Goal: Information Seeking & Learning: Learn about a topic

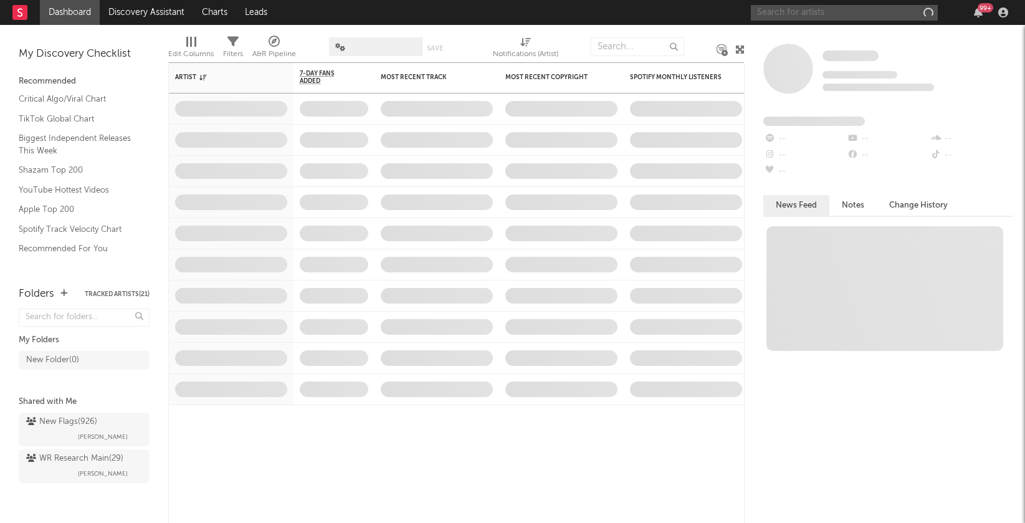
click at [791, 14] on input "text" at bounding box center [844, 13] width 187 height 16
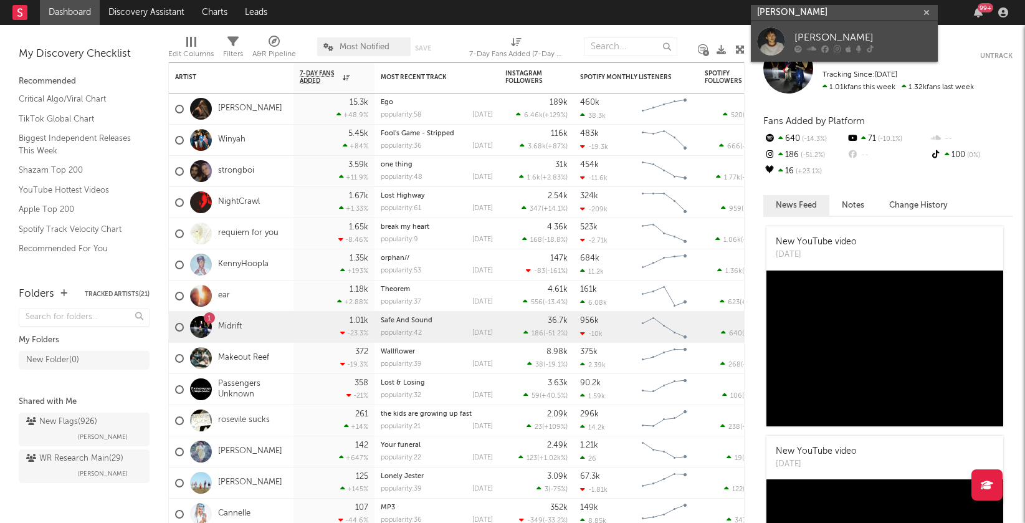
type input "[PERSON_NAME]"
click at [785, 40] on link "[PERSON_NAME]" at bounding box center [844, 41] width 187 height 40
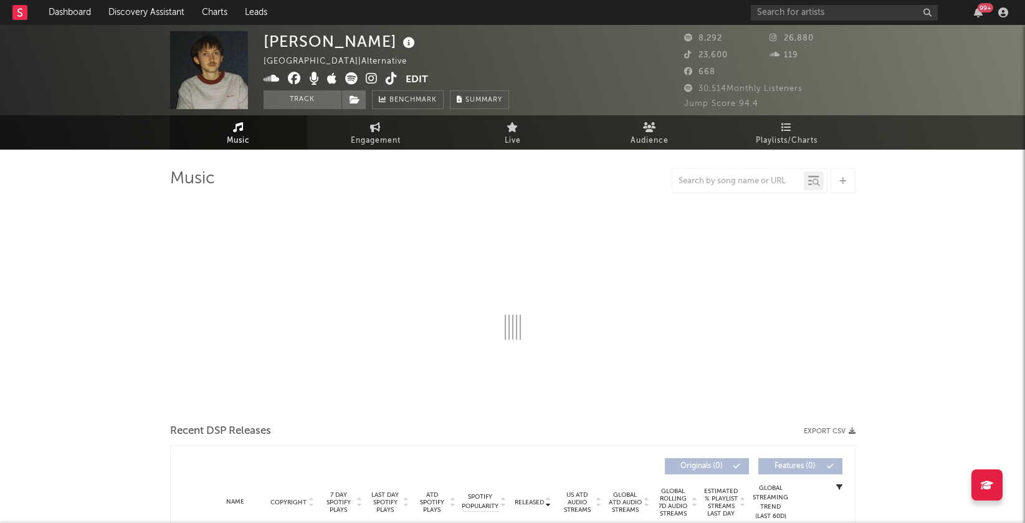
select select "6m"
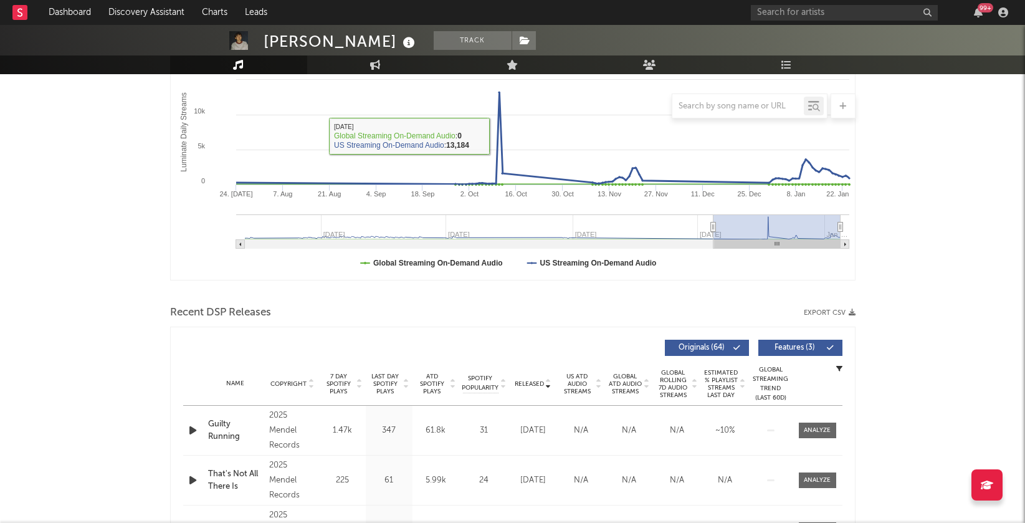
scroll to position [303, 0]
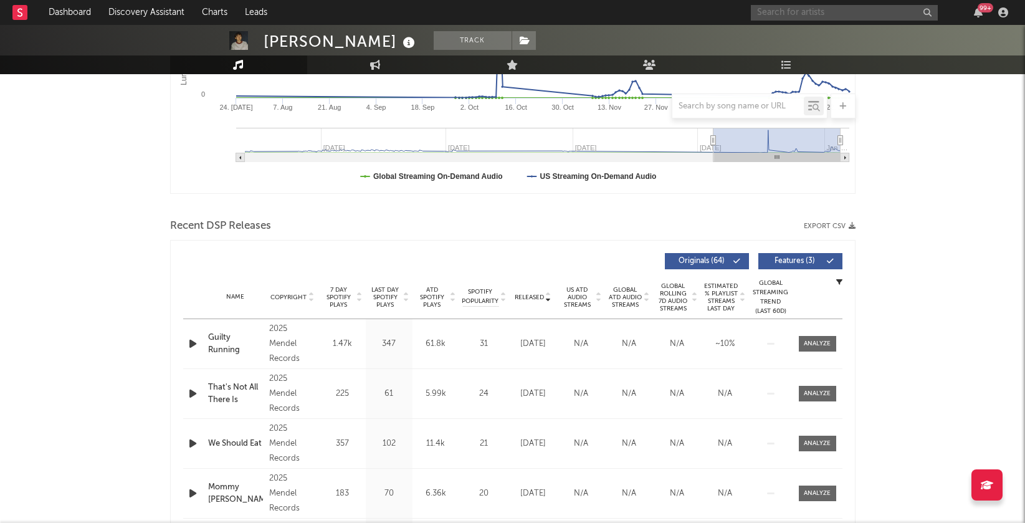
click at [786, 12] on input "text" at bounding box center [844, 13] width 187 height 16
type input "gutskira"
click at [854, 43] on div "gutskira" at bounding box center [862, 37] width 137 height 15
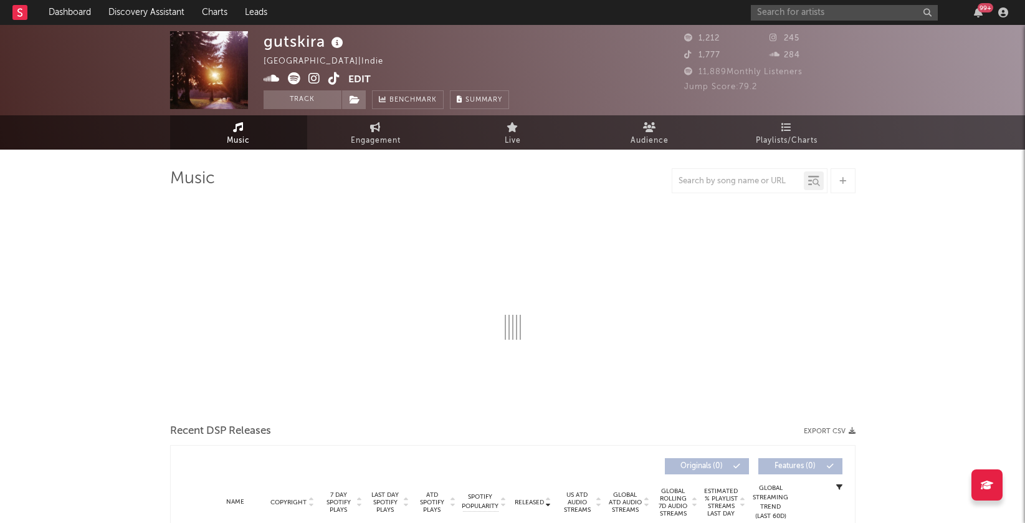
select select "6m"
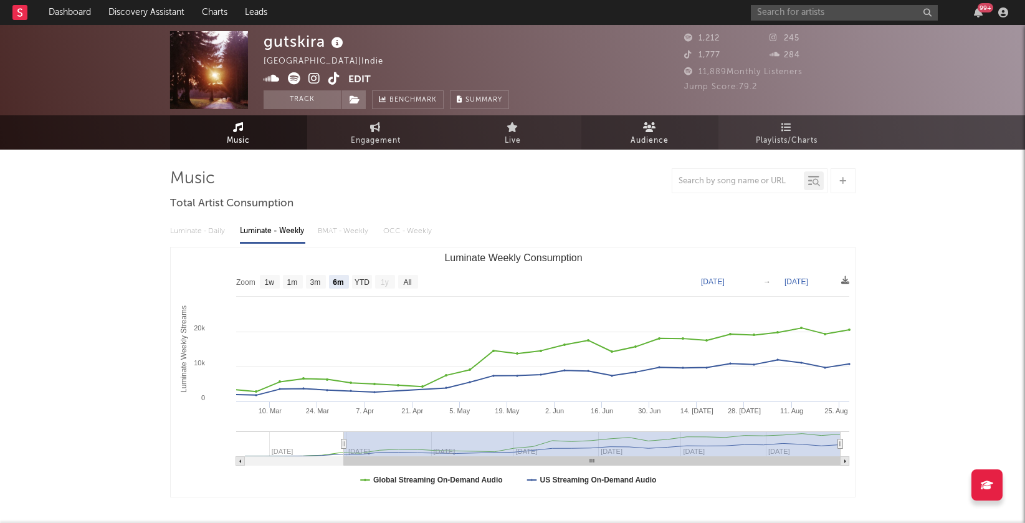
click at [661, 141] on span "Audience" at bounding box center [650, 140] width 38 height 15
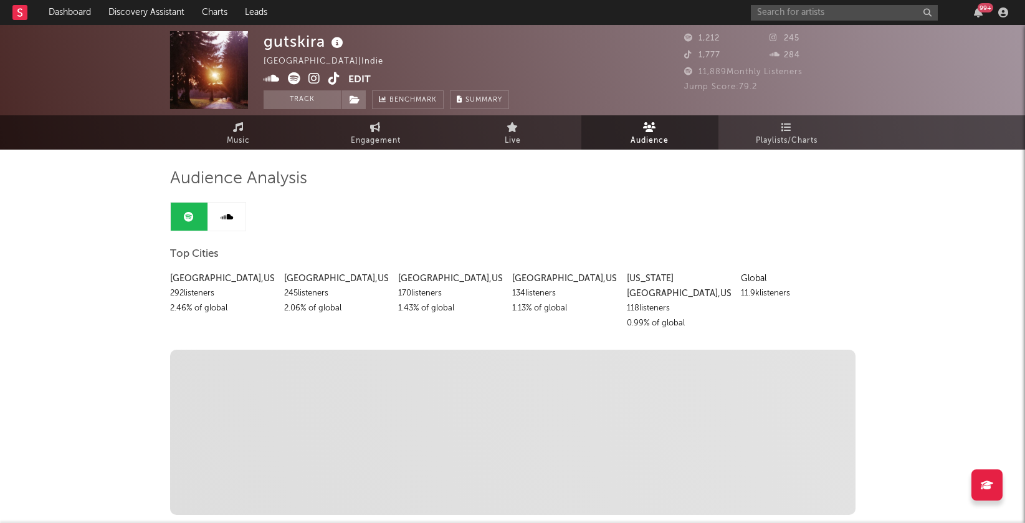
click at [310, 80] on icon at bounding box center [314, 78] width 12 height 12
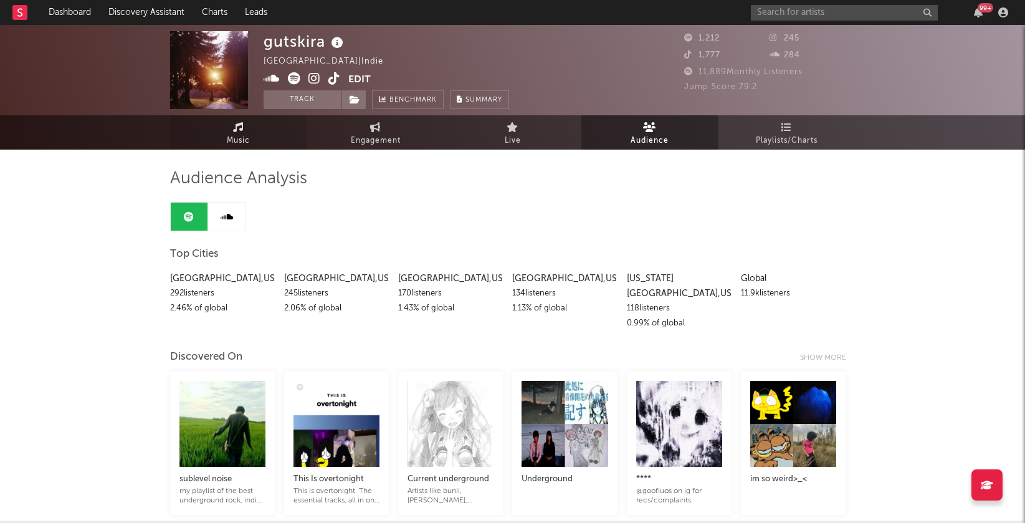
click at [220, 128] on link "Music" at bounding box center [238, 132] width 137 height 34
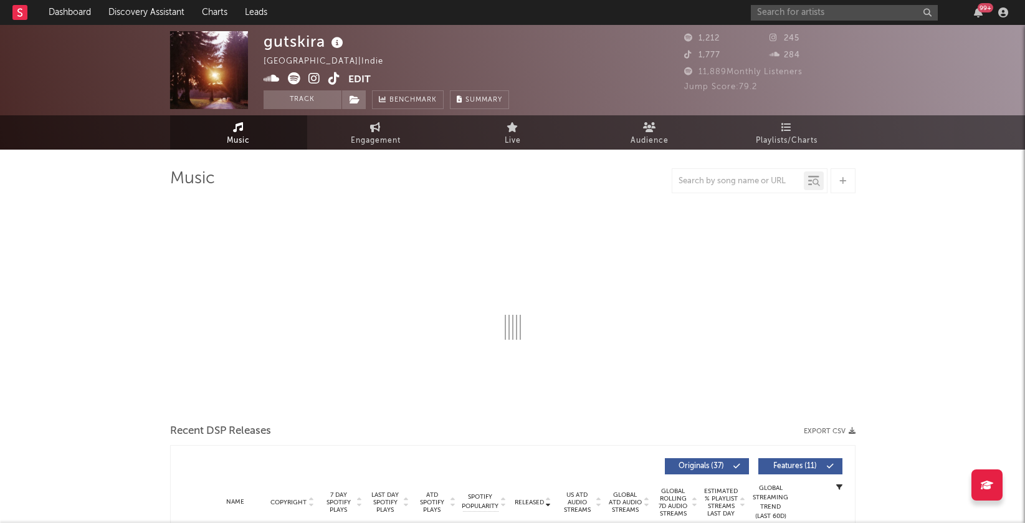
select select "6m"
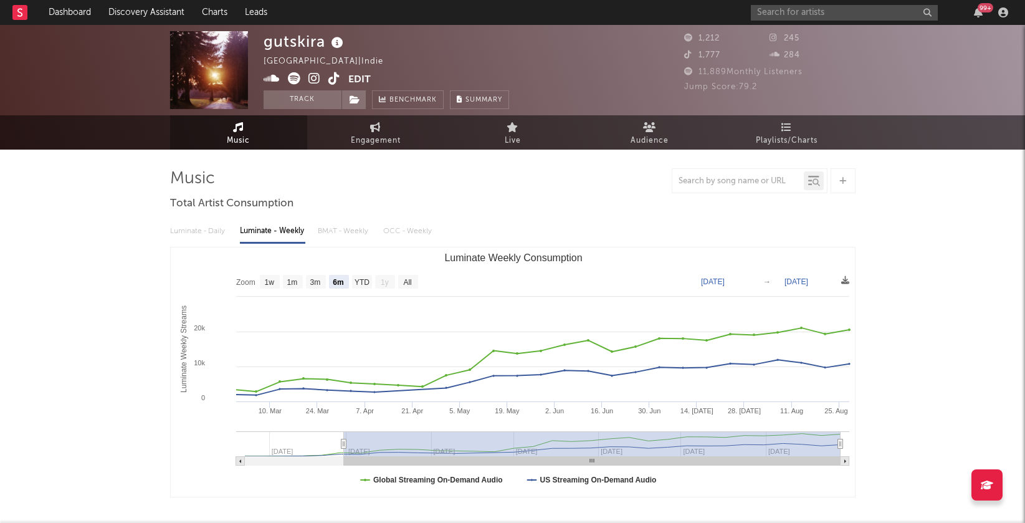
click at [318, 77] on icon at bounding box center [314, 78] width 12 height 12
click at [763, 14] on input "text" at bounding box center [844, 13] width 187 height 16
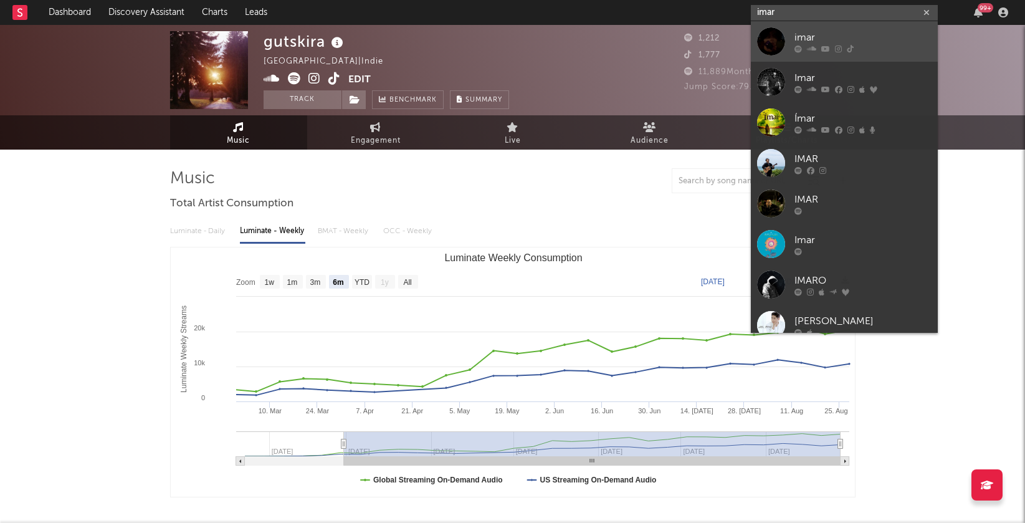
type input "imar"
click at [786, 39] on link "imar" at bounding box center [844, 41] width 187 height 40
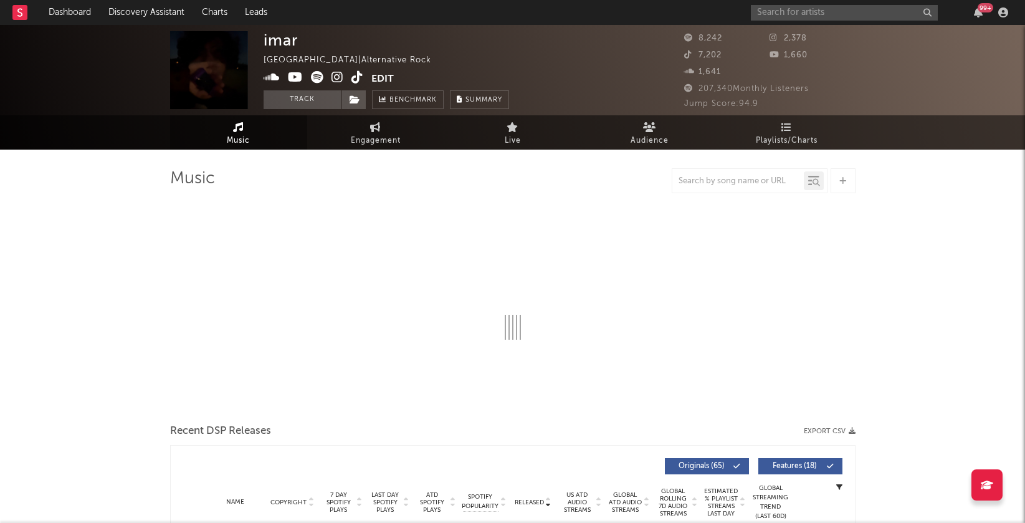
select select "6m"
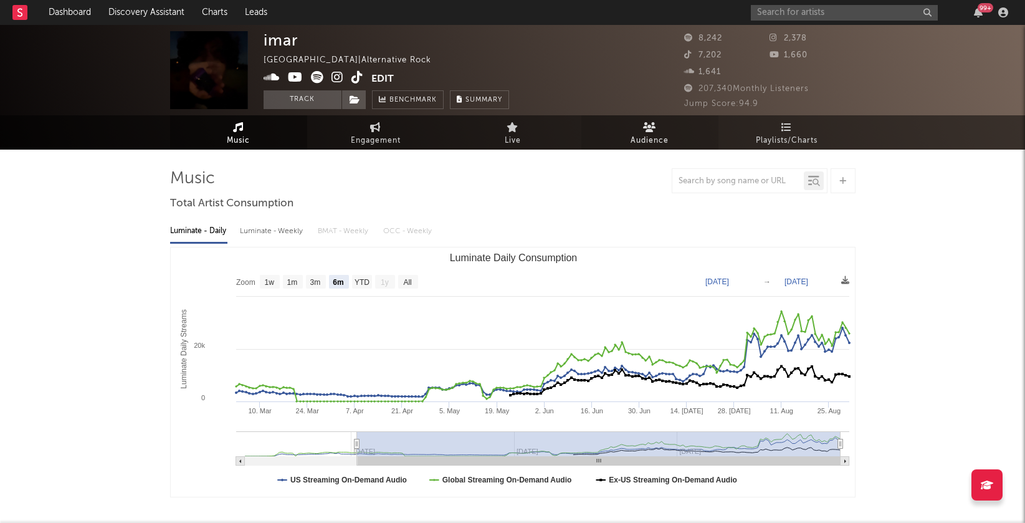
click at [650, 131] on icon at bounding box center [649, 127] width 13 height 10
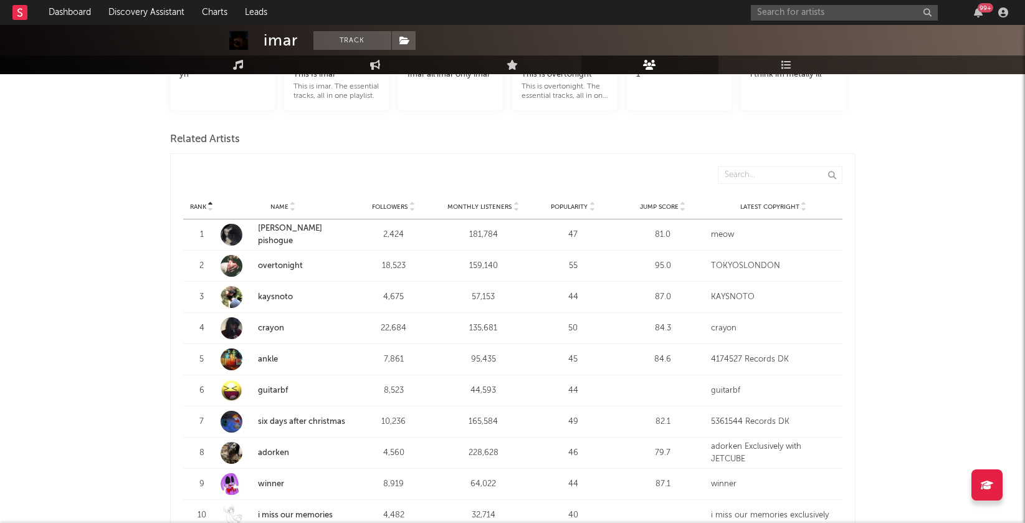
scroll to position [391, 0]
click at [274, 323] on link "crayon" at bounding box center [271, 326] width 26 height 8
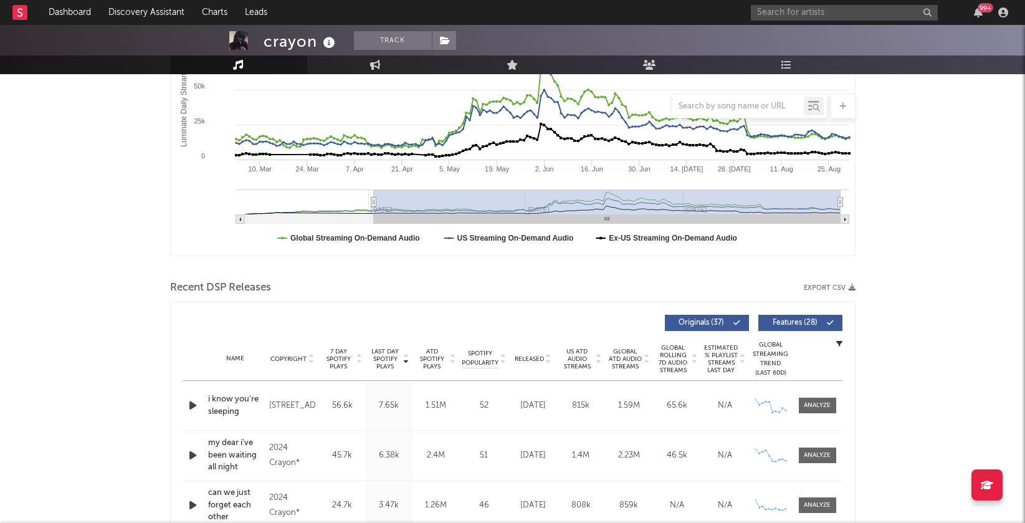
scroll to position [291, 0]
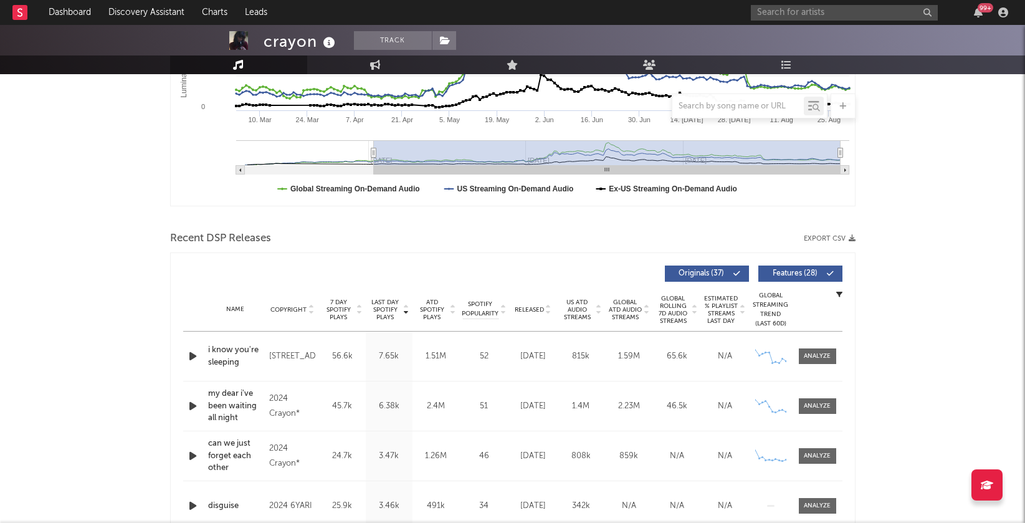
click at [549, 310] on icon at bounding box center [548, 312] width 6 height 5
click at [549, 307] on icon at bounding box center [548, 307] width 6 height 5
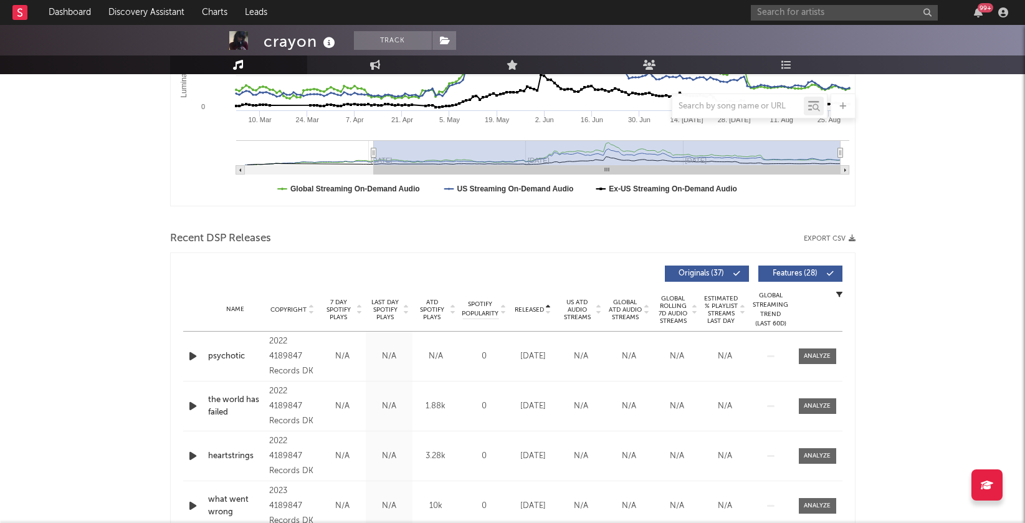
click at [549, 310] on icon at bounding box center [548, 312] width 6 height 5
click at [808, 355] on div at bounding box center [817, 355] width 27 height 9
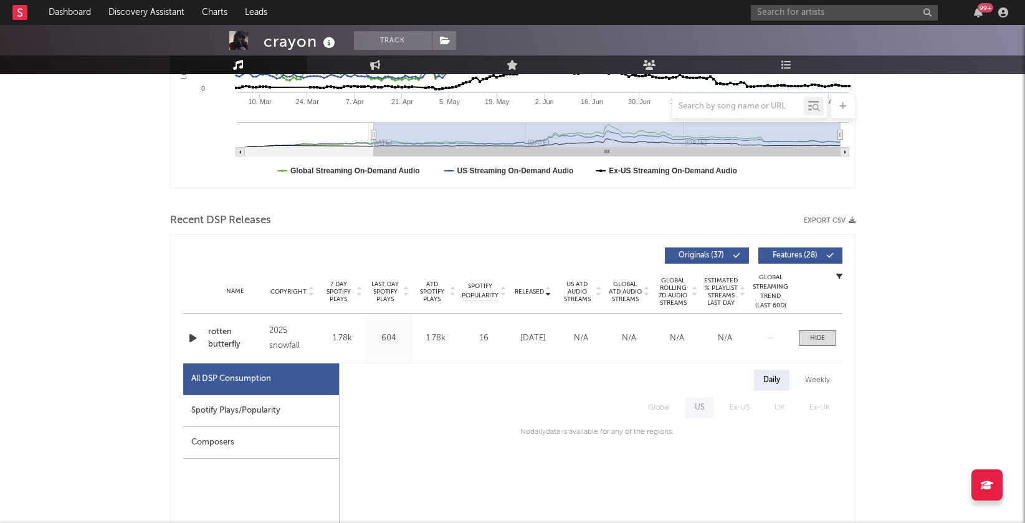
scroll to position [312, 0]
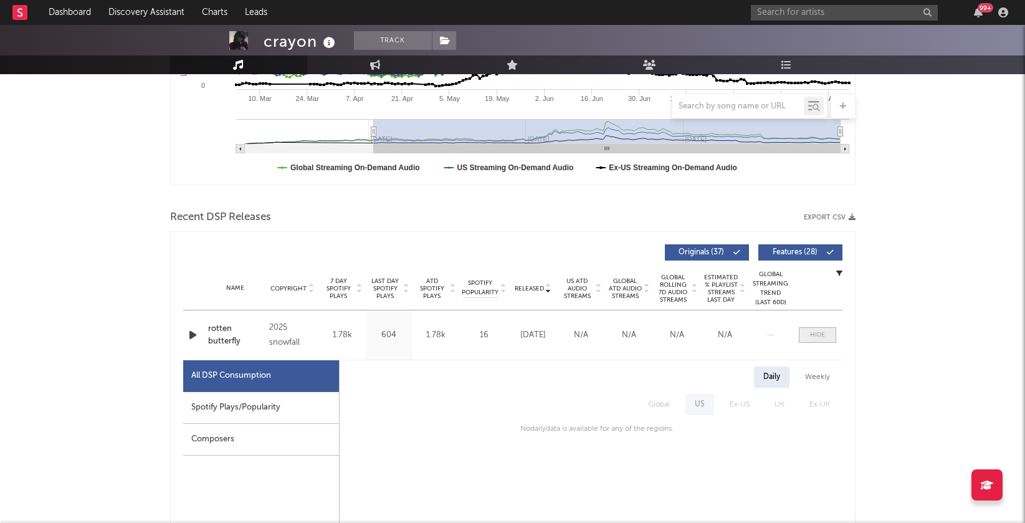
click at [817, 333] on div at bounding box center [817, 334] width 15 height 9
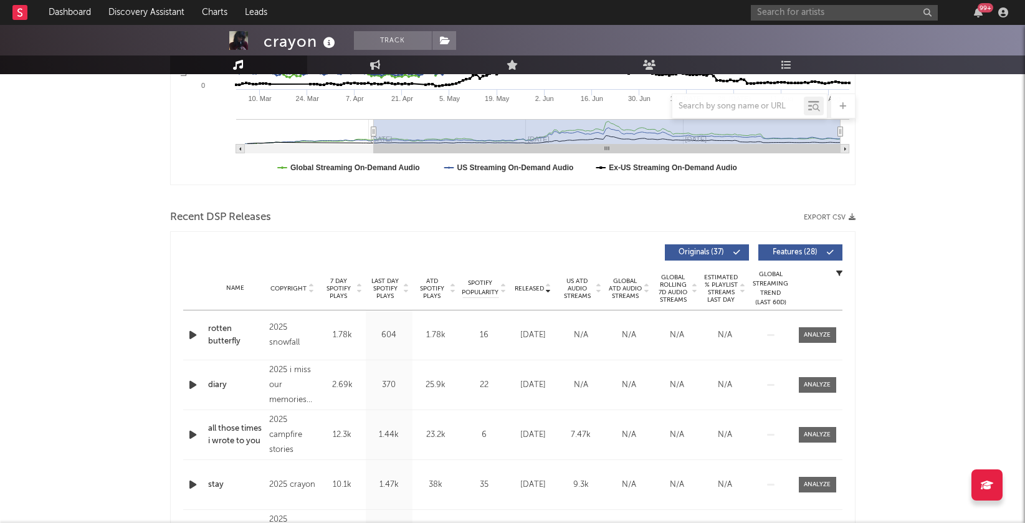
click at [189, 336] on icon "button" at bounding box center [192, 335] width 13 height 16
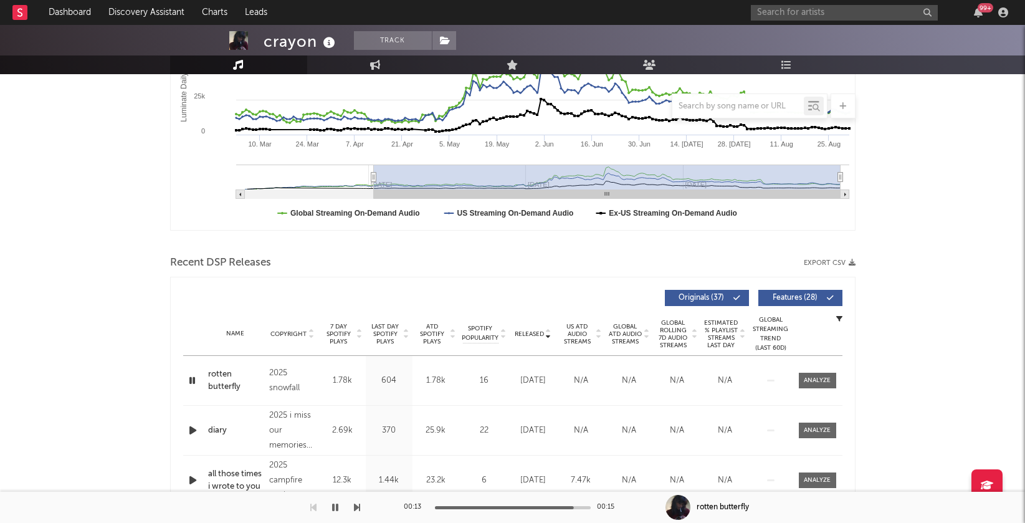
scroll to position [271, 0]
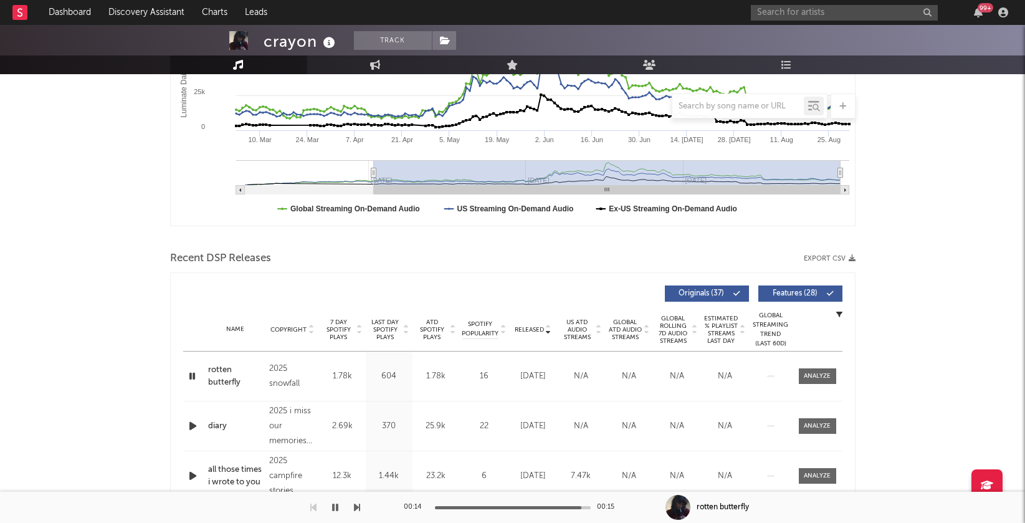
click at [193, 379] on icon "button" at bounding box center [192, 376] width 12 height 16
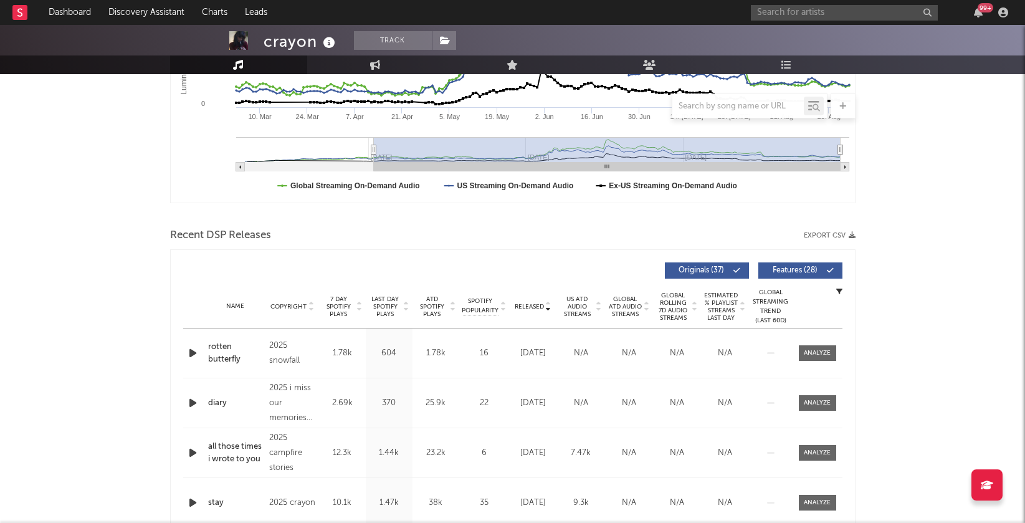
scroll to position [316, 0]
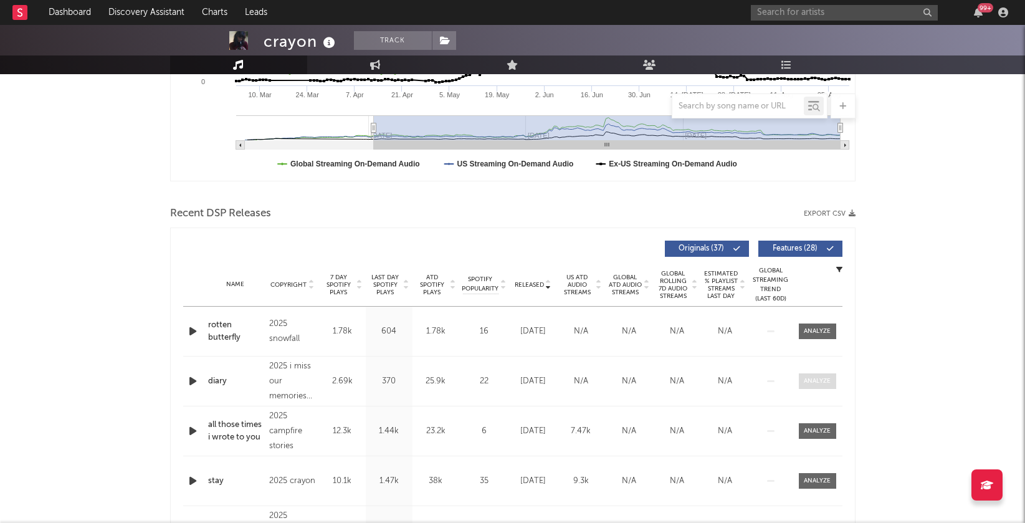
click at [822, 381] on div at bounding box center [817, 380] width 27 height 9
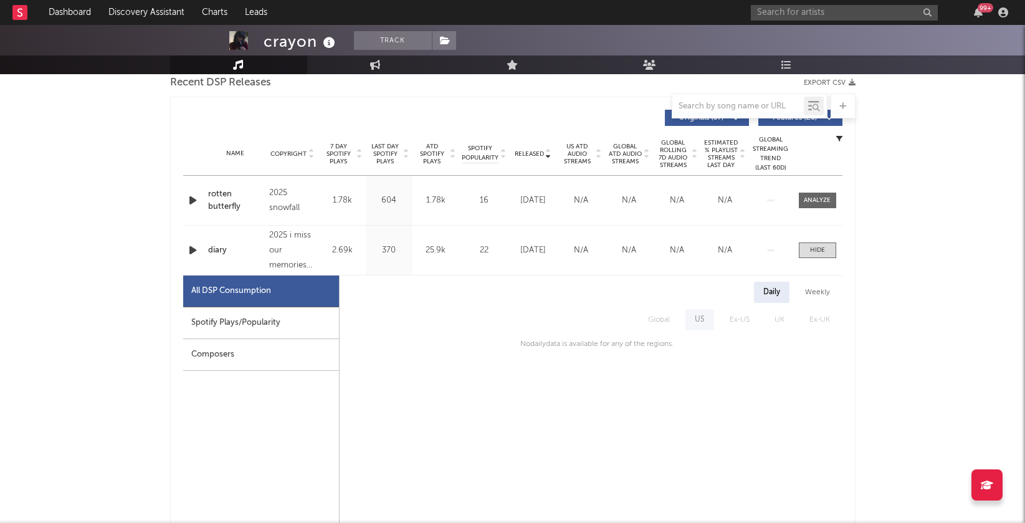
scroll to position [449, 0]
click at [227, 248] on div "diary" at bounding box center [235, 248] width 55 height 12
click at [280, 198] on div "2025 snowfall" at bounding box center [292, 199] width 46 height 30
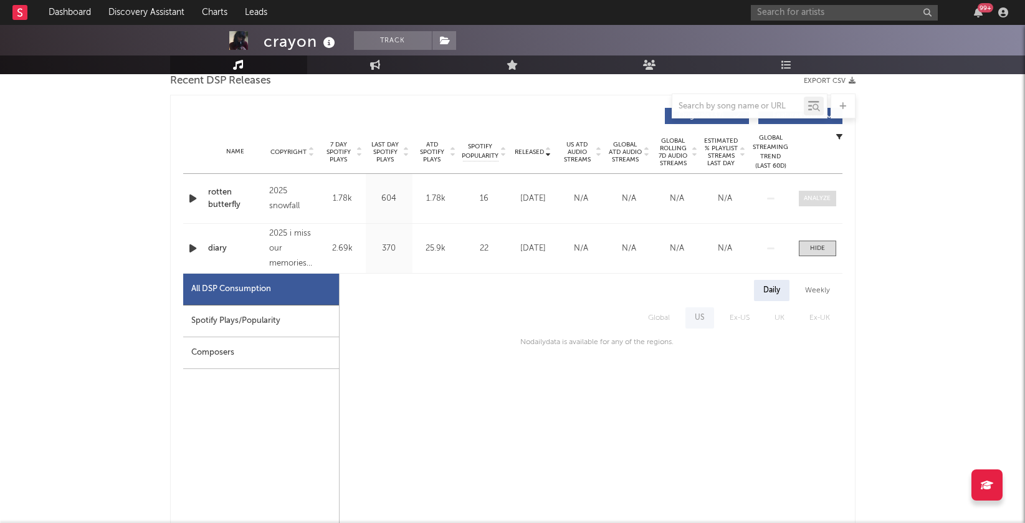
click at [820, 194] on div at bounding box center [817, 198] width 27 height 9
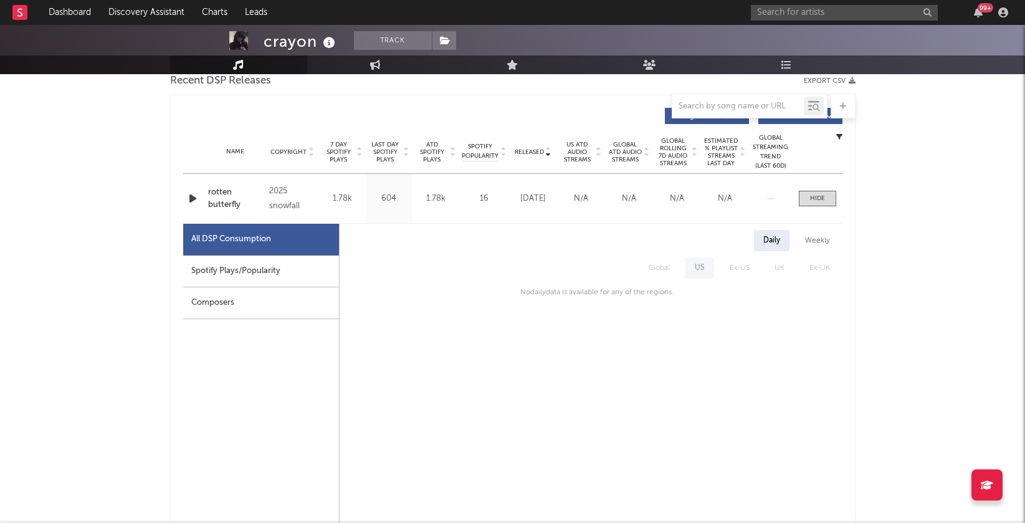
click at [281, 195] on div "2025 snowfall" at bounding box center [292, 199] width 46 height 30
click at [223, 193] on div "rotten butterfly" at bounding box center [235, 198] width 55 height 24
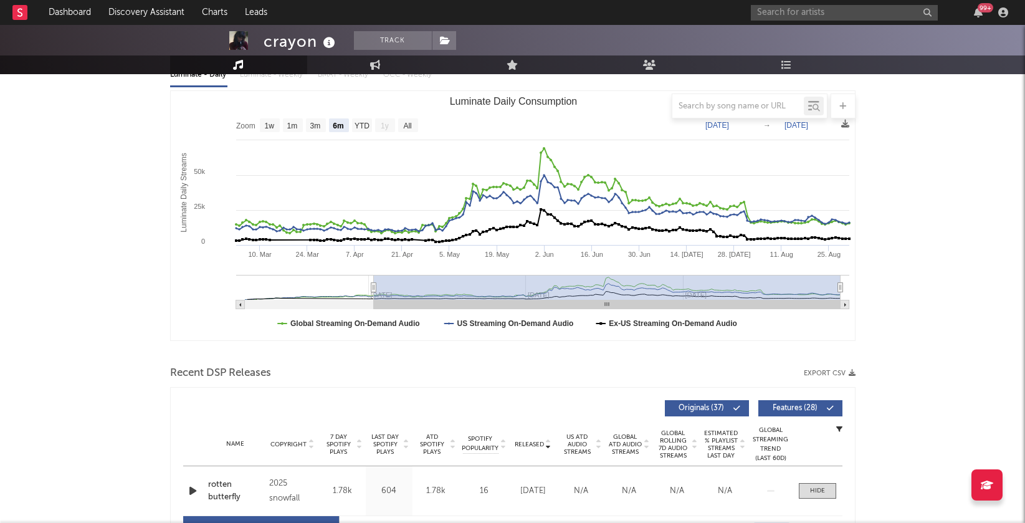
scroll to position [0, 0]
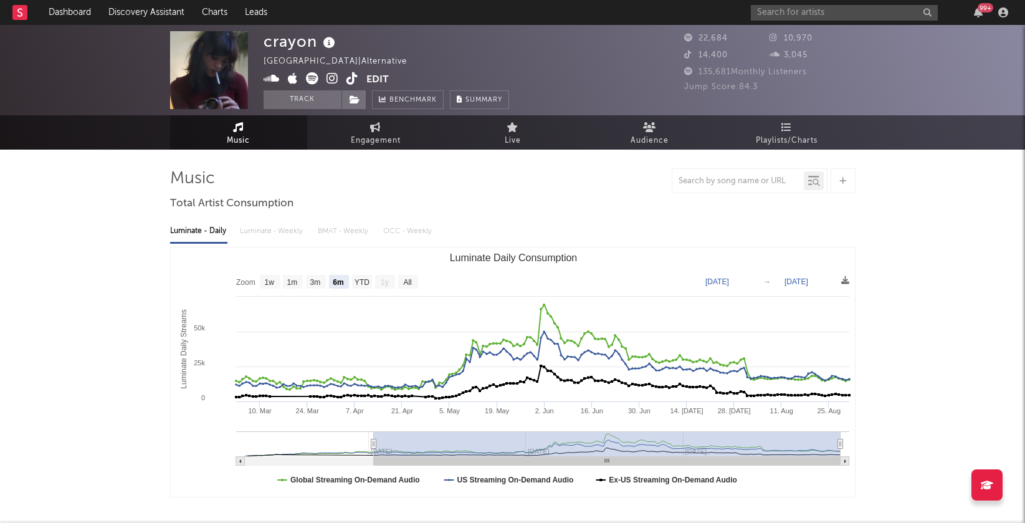
click at [337, 74] on icon at bounding box center [332, 78] width 12 height 12
click at [347, 80] on icon at bounding box center [352, 78] width 12 height 12
click at [307, 279] on rect "Luminate Daily Consumption" at bounding box center [316, 282] width 20 height 14
select select "3m"
type input "2025-05-31"
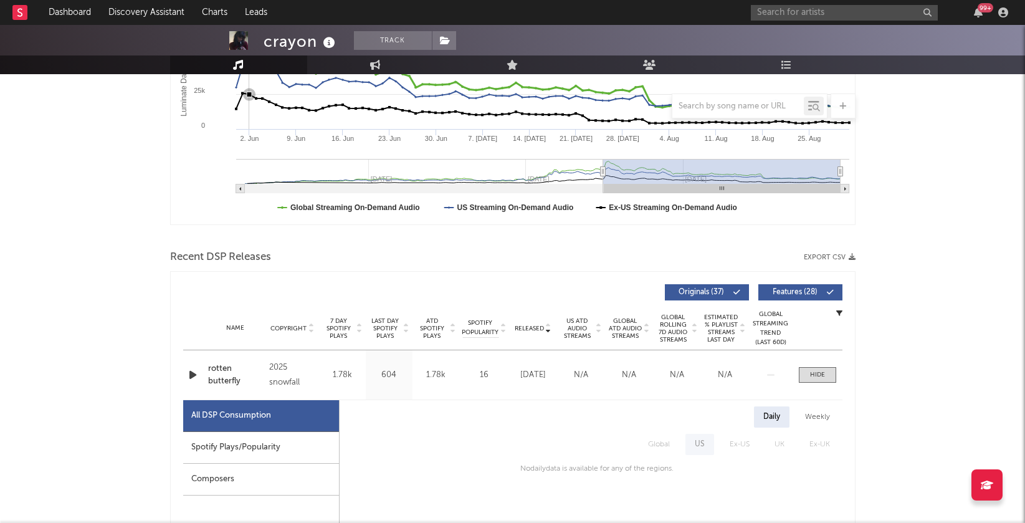
scroll to position [350, 0]
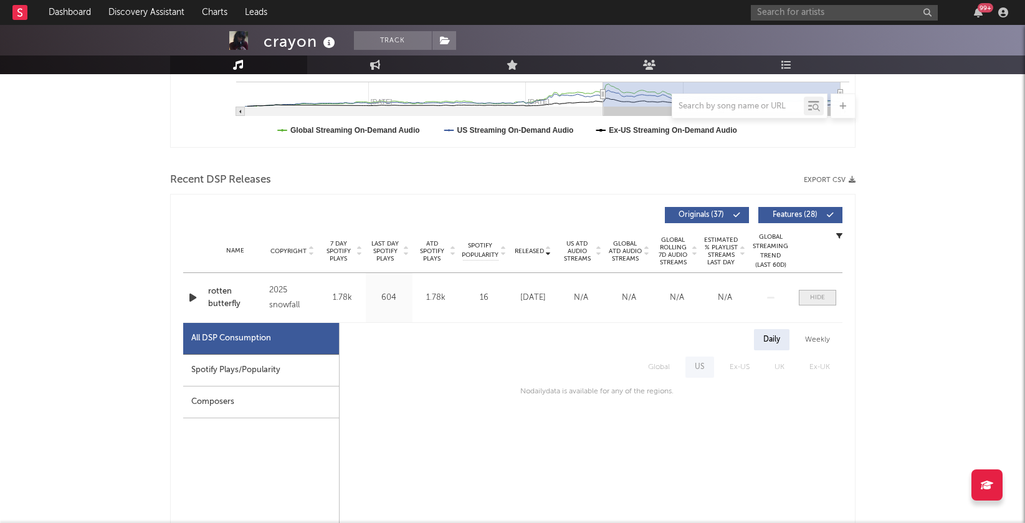
click at [816, 298] on div at bounding box center [817, 297] width 15 height 9
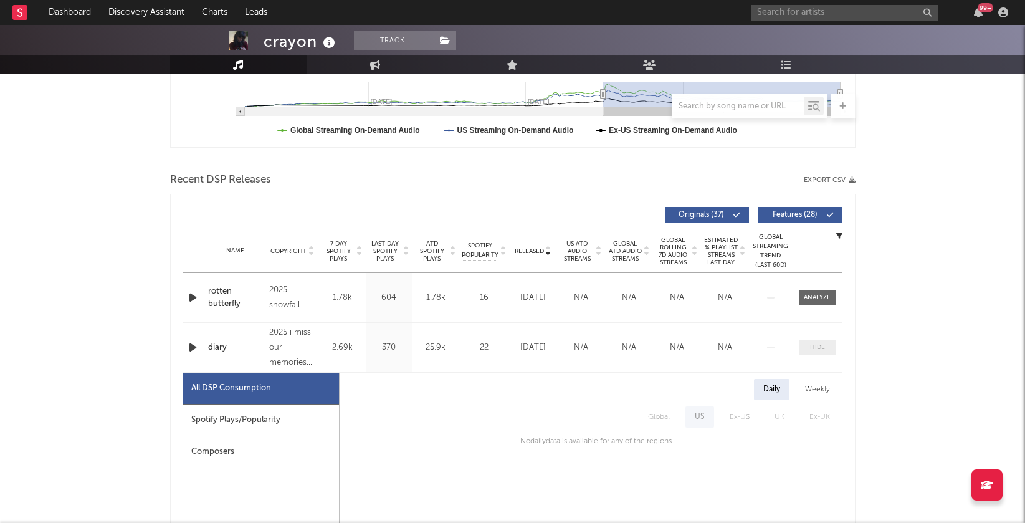
click at [822, 343] on div at bounding box center [817, 347] width 15 height 9
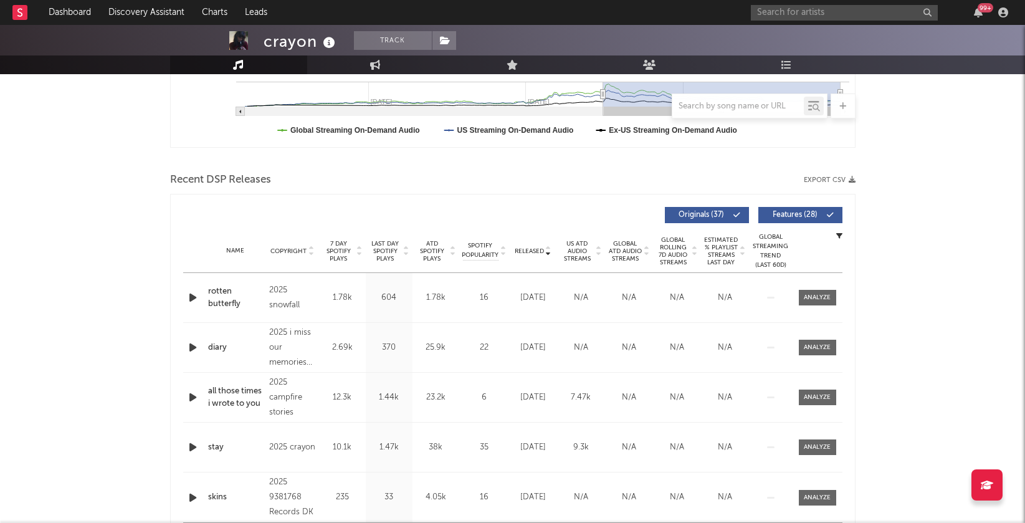
click at [547, 249] on icon at bounding box center [548, 248] width 6 height 5
click at [547, 251] on icon at bounding box center [548, 253] width 6 height 5
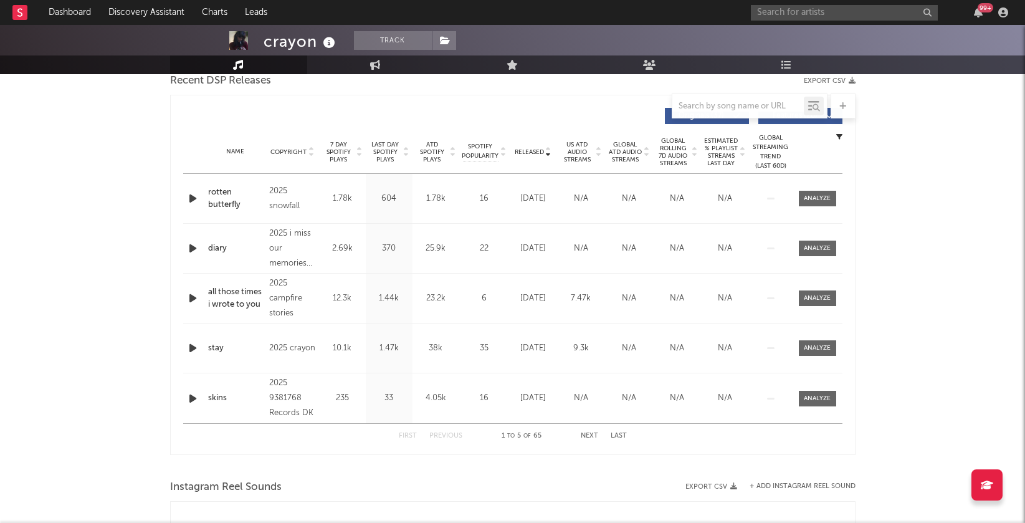
scroll to position [450, 0]
click at [548, 147] on icon at bounding box center [548, 148] width 6 height 5
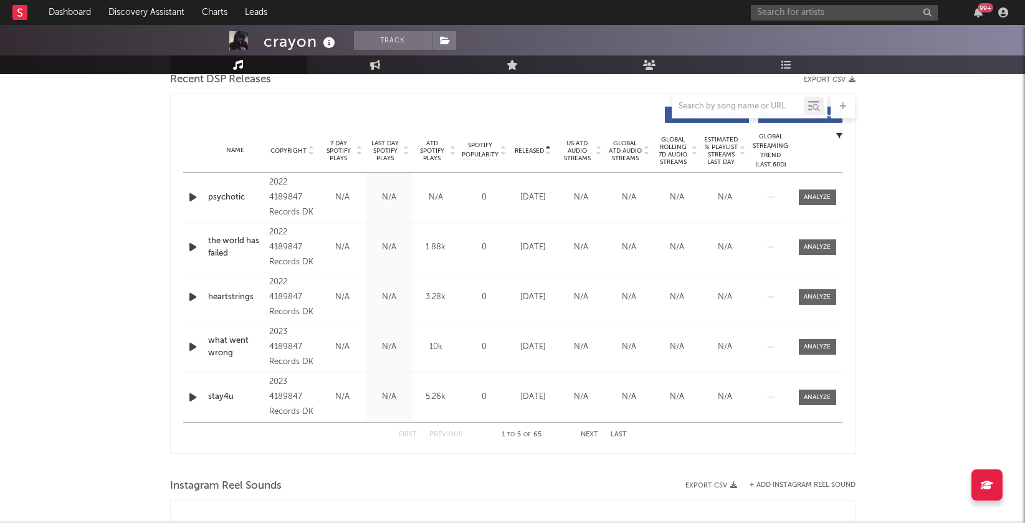
click at [588, 434] on button "Next" at bounding box center [589, 434] width 17 height 7
click at [191, 198] on icon "button" at bounding box center [192, 197] width 13 height 16
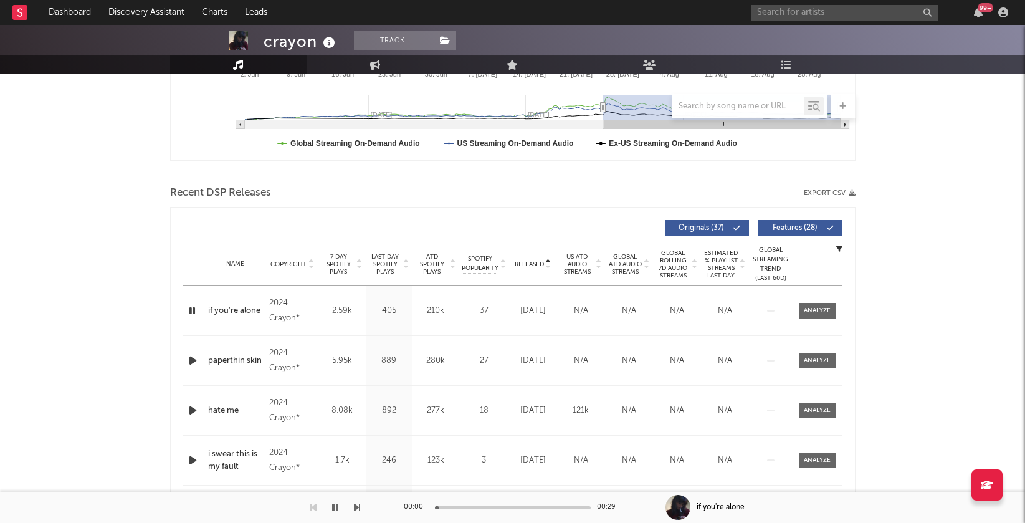
scroll to position [259, 0]
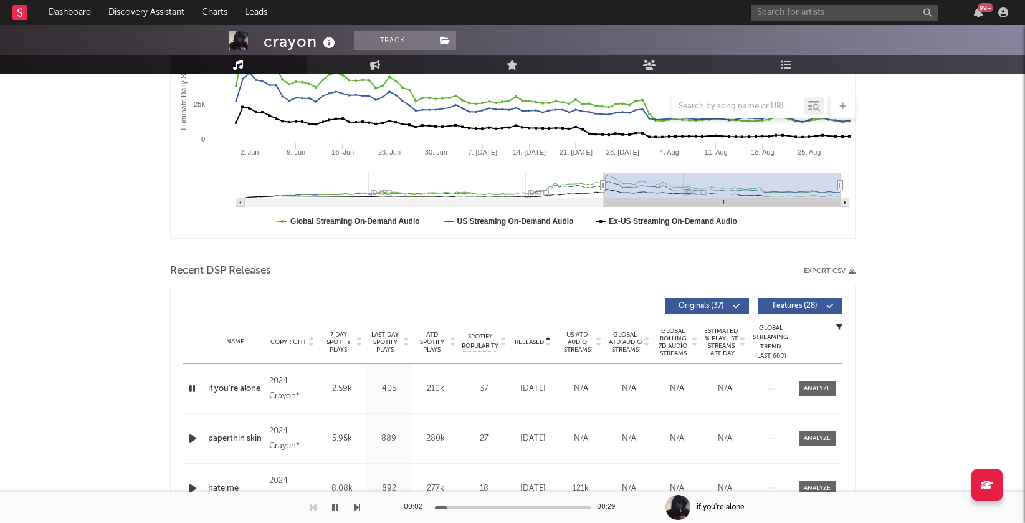
click at [404, 339] on icon at bounding box center [406, 339] width 6 height 5
click at [449, 339] on div at bounding box center [452, 342] width 7 height 22
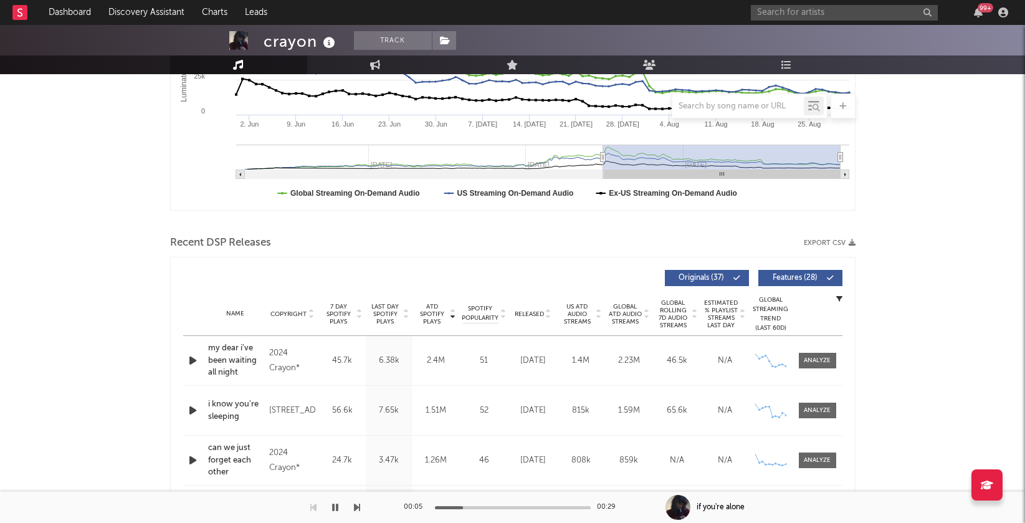
scroll to position [291, 0]
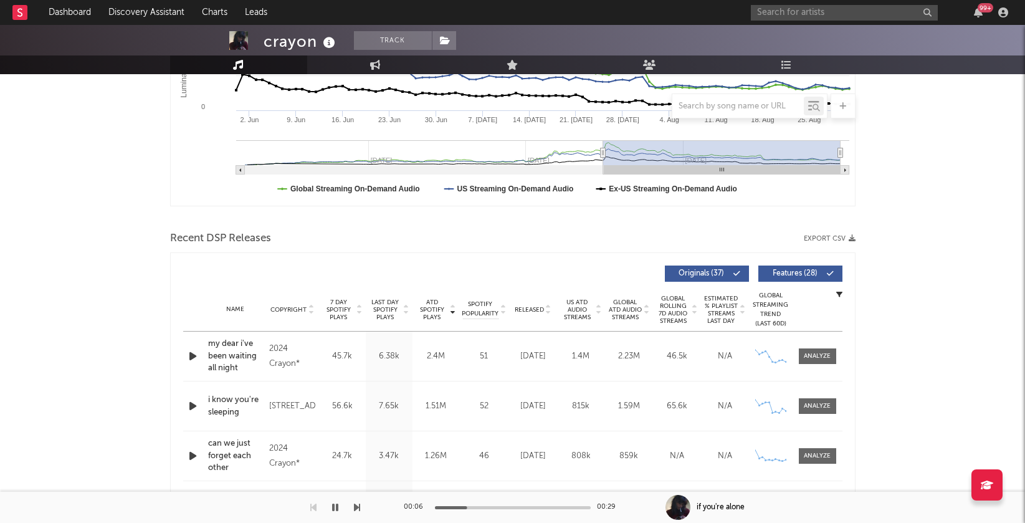
click at [187, 357] on icon "button" at bounding box center [192, 356] width 13 height 16
click at [228, 355] on div "my dear i've been waiting all night" at bounding box center [235, 356] width 55 height 37
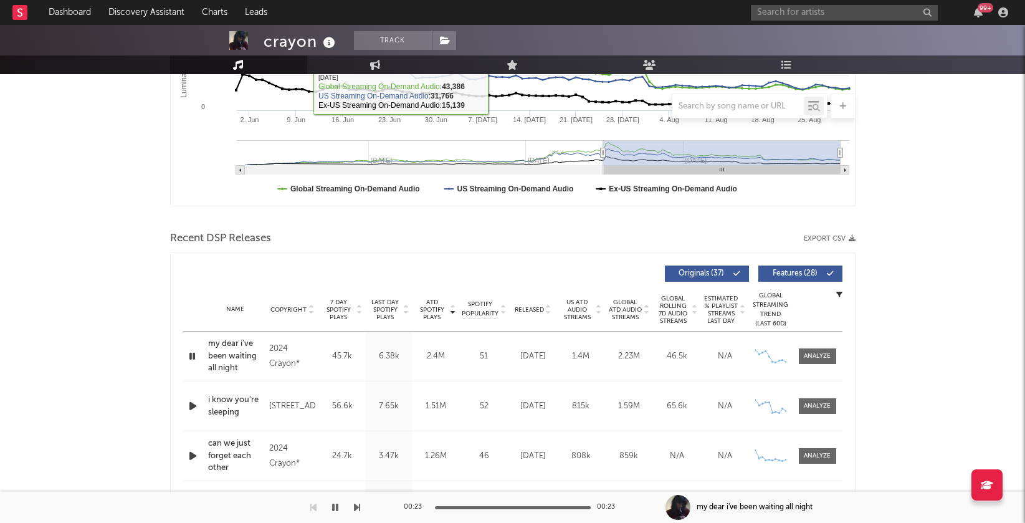
scroll to position [0, 0]
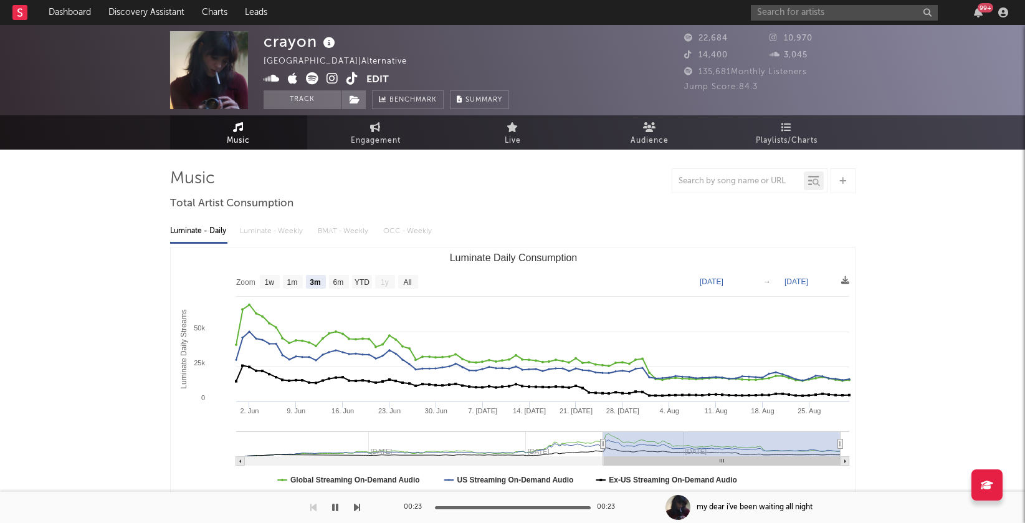
click at [330, 83] on icon at bounding box center [332, 78] width 12 height 12
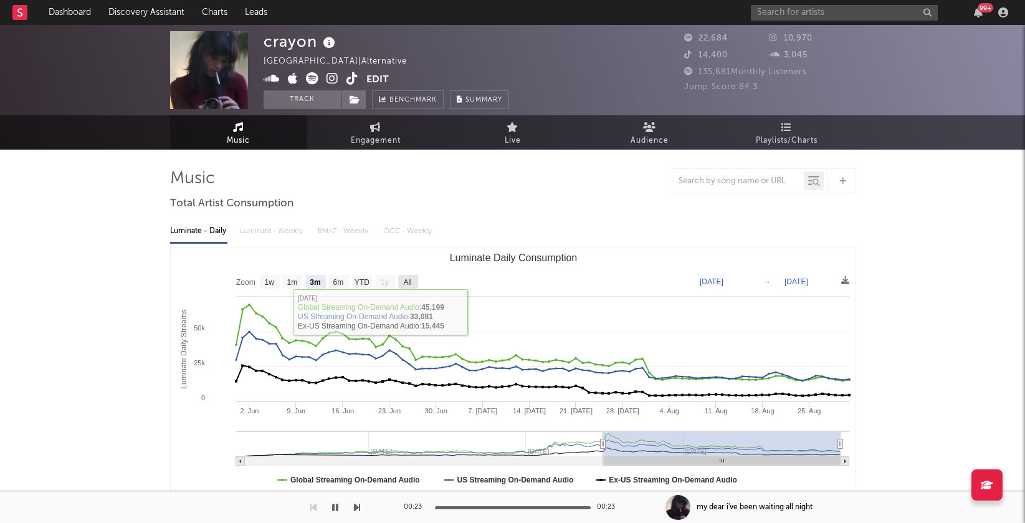
click at [404, 278] on text "All" at bounding box center [407, 282] width 8 height 9
select select "All"
type input "2025-01-12"
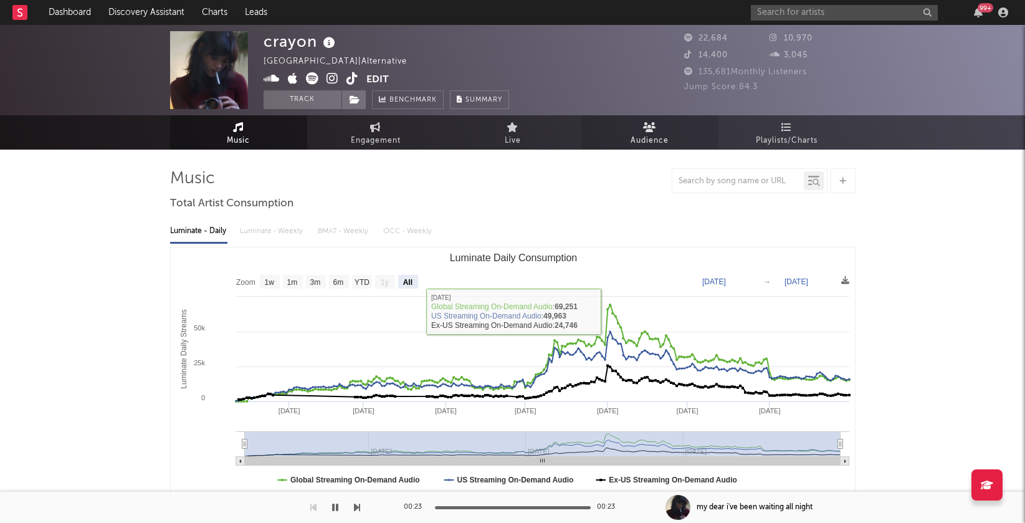
click at [632, 130] on link "Audience" at bounding box center [649, 132] width 137 height 34
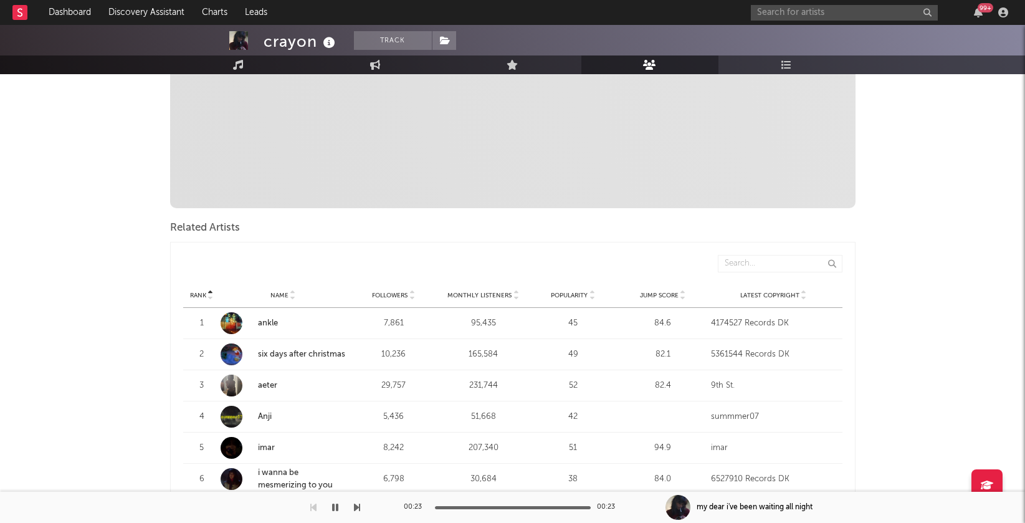
scroll to position [319, 0]
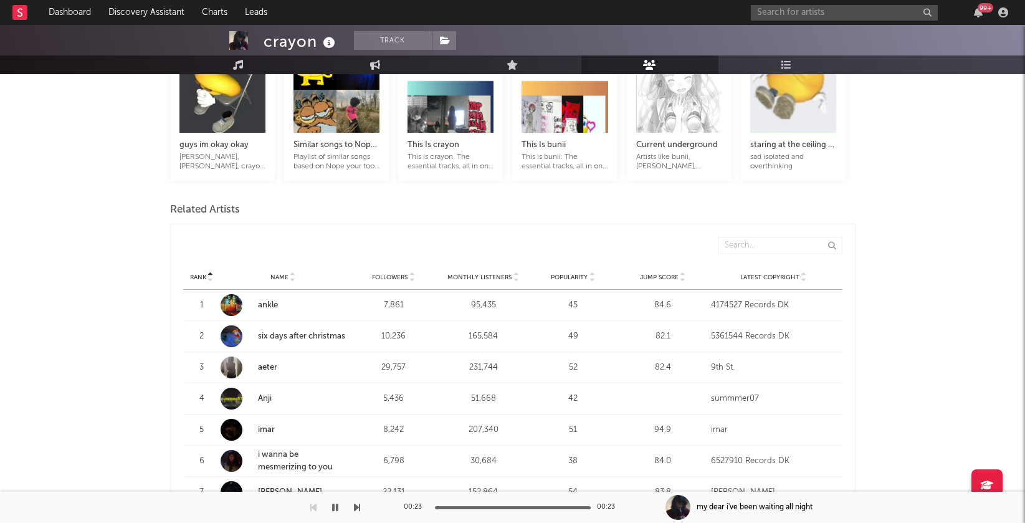
click at [513, 273] on icon at bounding box center [516, 274] width 6 height 5
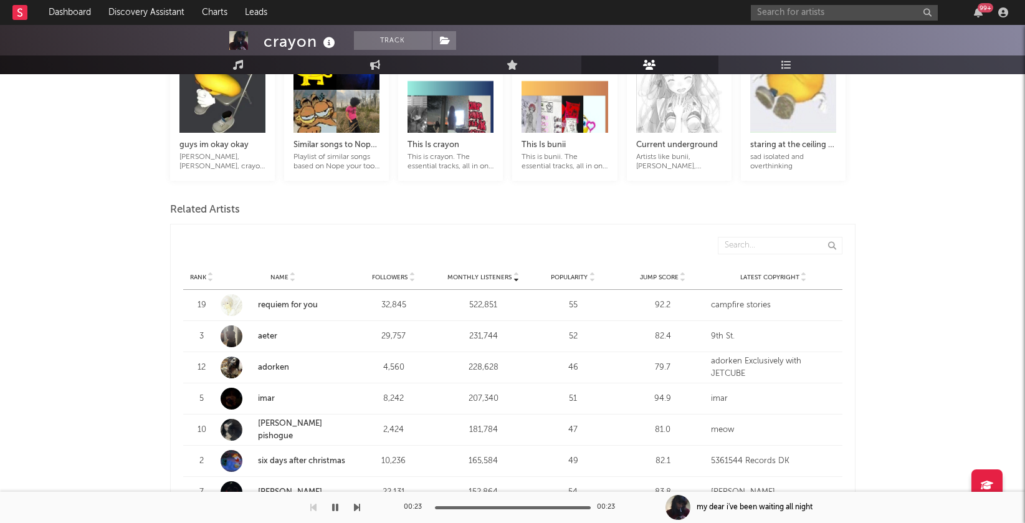
click at [306, 303] on link "requiem for you" at bounding box center [288, 305] width 60 height 8
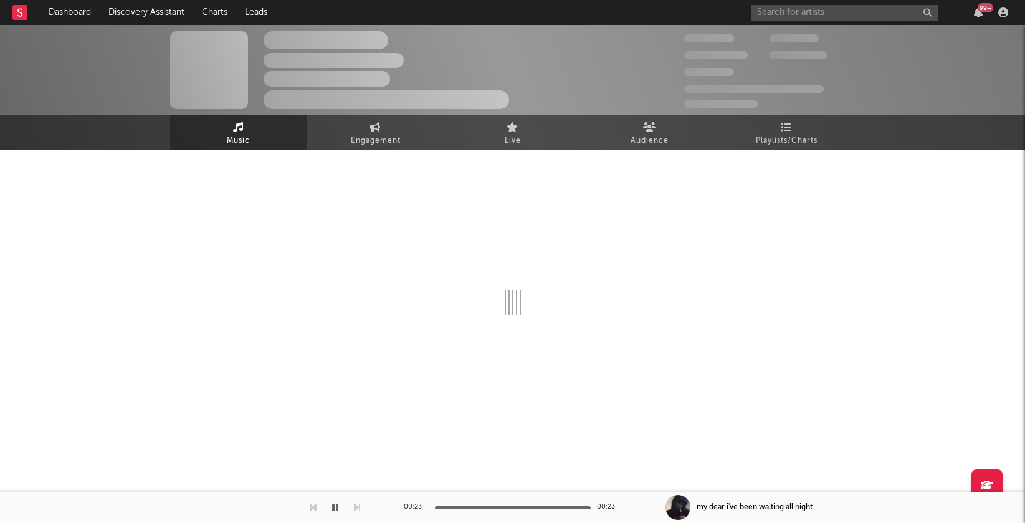
select select "6m"
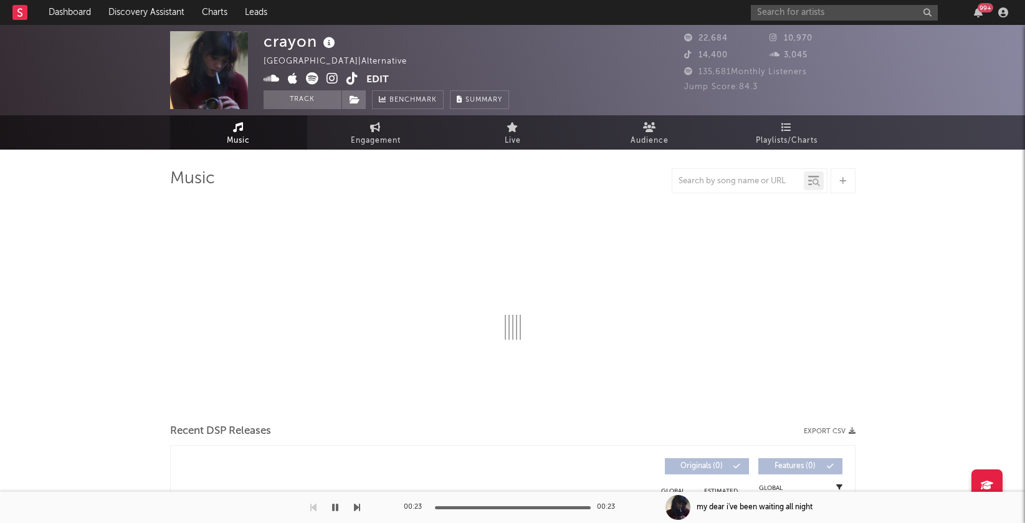
select select "6m"
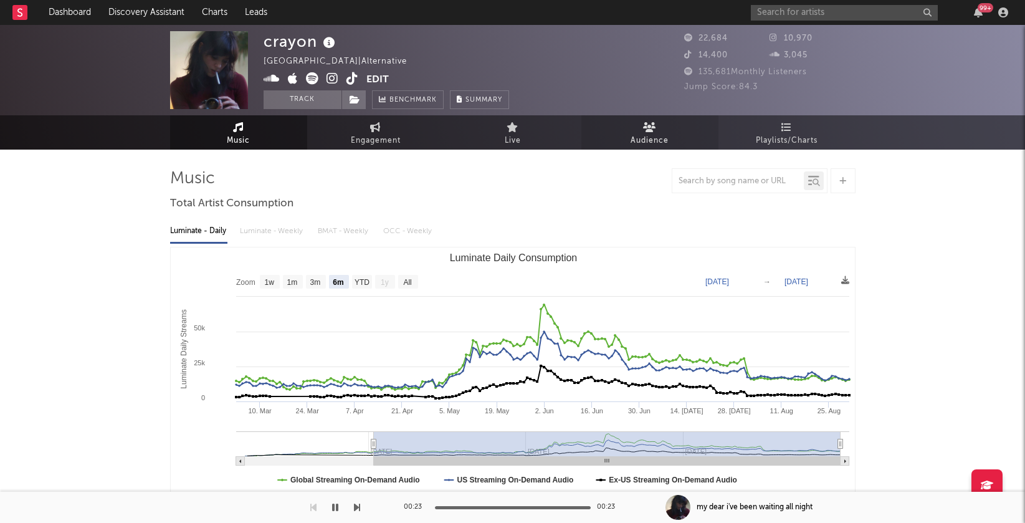
click at [632, 136] on span "Audience" at bounding box center [650, 140] width 38 height 15
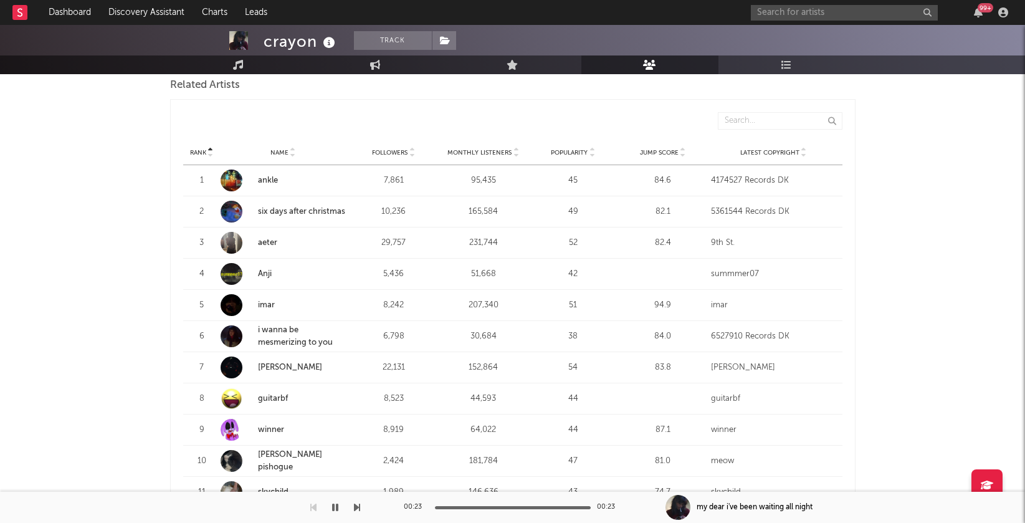
scroll to position [443, 0]
click at [515, 153] on icon at bounding box center [516, 155] width 6 height 5
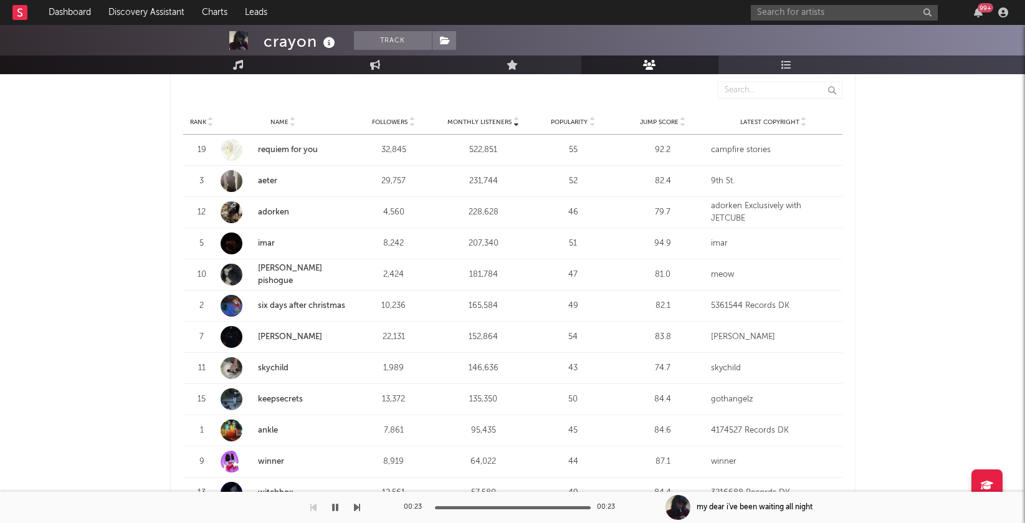
scroll to position [470, 0]
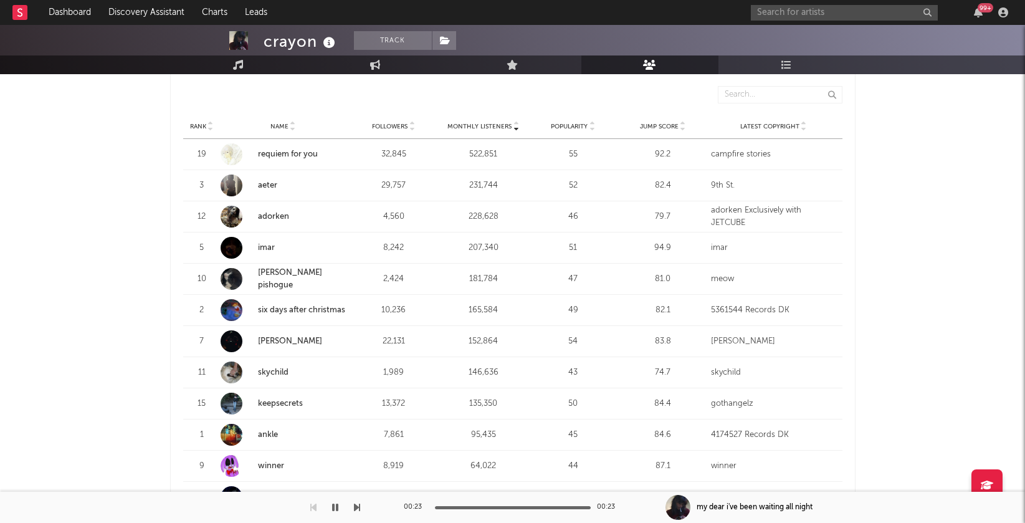
click at [682, 126] on icon at bounding box center [683, 128] width 6 height 5
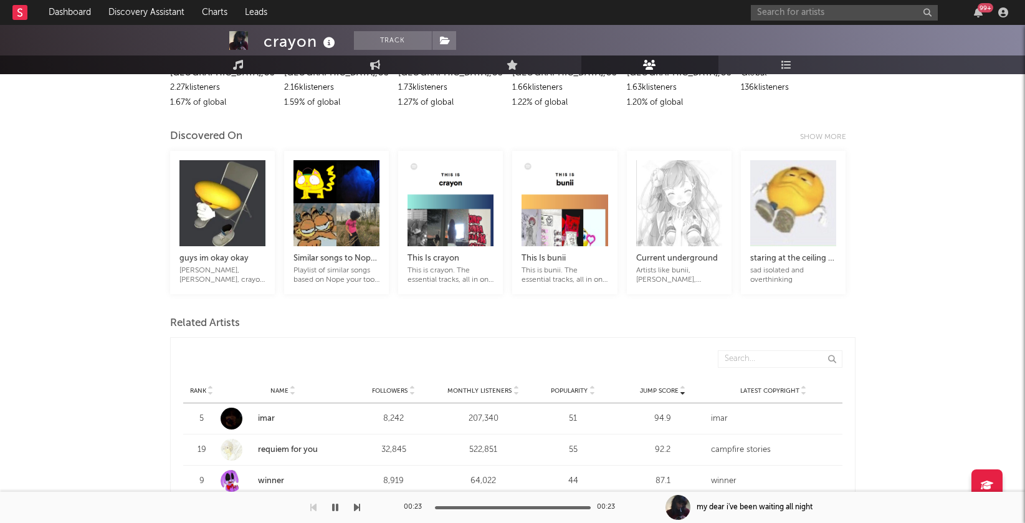
scroll to position [0, 0]
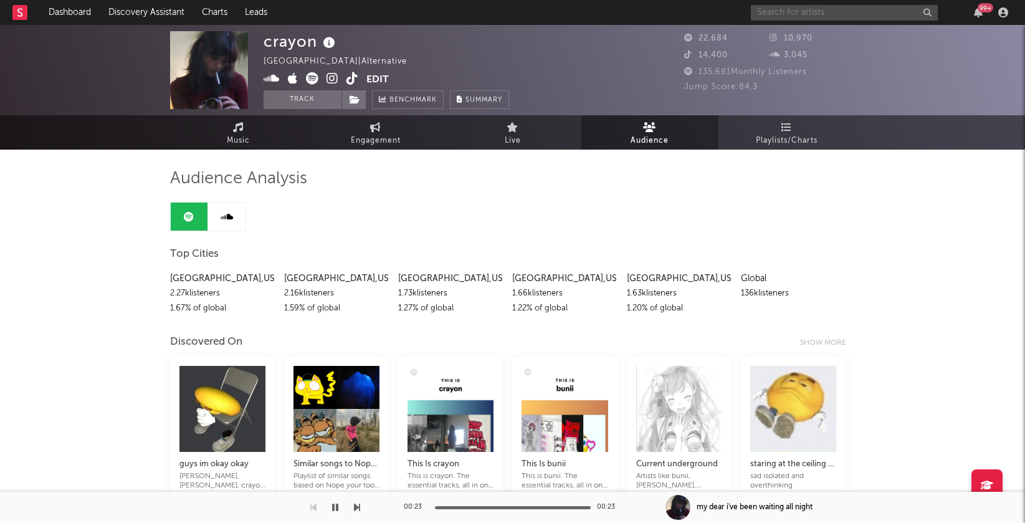
click at [859, 8] on input "text" at bounding box center [844, 13] width 187 height 16
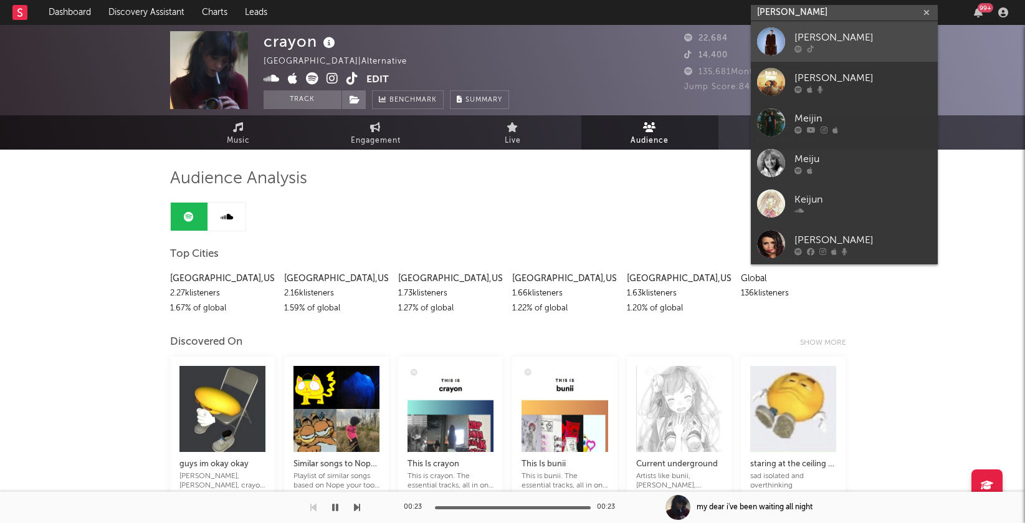
type input "mei jun"
click at [834, 41] on div "[PERSON_NAME]" at bounding box center [862, 37] width 137 height 15
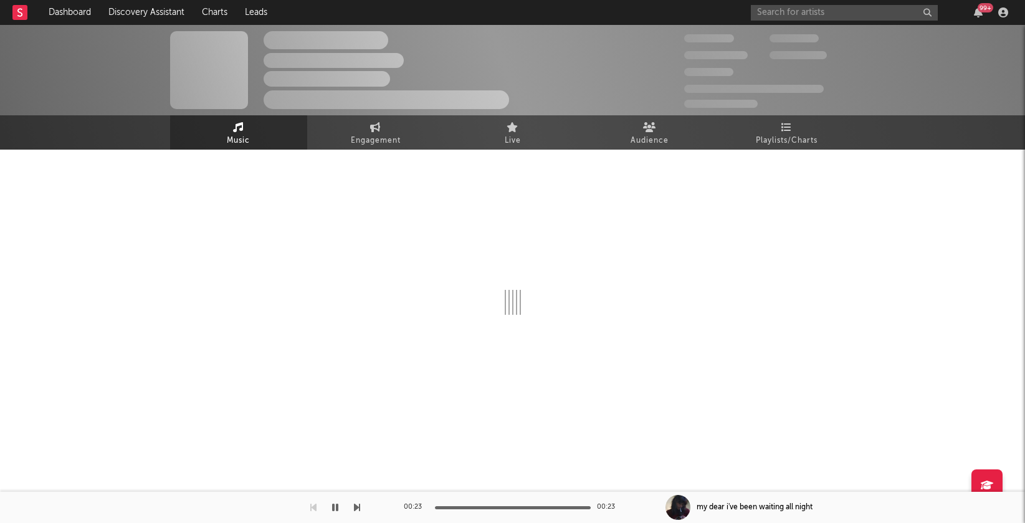
select select "6m"
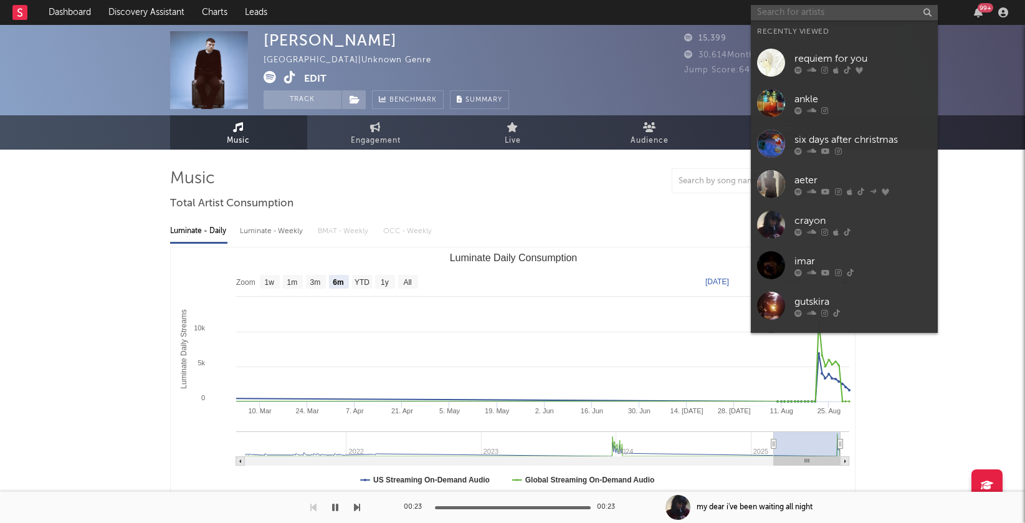
click at [794, 13] on input "text" at bounding box center [844, 13] width 187 height 16
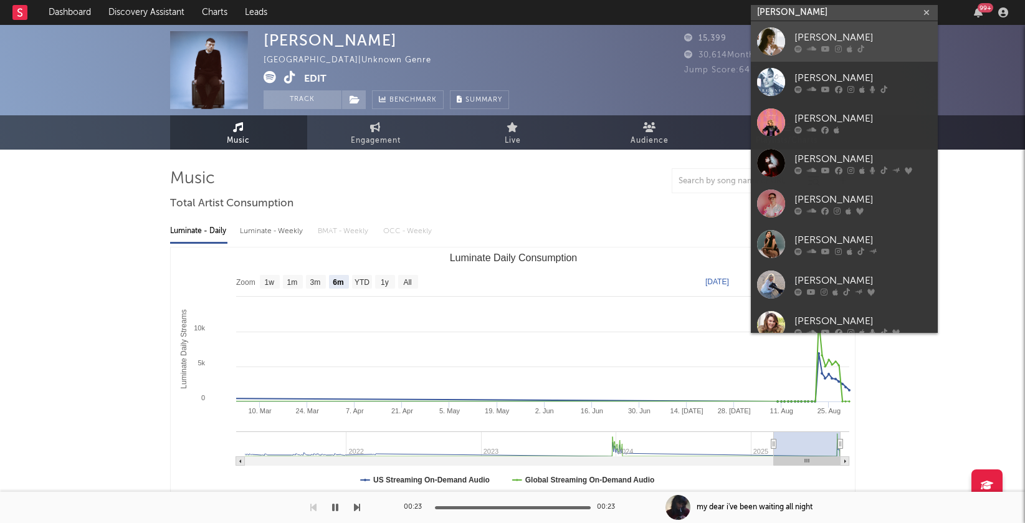
type input "chrissy"
click at [864, 45] on div at bounding box center [862, 48] width 137 height 7
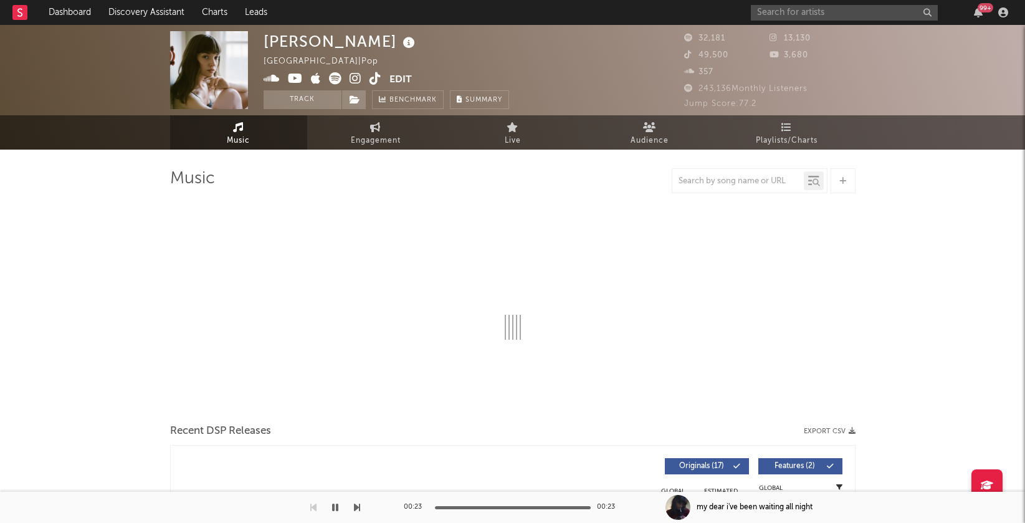
select select "6m"
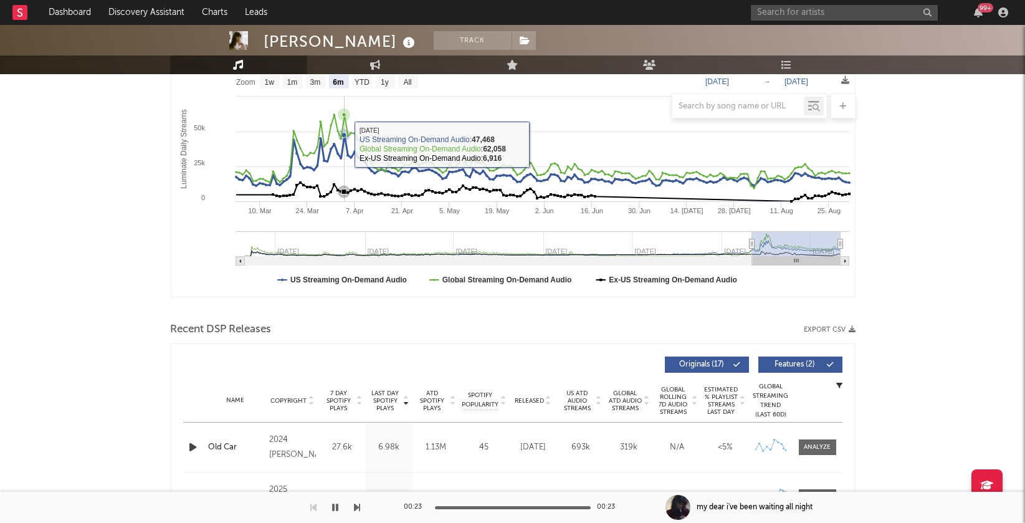
scroll to position [280, 0]
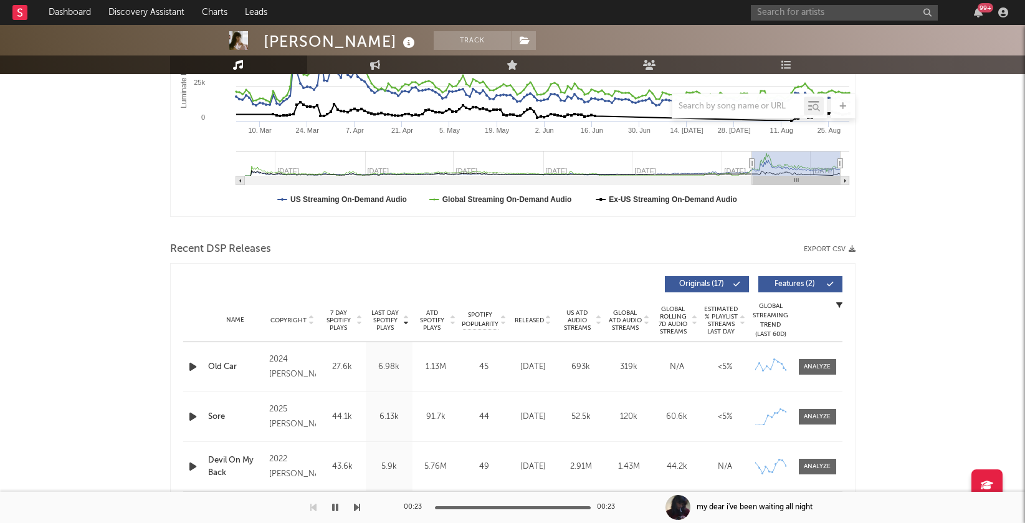
click at [313, 317] on icon at bounding box center [311, 317] width 6 height 5
click at [406, 317] on icon at bounding box center [406, 317] width 6 height 5
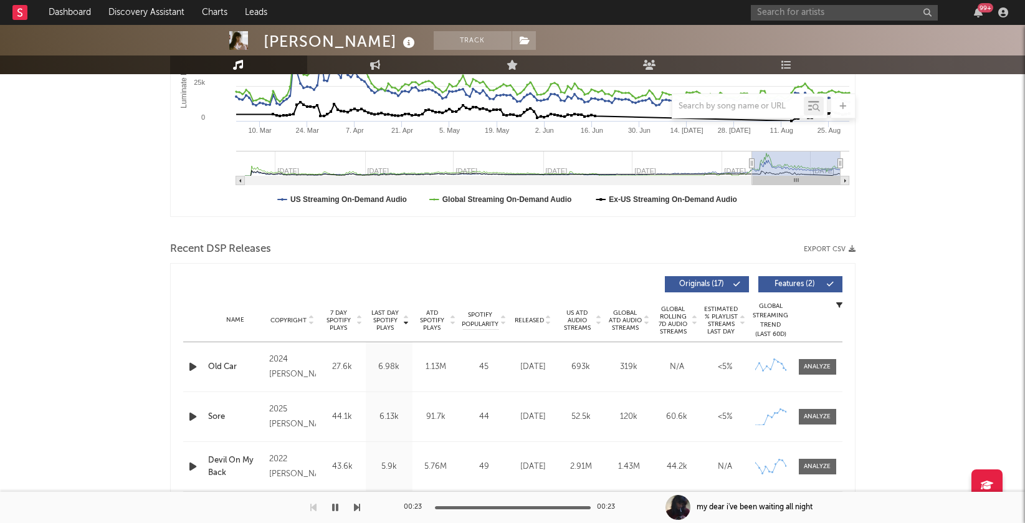
scroll to position [0, 0]
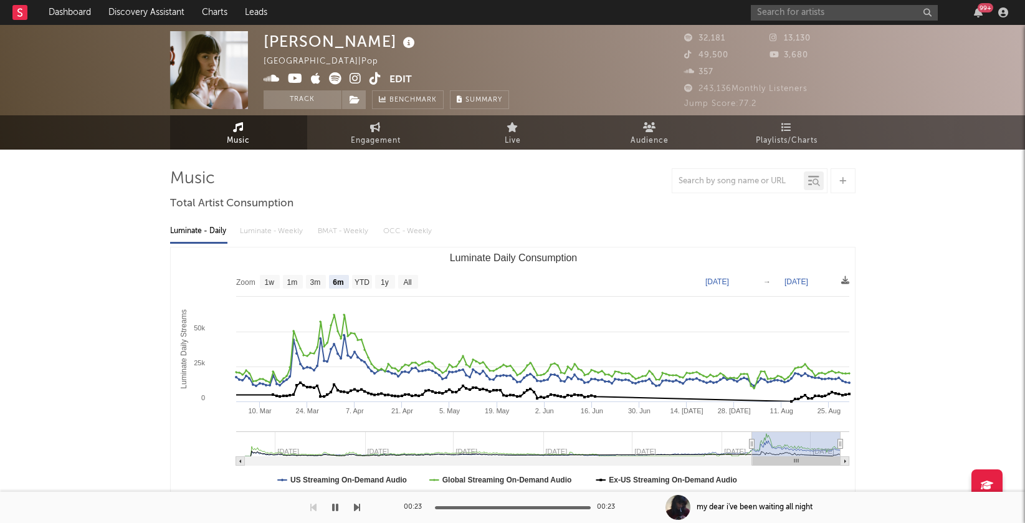
click at [356, 76] on icon at bounding box center [356, 78] width 12 height 12
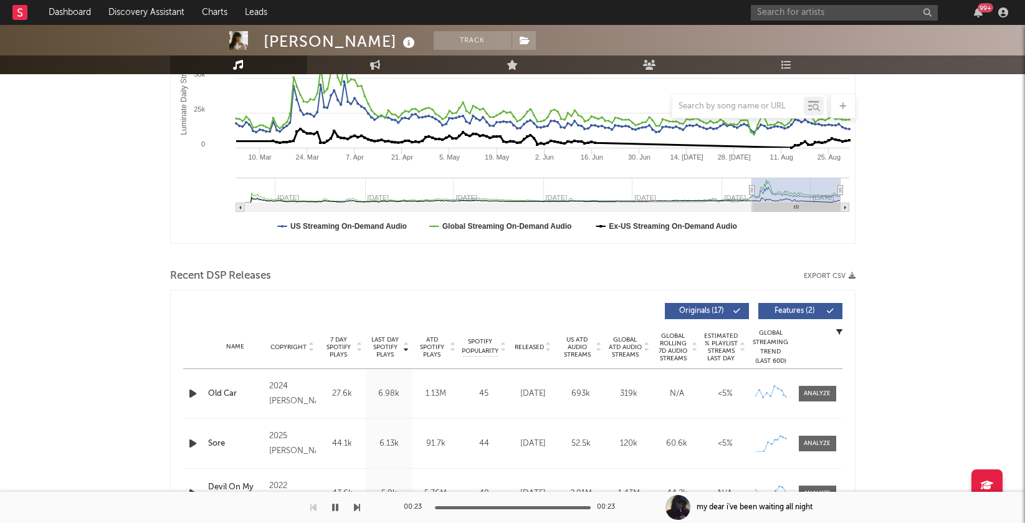
scroll to position [293, 0]
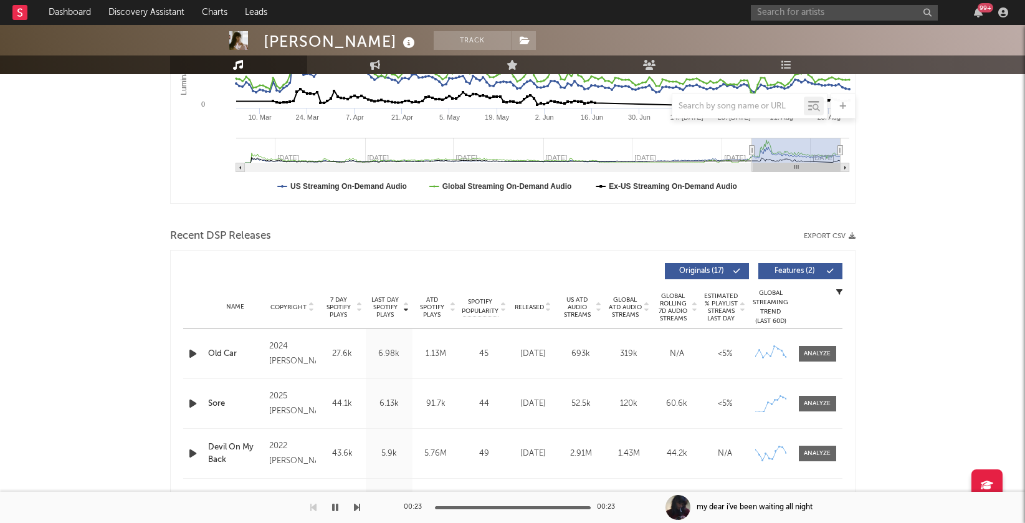
click at [280, 350] on div "2024 Chrissy" at bounding box center [292, 354] width 46 height 30
click at [804, 349] on div at bounding box center [817, 353] width 27 height 9
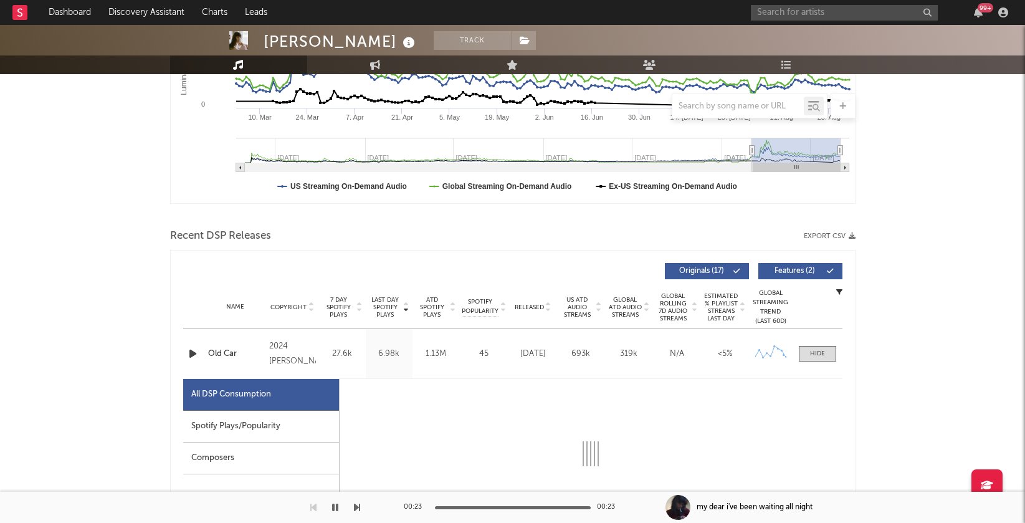
select select "6m"
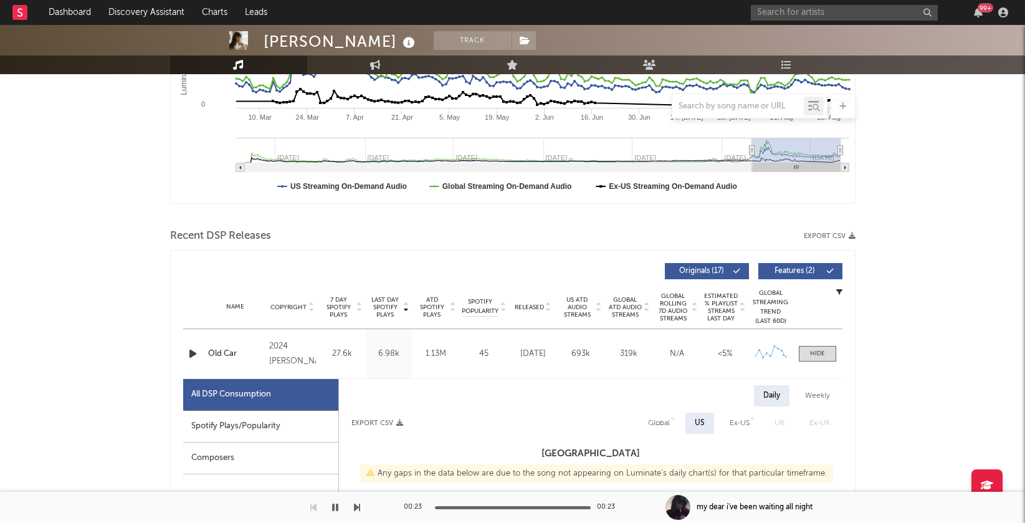
click at [272, 356] on div "2024 Chrissy" at bounding box center [292, 354] width 46 height 30
click at [219, 348] on div "Old Car" at bounding box center [235, 354] width 55 height 12
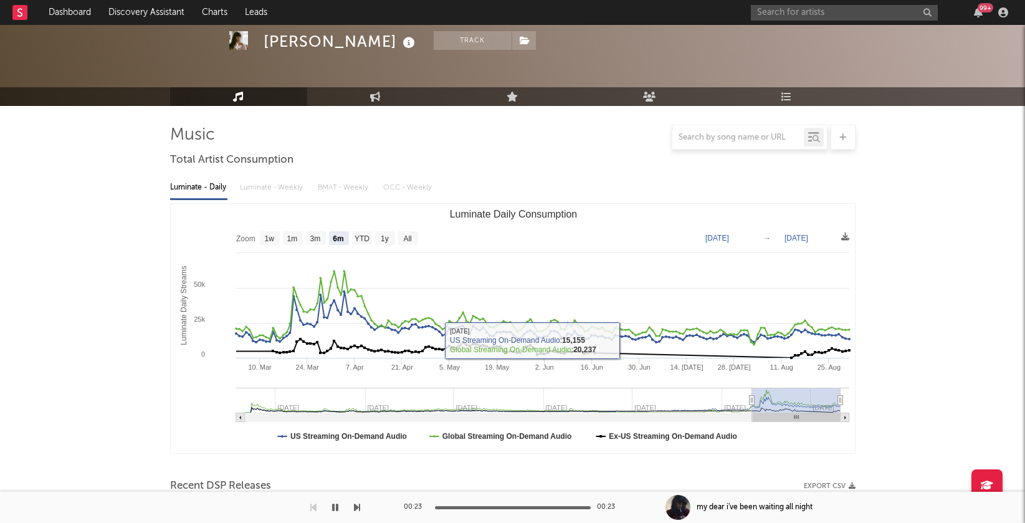
scroll to position [0, 0]
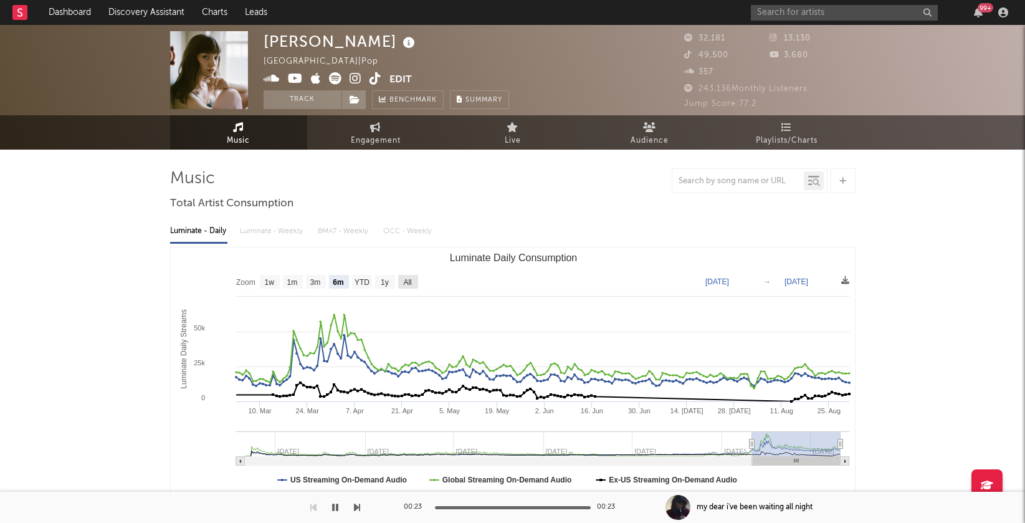
click at [406, 279] on text "All" at bounding box center [407, 282] width 8 height 9
select select "All"
type input "2022-04-29"
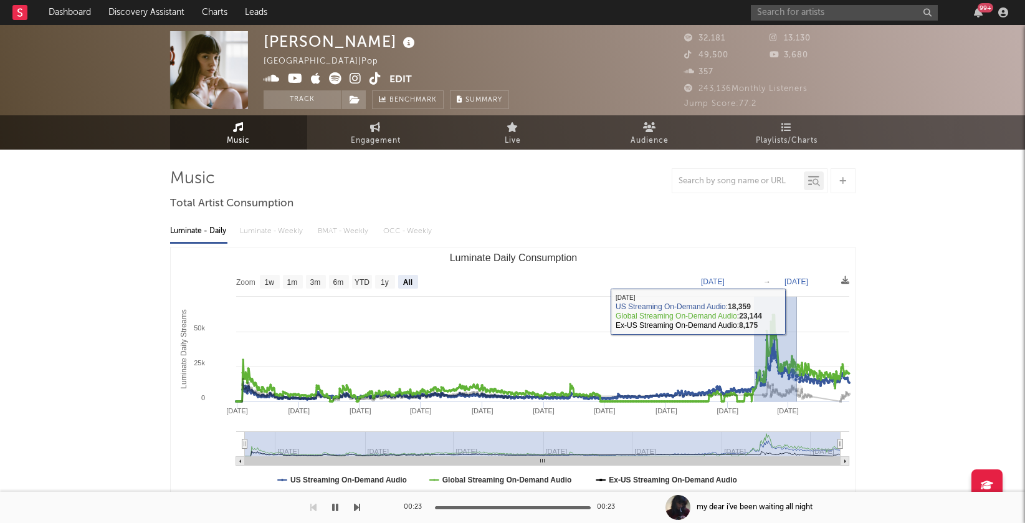
drag, startPoint x: 753, startPoint y: 312, endPoint x: 796, endPoint y: 310, distance: 43.0
click at [796, 310] on rect "Luminate Daily Consumption" at bounding box center [513, 371] width 685 height 249
select select "3m"
type input "2025-02-22"
type input "2025-05-18"
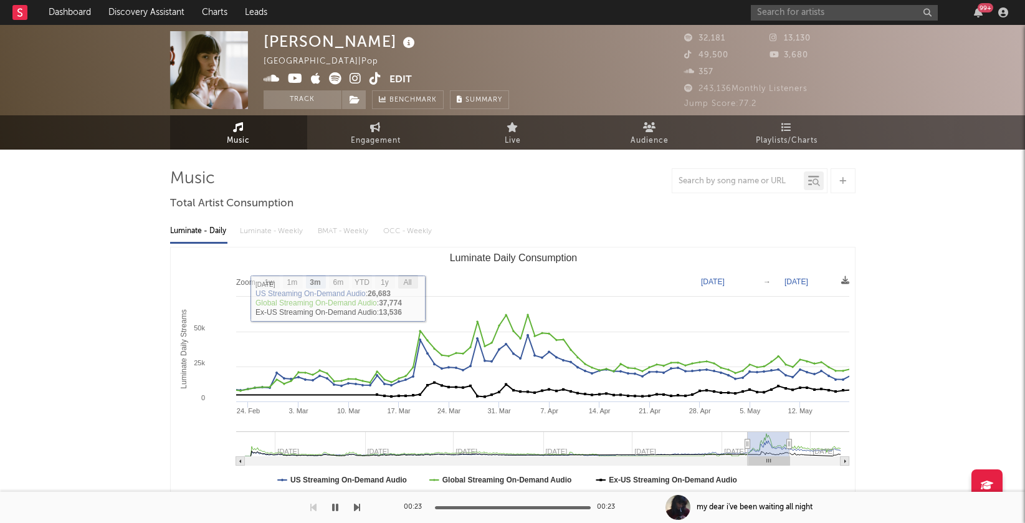
click at [408, 281] on text "All" at bounding box center [407, 282] width 8 height 9
select select "All"
type input "2022-04-29"
type input "[DATE]"
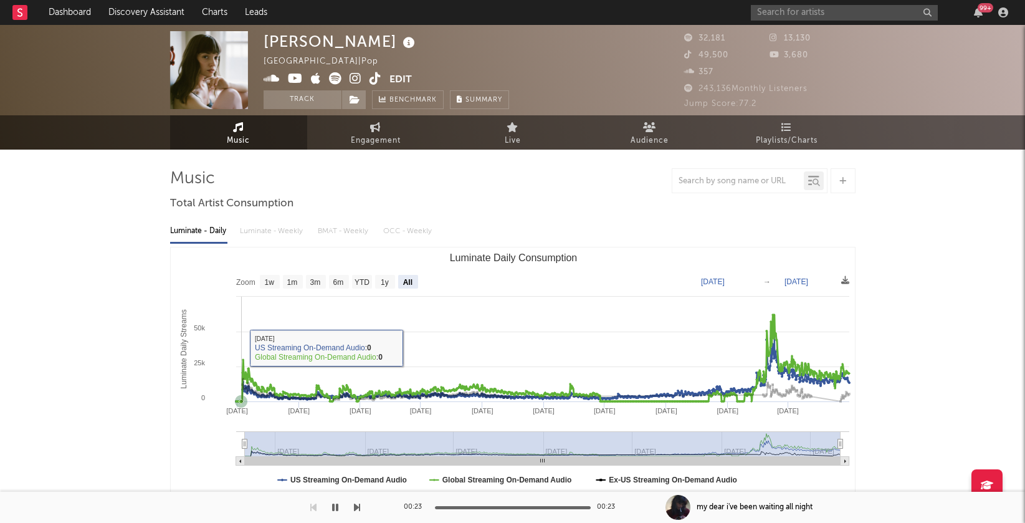
drag, startPoint x: 238, startPoint y: 348, endPoint x: 258, endPoint y: 347, distance: 19.9
click at [258, 347] on rect "Luminate Daily Consumption" at bounding box center [513, 371] width 685 height 249
type input "2022-05-03"
type input "2022-06-12"
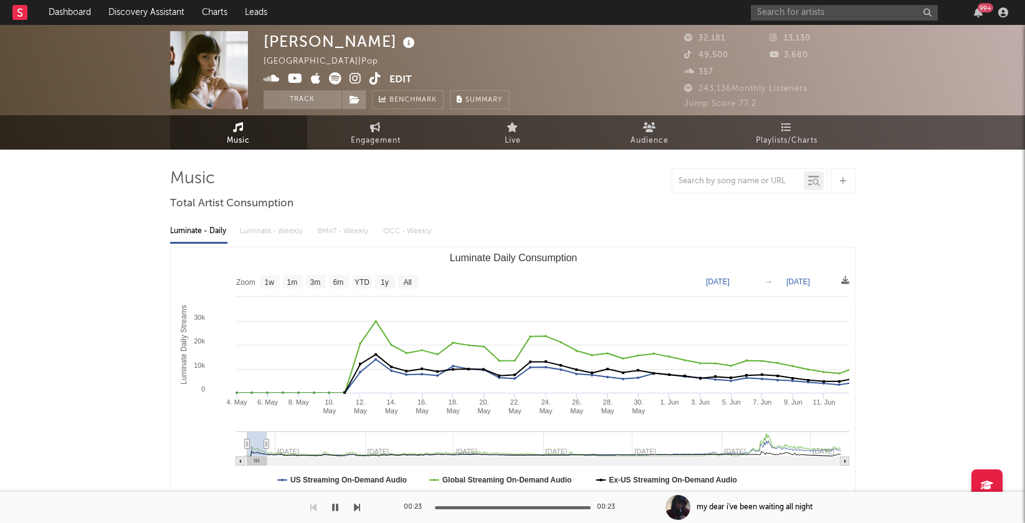
click at [359, 76] on icon at bounding box center [356, 78] width 12 height 12
click at [808, 13] on input "text" at bounding box center [844, 13] width 187 height 16
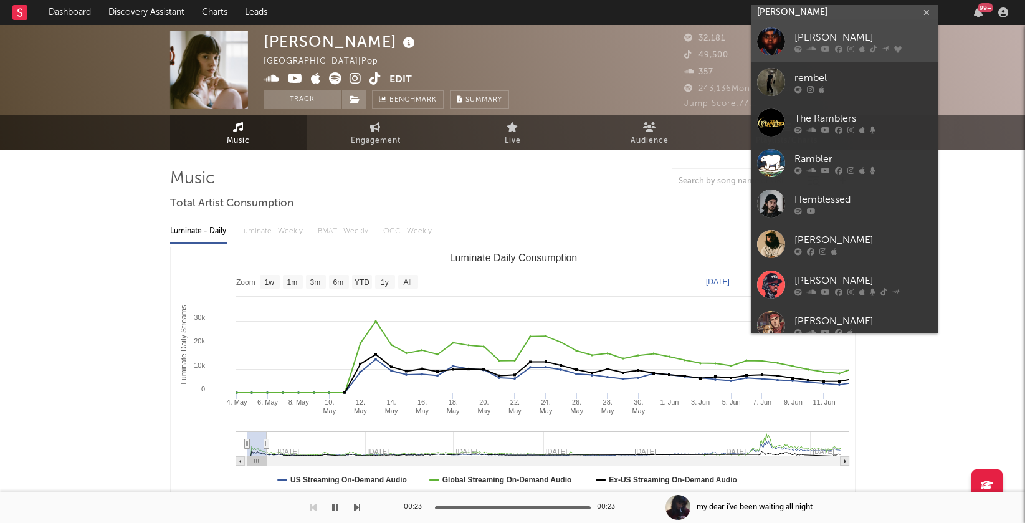
type input "remble"
click at [805, 32] on div "[PERSON_NAME]" at bounding box center [862, 37] width 137 height 15
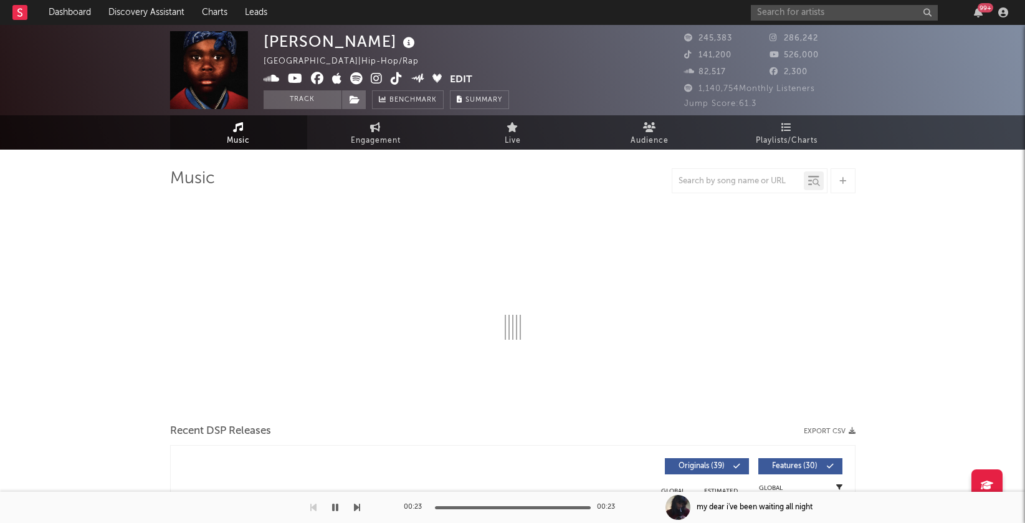
select select "6m"
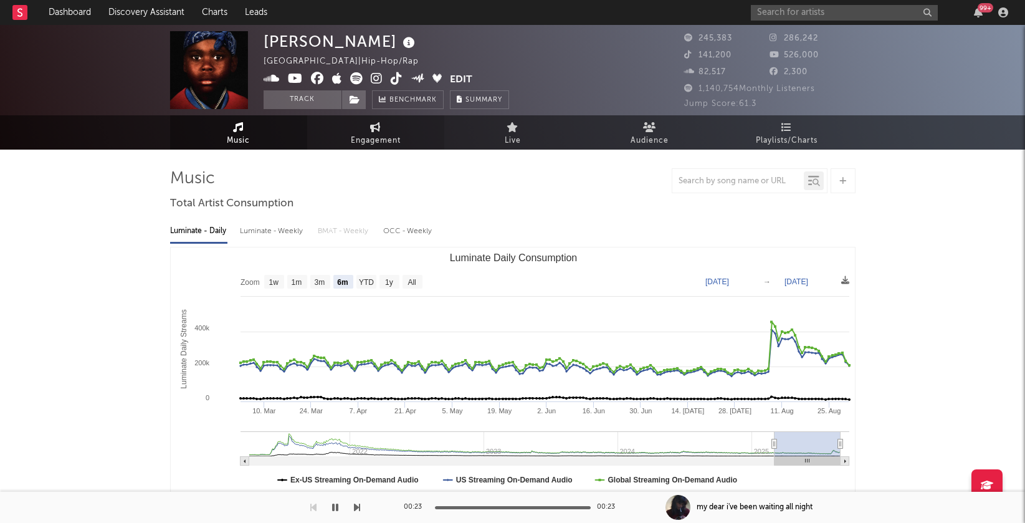
click at [380, 128] on icon at bounding box center [375, 127] width 11 height 10
select select "1w"
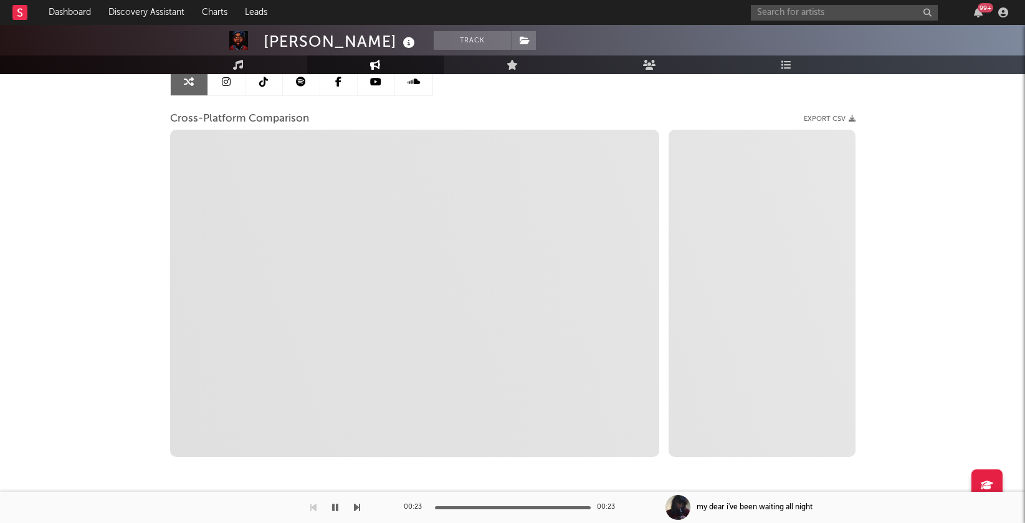
scroll to position [138, 0]
select select "1m"
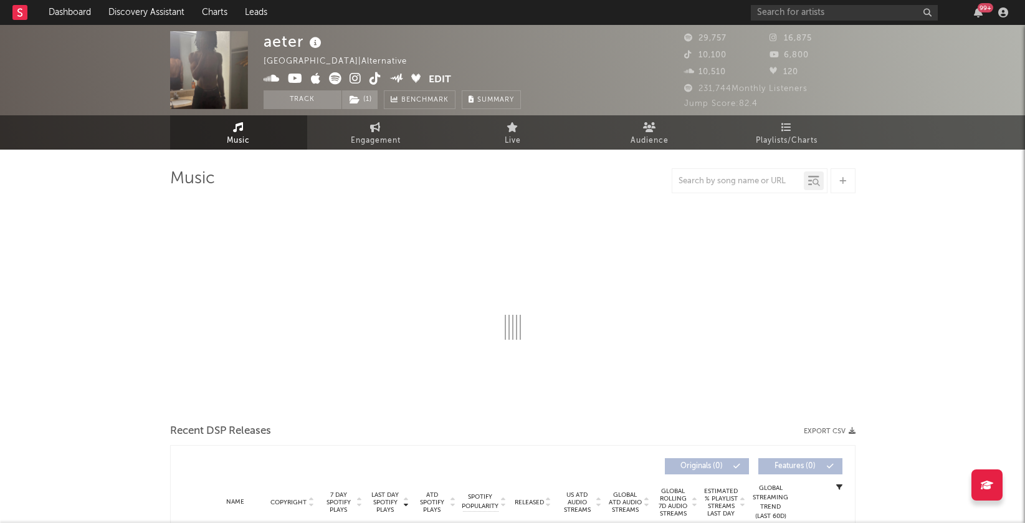
select select "6m"
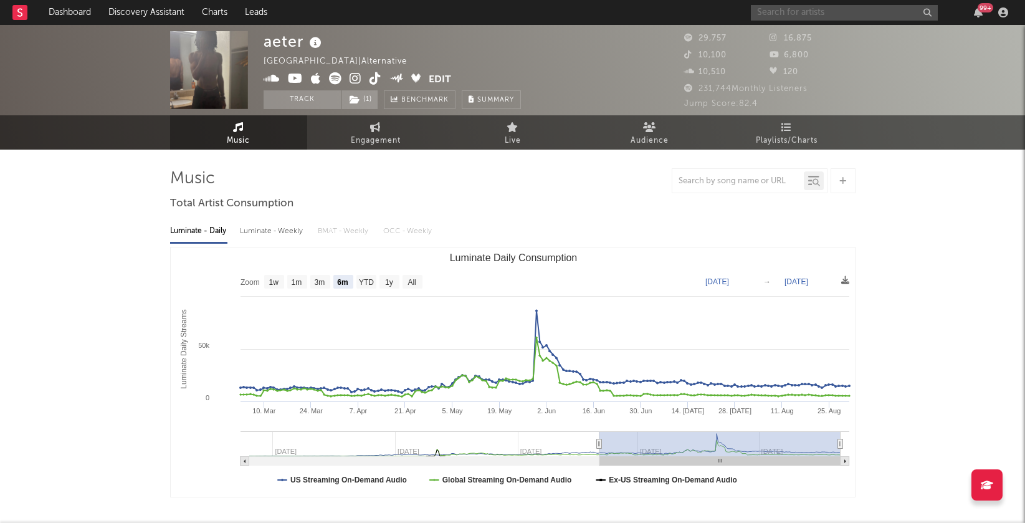
click at [820, 14] on input "text" at bounding box center [844, 13] width 187 height 16
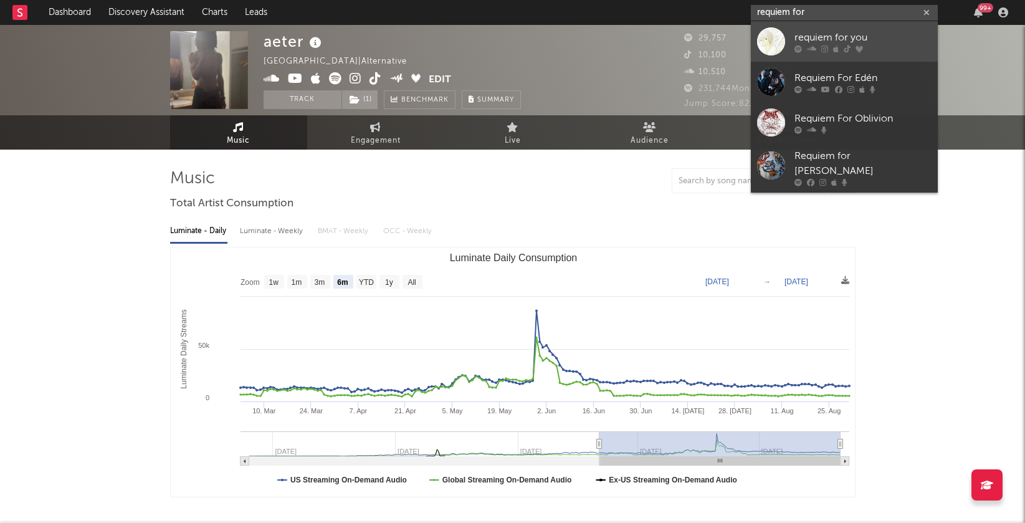
type input "requiem for"
click at [818, 34] on div "requiem for you" at bounding box center [862, 37] width 137 height 15
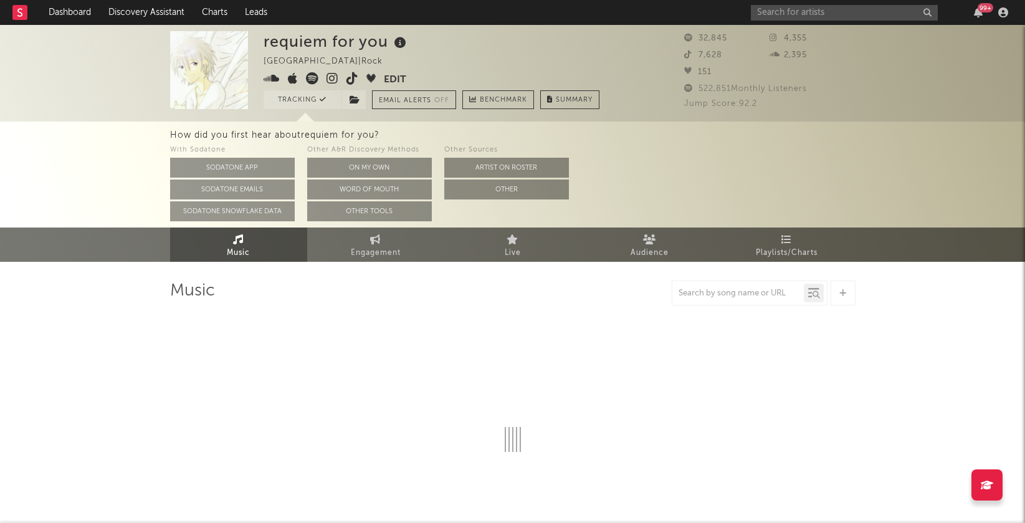
select select "6m"
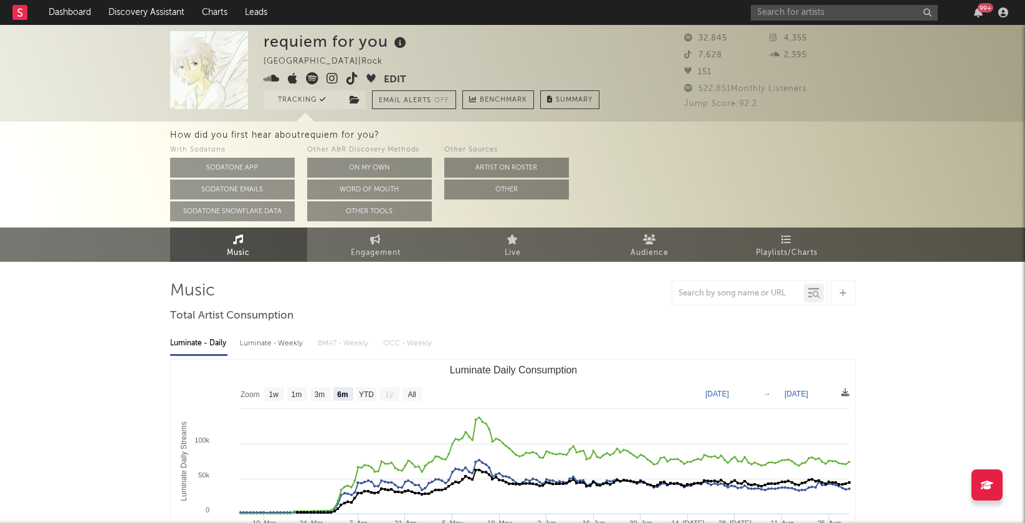
click at [330, 76] on icon at bounding box center [332, 78] width 12 height 12
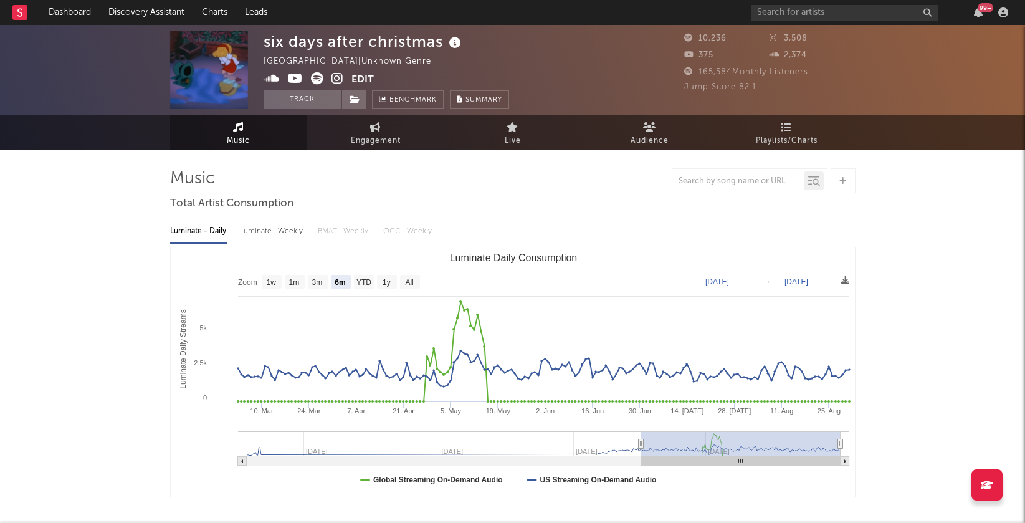
select select "6m"
click at [337, 78] on icon at bounding box center [337, 78] width 12 height 12
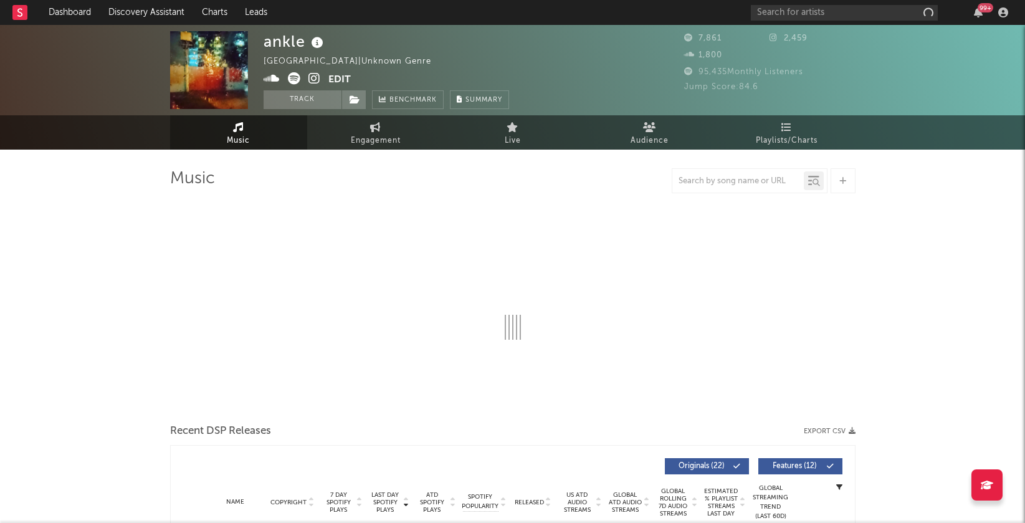
select select "1w"
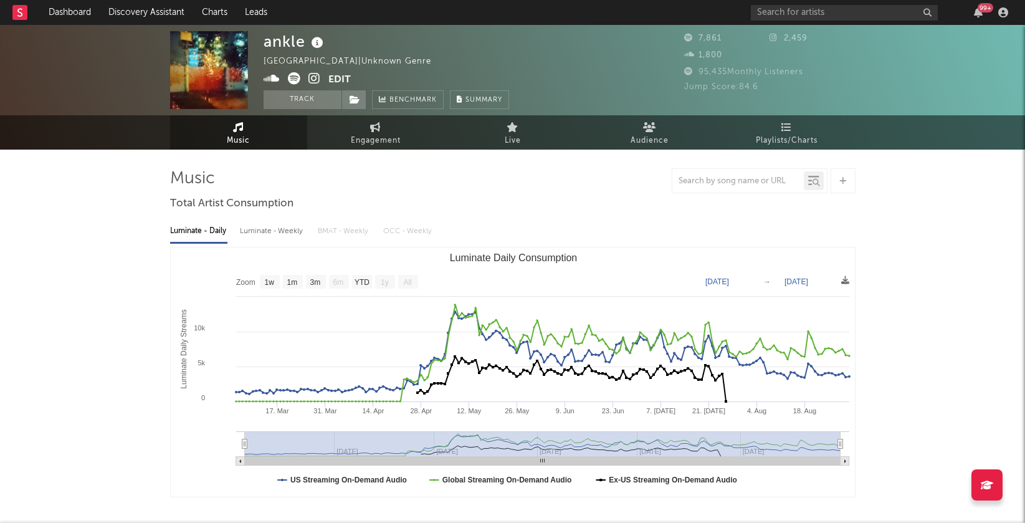
click at [311, 80] on icon at bounding box center [314, 78] width 12 height 12
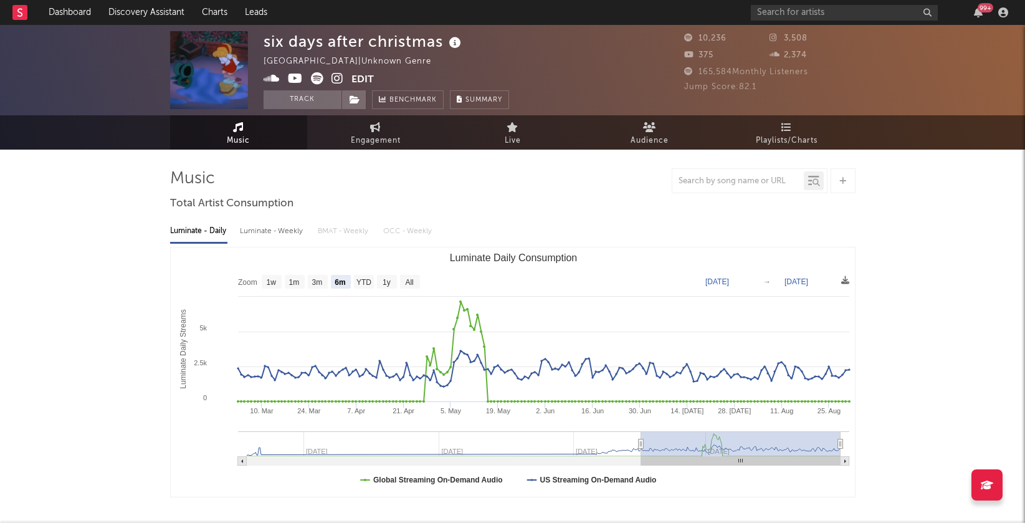
select select "6m"
click at [814, 13] on input "text" at bounding box center [844, 13] width 187 height 16
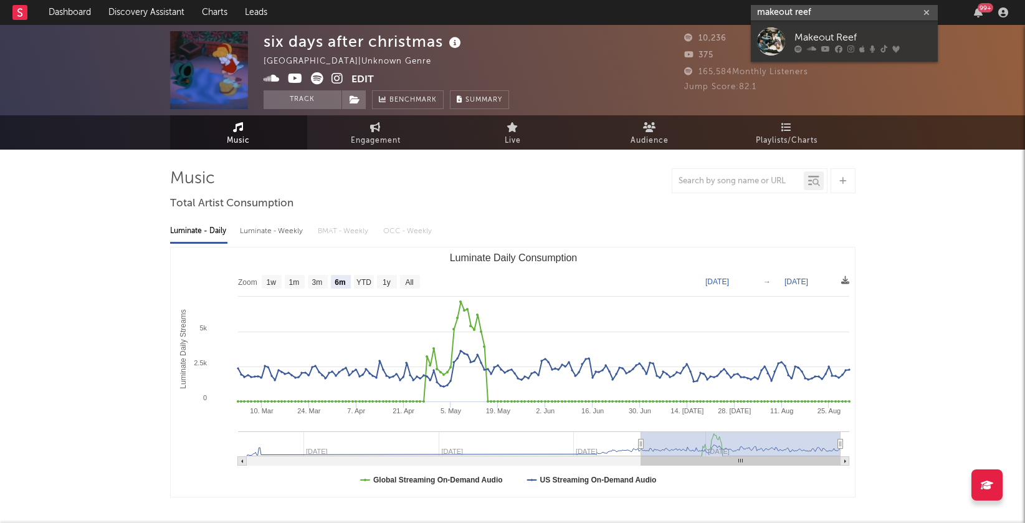
type input "makeout reef"
click at [803, 37] on div "Makeout Reef" at bounding box center [862, 37] width 137 height 15
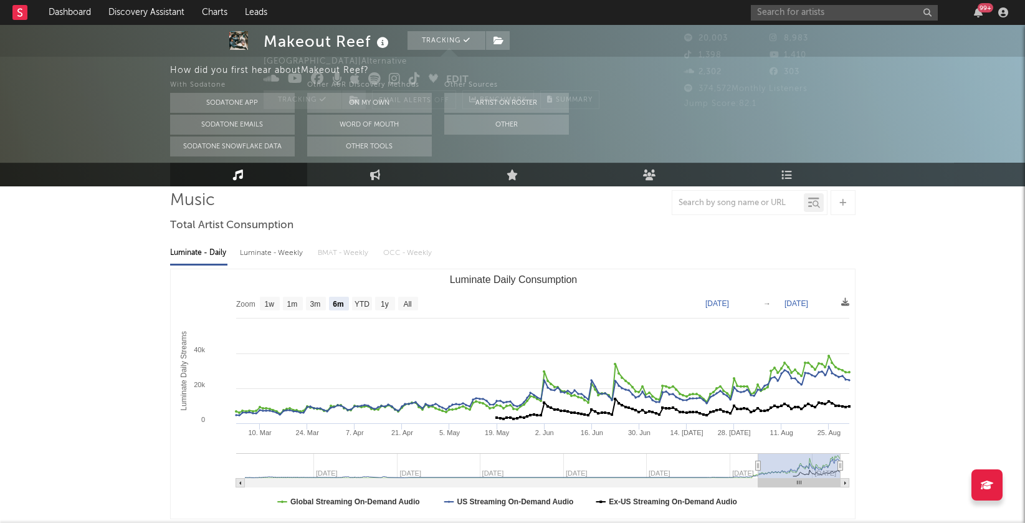
scroll to position [118, 0]
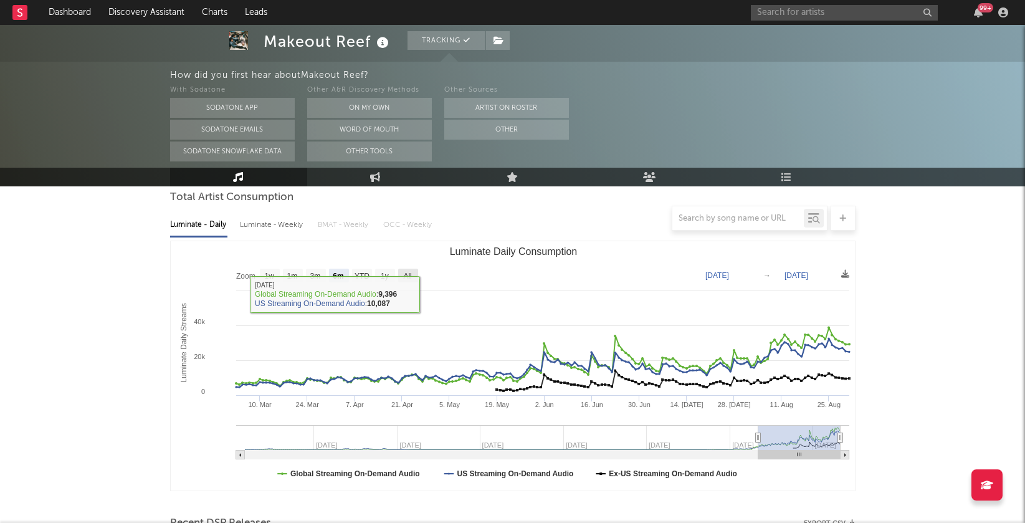
click at [407, 272] on text "All" at bounding box center [407, 276] width 8 height 9
select select "All"
type input "2022-01-30"
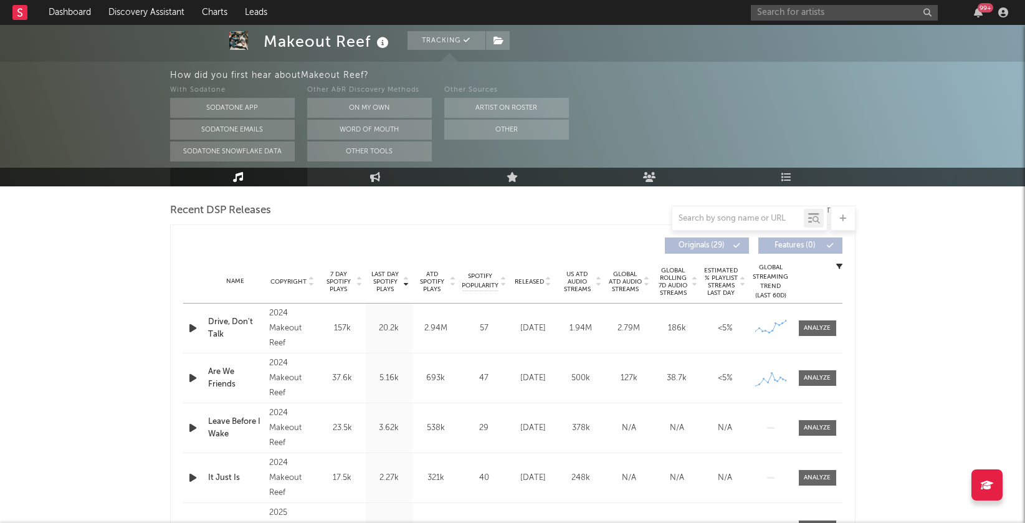
scroll to position [400, 0]
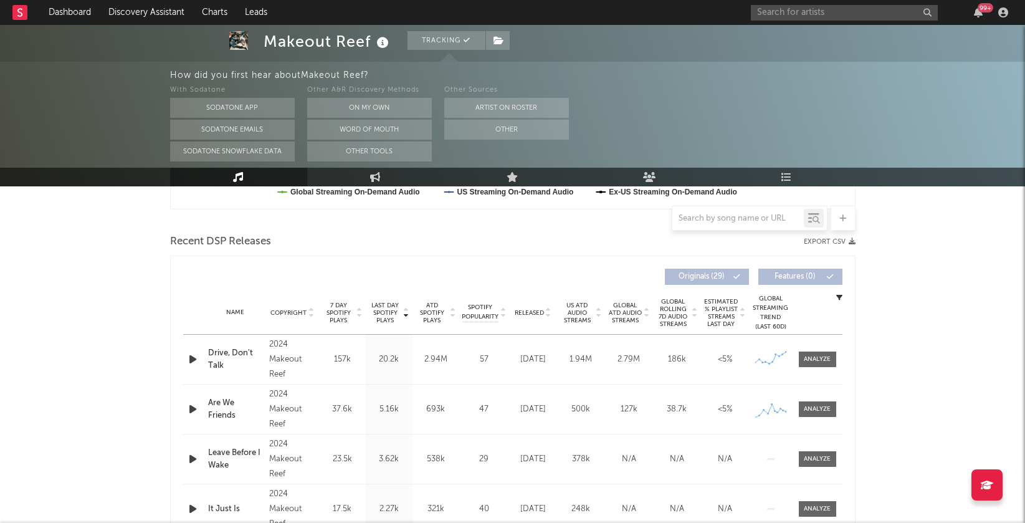
click at [406, 310] on icon at bounding box center [406, 310] width 6 height 5
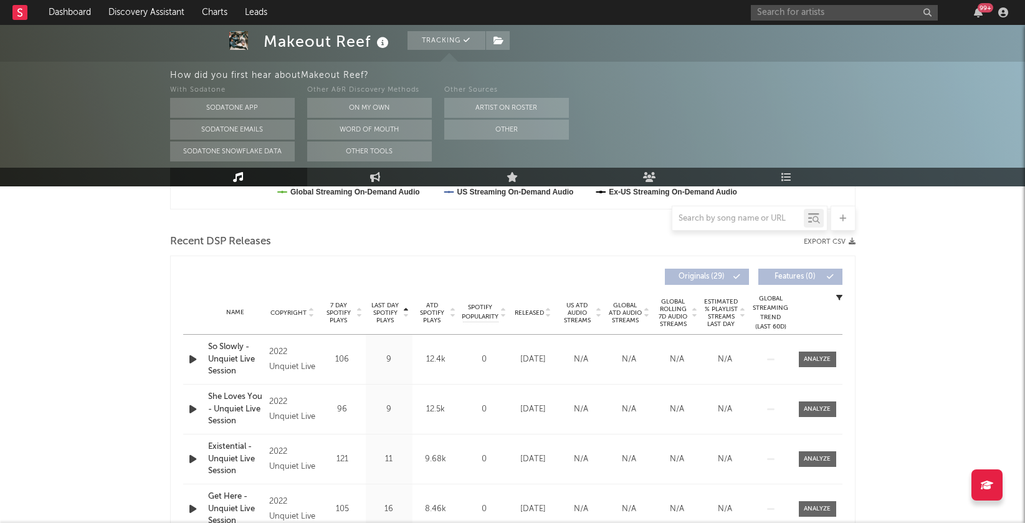
click at [406, 313] on icon at bounding box center [406, 315] width 6 height 5
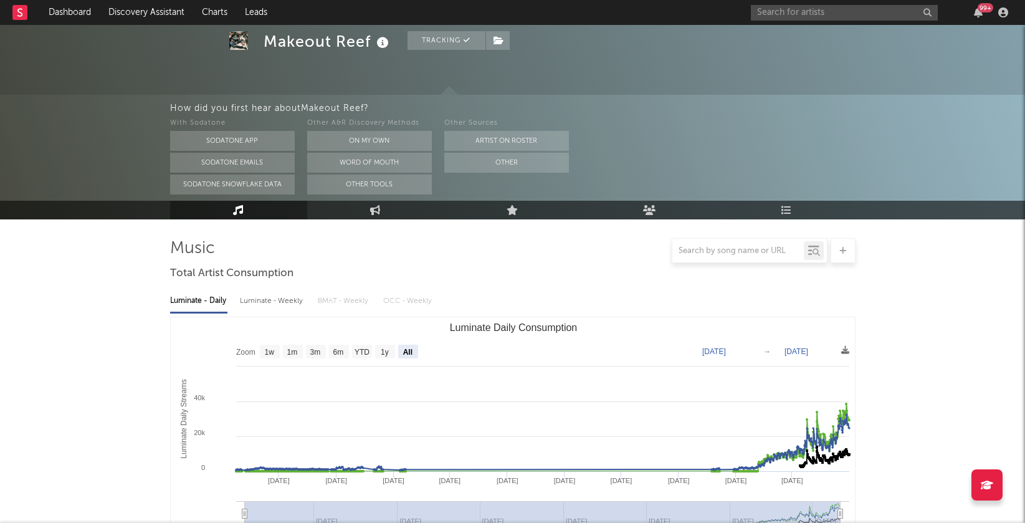
scroll to position [0, 0]
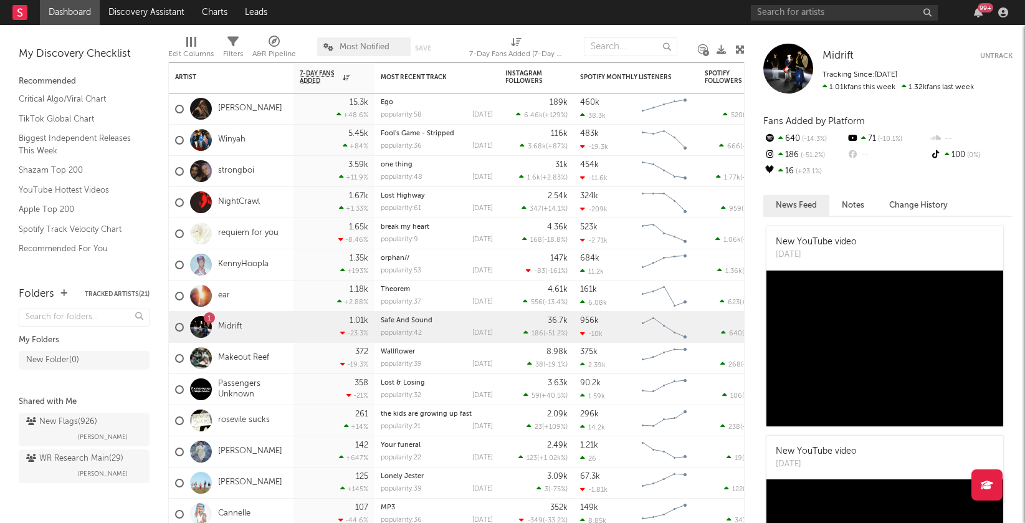
click at [850, 22] on div "99 +" at bounding box center [882, 12] width 262 height 25
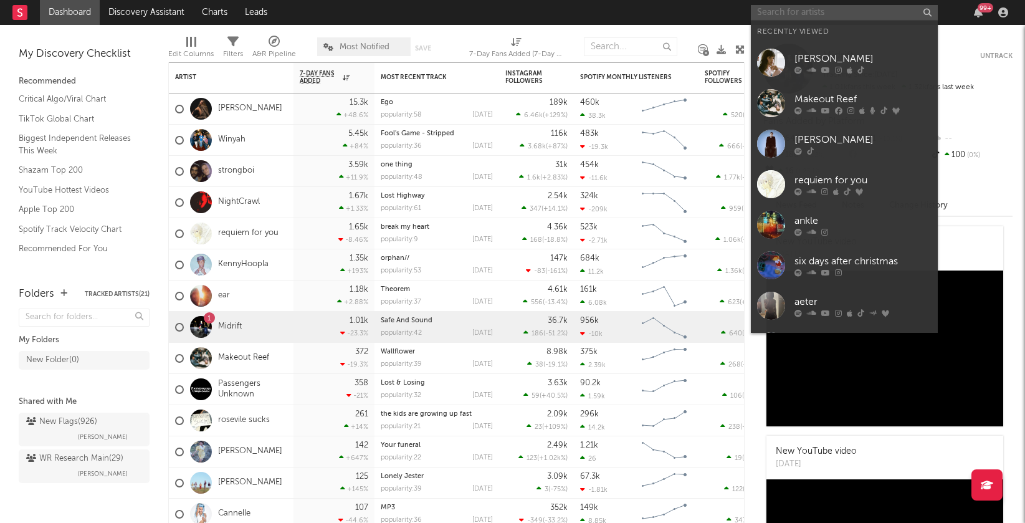
click at [849, 19] on input "text" at bounding box center [844, 13] width 187 height 16
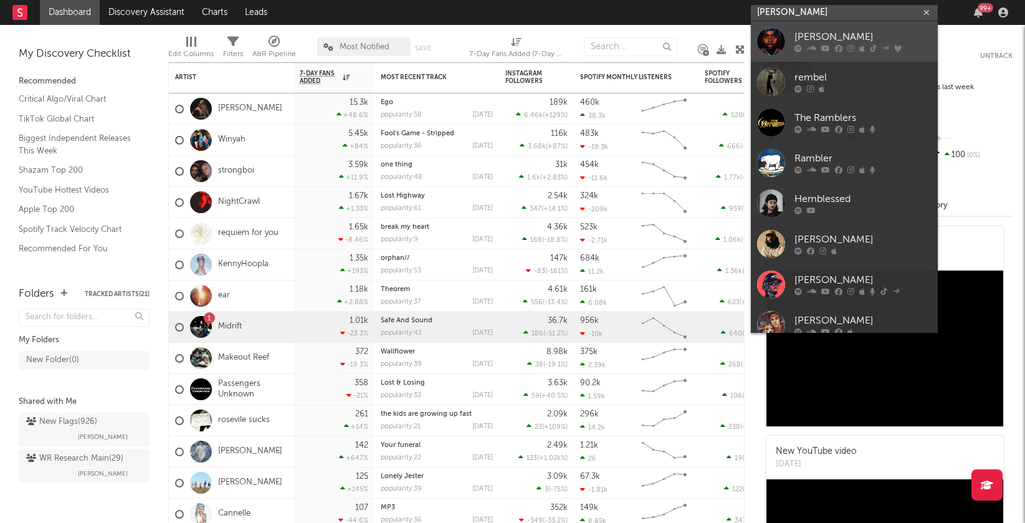
type input "[PERSON_NAME]"
click at [850, 49] on icon at bounding box center [850, 48] width 7 height 7
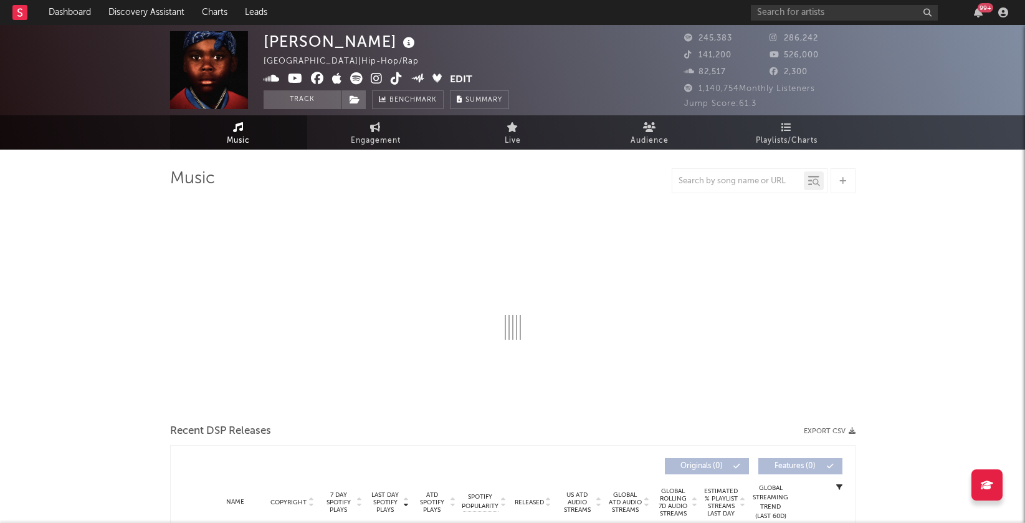
select select "6m"
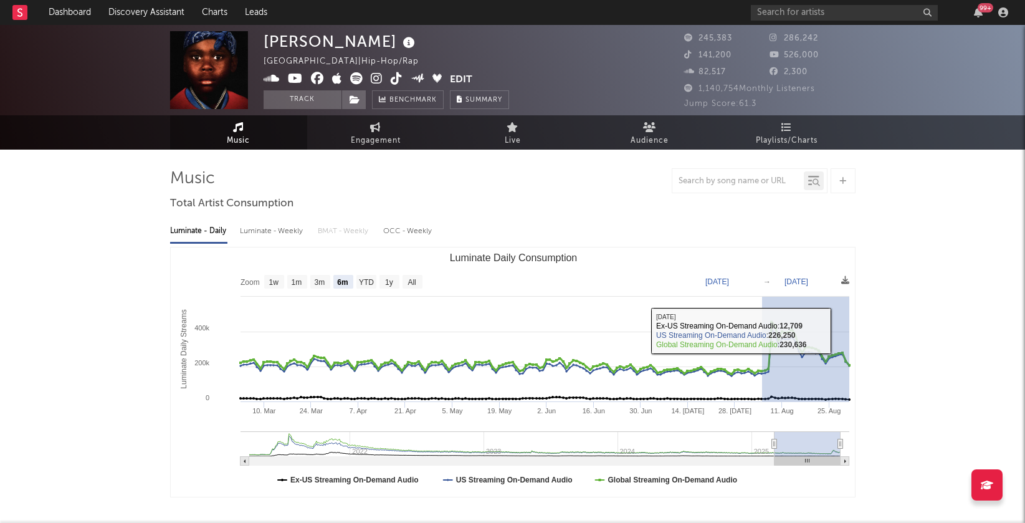
drag, startPoint x: 761, startPoint y: 323, endPoint x: 879, endPoint y: 333, distance: 117.6
type input "[DATE]"
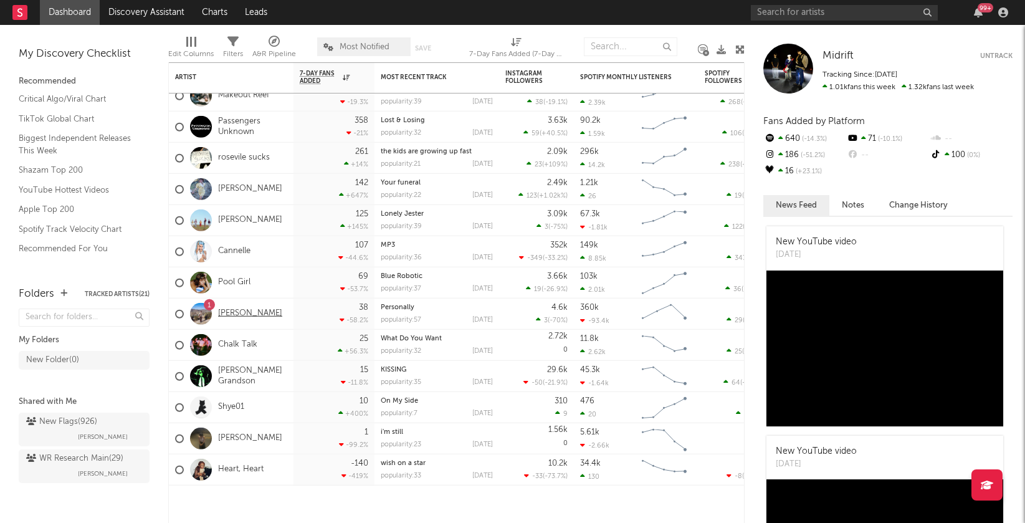
click at [240, 311] on link "[PERSON_NAME]" at bounding box center [250, 313] width 64 height 11
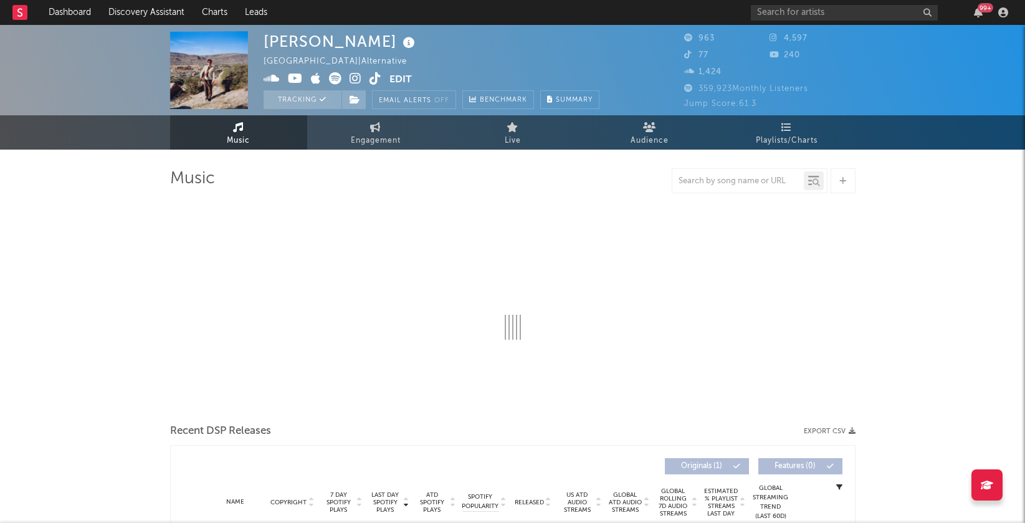
select select "1w"
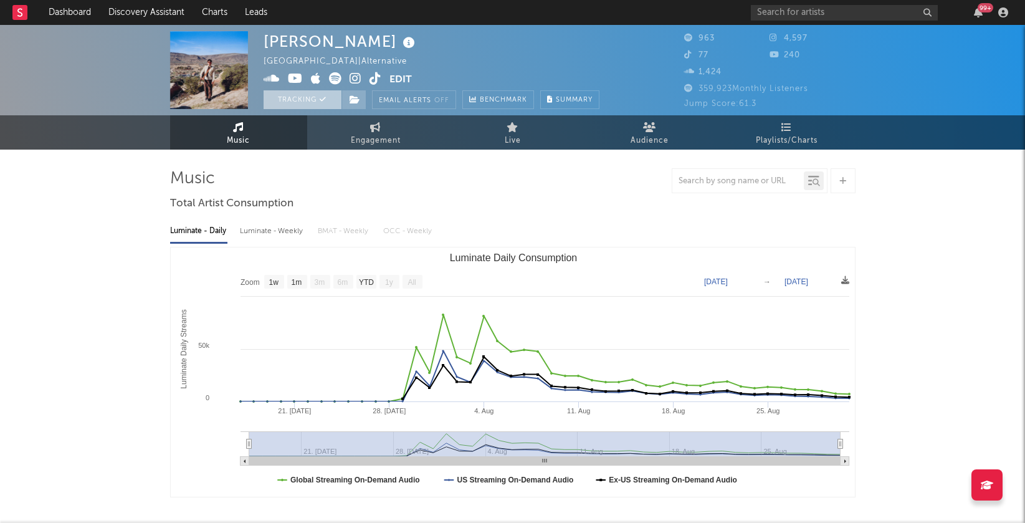
click at [297, 100] on button "Tracking" at bounding box center [303, 99] width 78 height 19
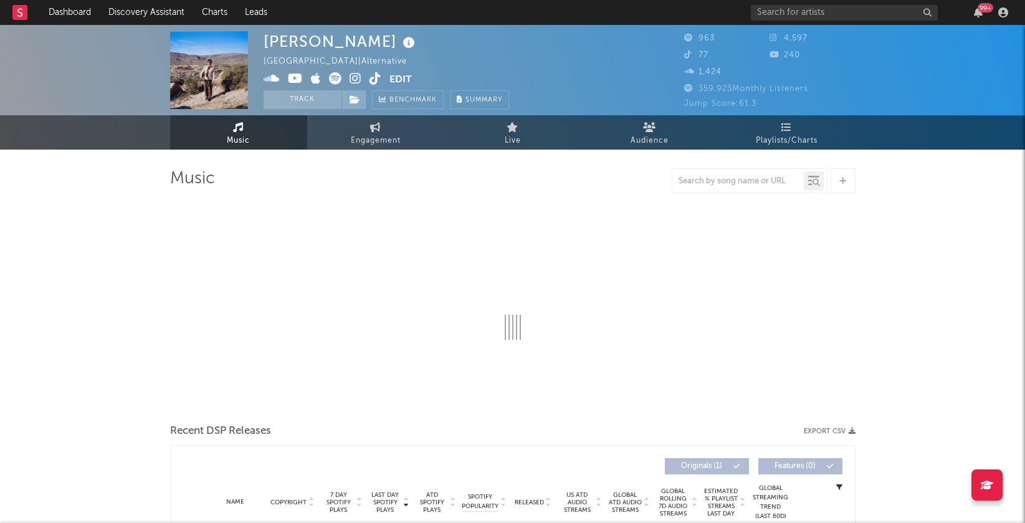
select select "1w"
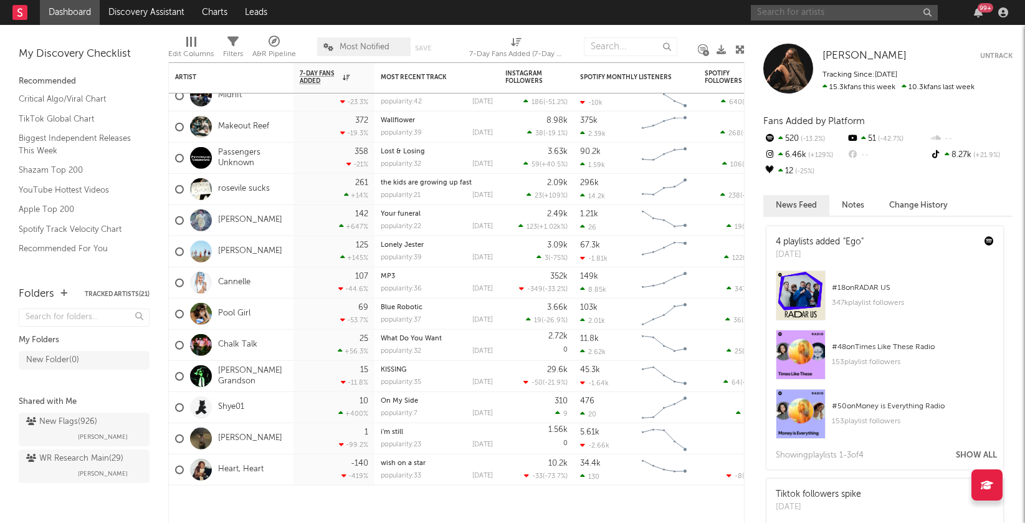
click at [811, 17] on input "text" at bounding box center [844, 13] width 187 height 16
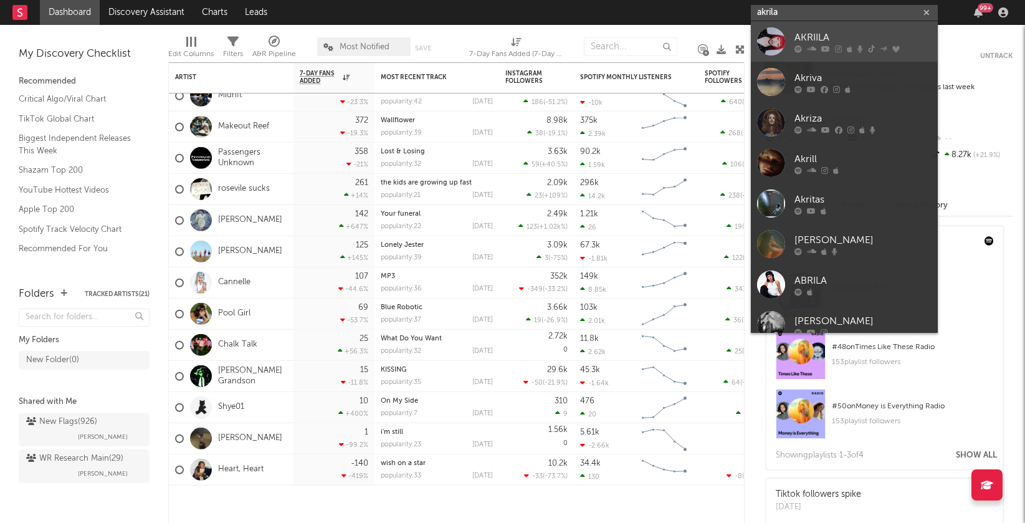
type input "akrila"
click at [816, 41] on div "AKRIILA" at bounding box center [862, 37] width 137 height 15
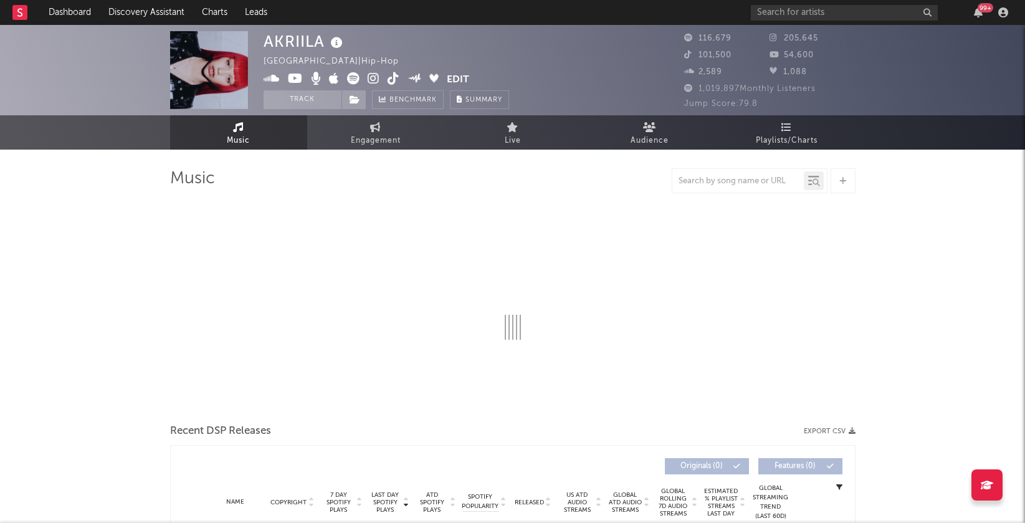
select select "6m"
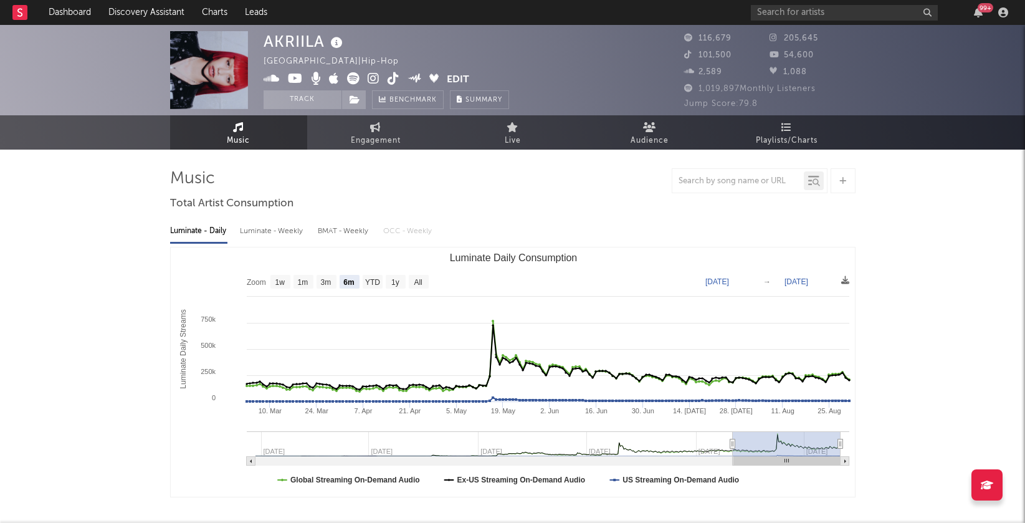
click at [373, 74] on icon at bounding box center [374, 78] width 12 height 12
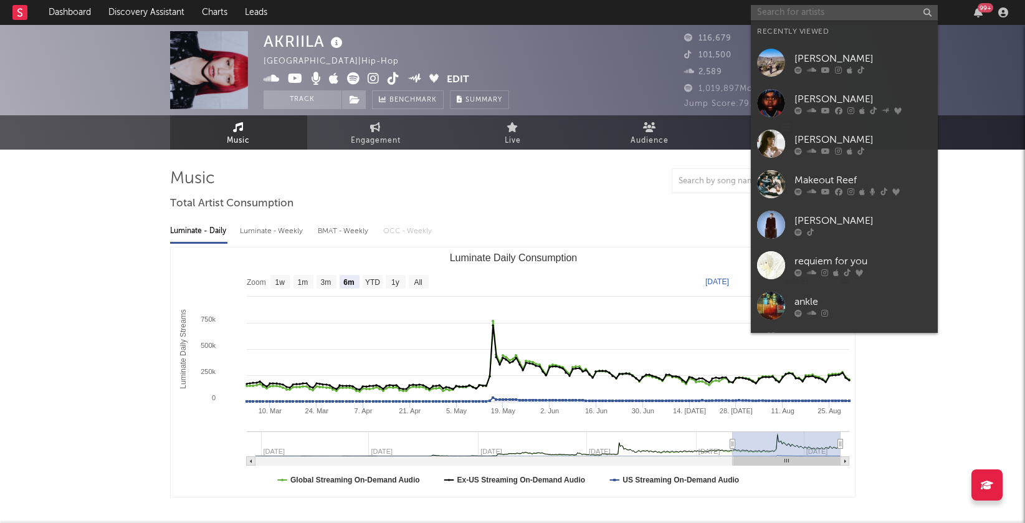
click at [791, 11] on input "text" at bounding box center [844, 13] width 187 height 16
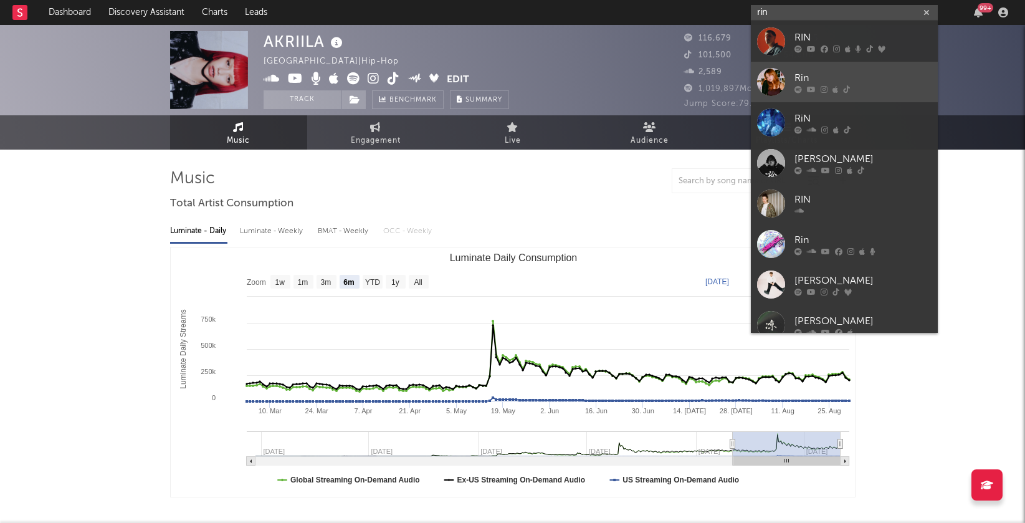
type input "rin"
click at [834, 65] on link "Rin" at bounding box center [844, 82] width 187 height 40
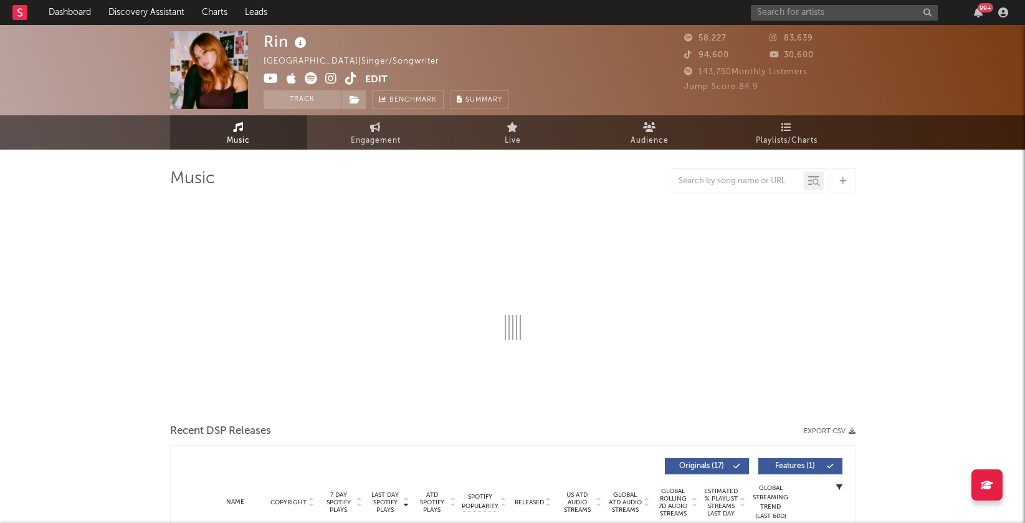
select select "6m"
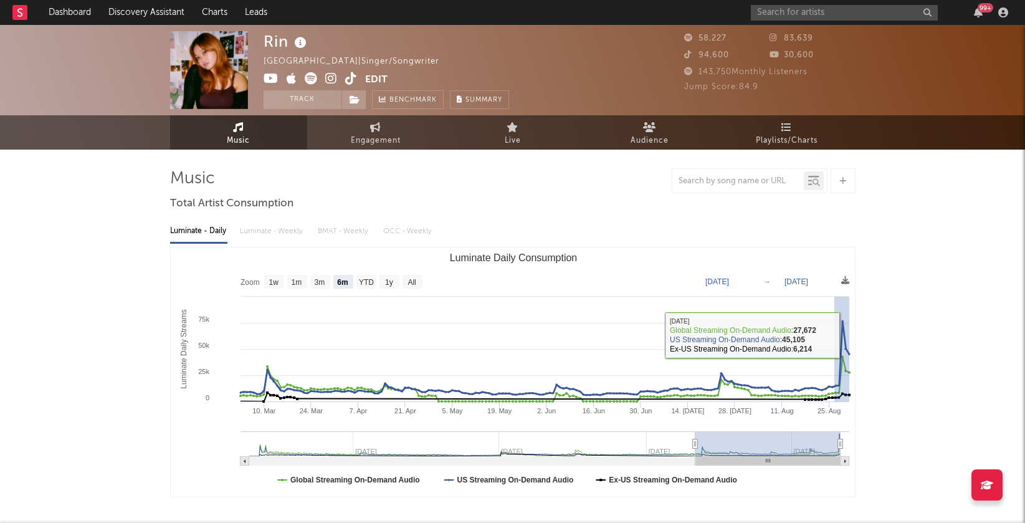
drag, startPoint x: 834, startPoint y: 335, endPoint x: 851, endPoint y: 335, distance: 17.5
click at [851, 335] on rect "Luminate Daily Consumption" at bounding box center [513, 371] width 685 height 249
type input "[DATE]"
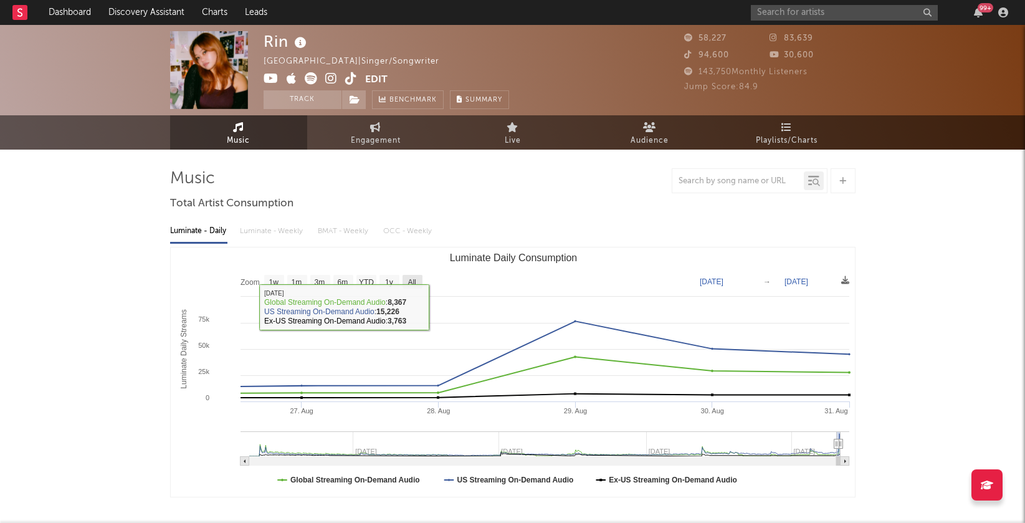
click at [409, 279] on text "All" at bounding box center [411, 282] width 8 height 9
select select "All"
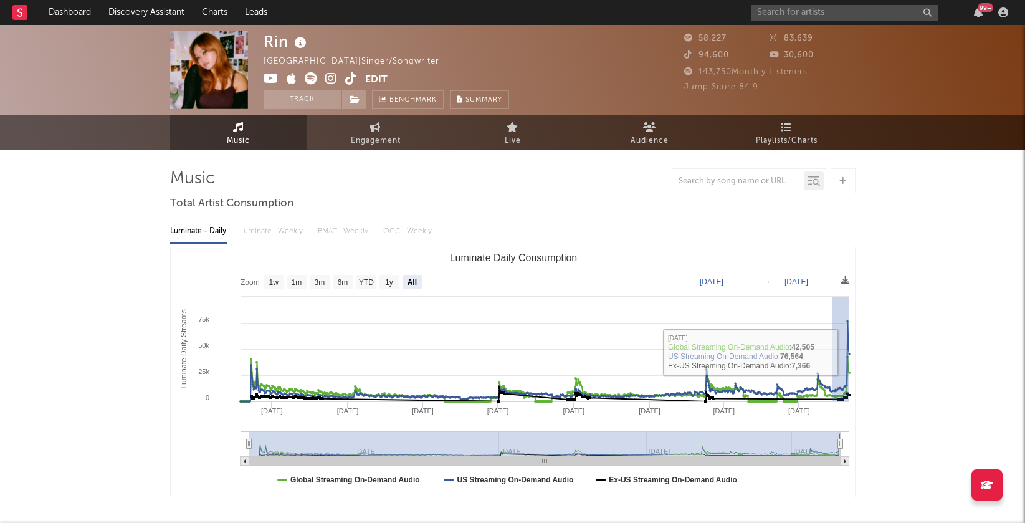
drag, startPoint x: 832, startPoint y: 351, endPoint x: 889, endPoint y: 351, distance: 56.7
type input "[DATE]"
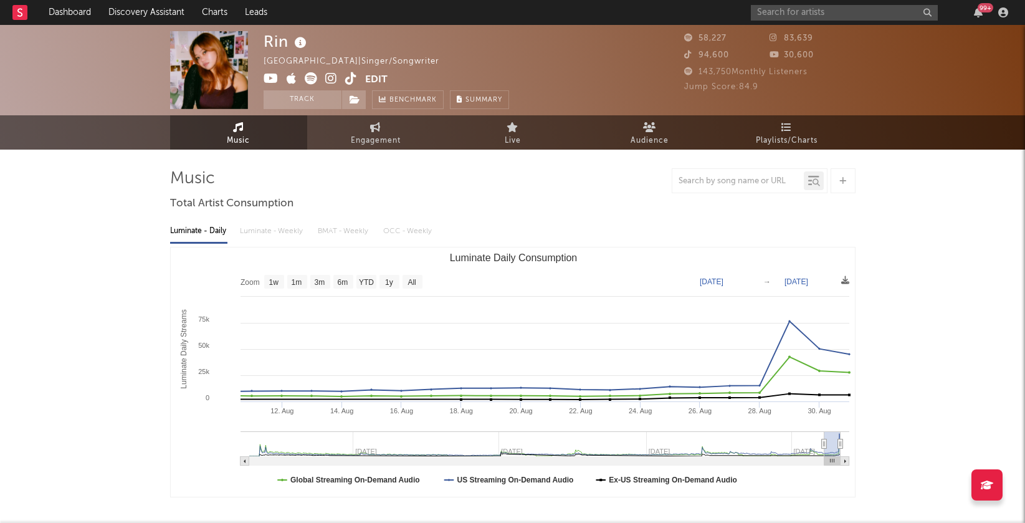
click at [333, 77] on icon at bounding box center [331, 78] width 12 height 12
click at [77, 9] on link "Dashboard" at bounding box center [70, 12] width 60 height 25
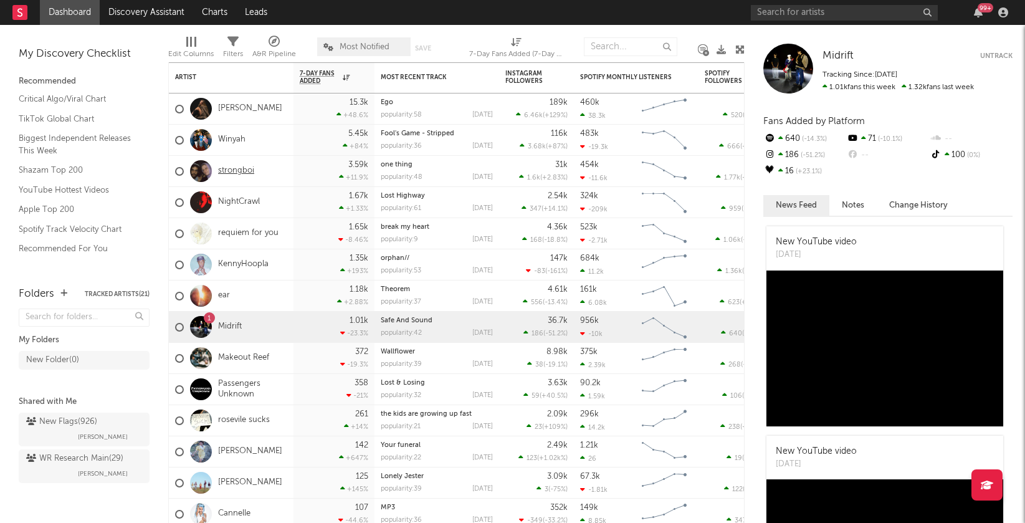
click at [233, 169] on link "strongboi" at bounding box center [236, 171] width 36 height 11
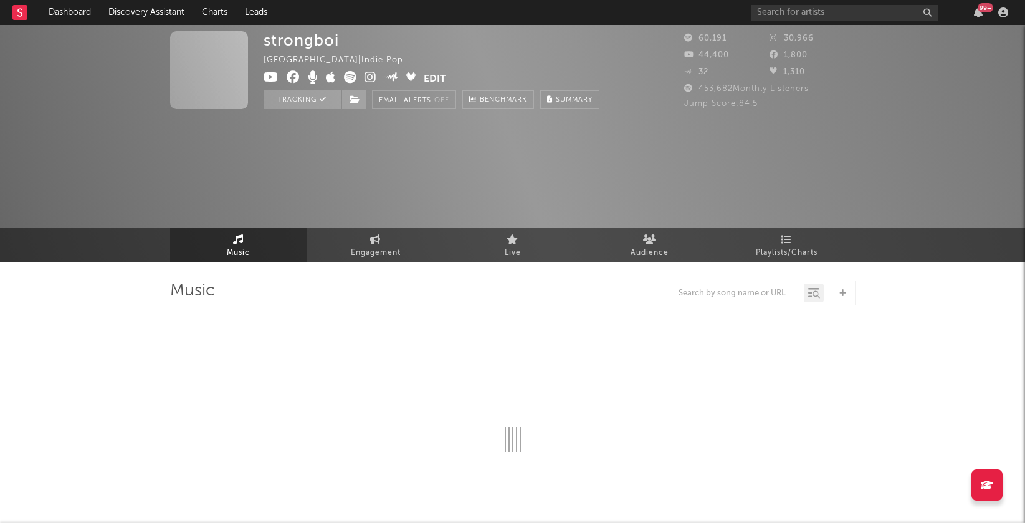
select select "6m"
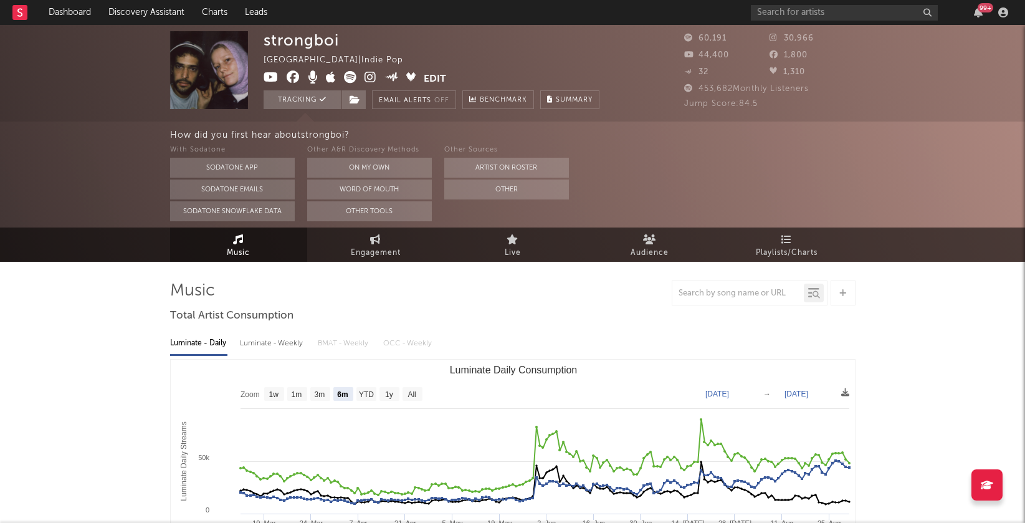
select select "6m"
click at [373, 77] on icon at bounding box center [370, 77] width 12 height 12
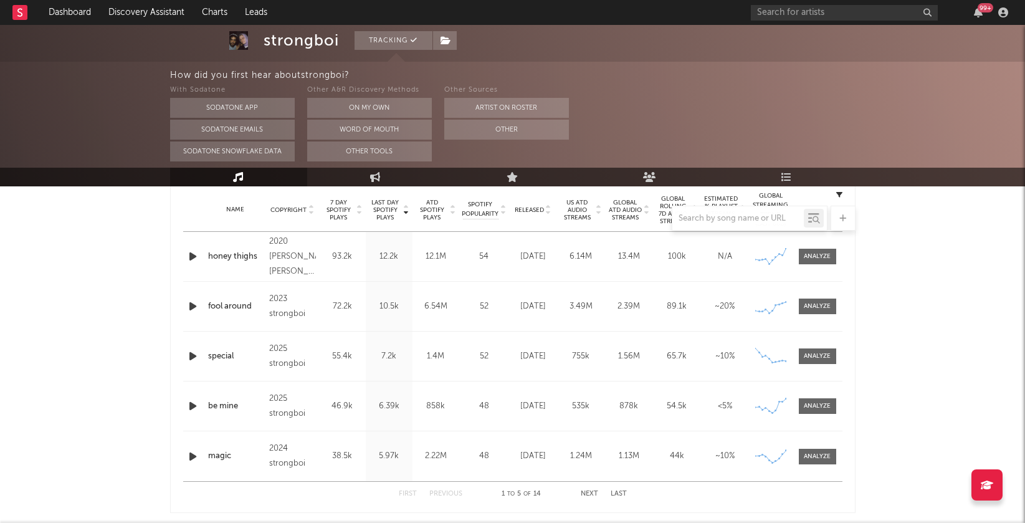
scroll to position [488, 0]
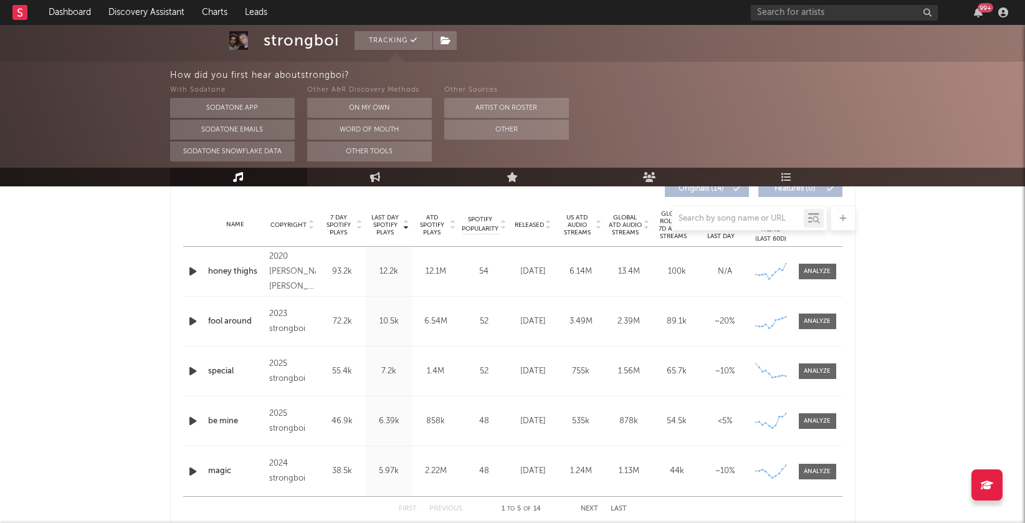
click at [311, 223] on div at bounding box center [512, 218] width 685 height 25
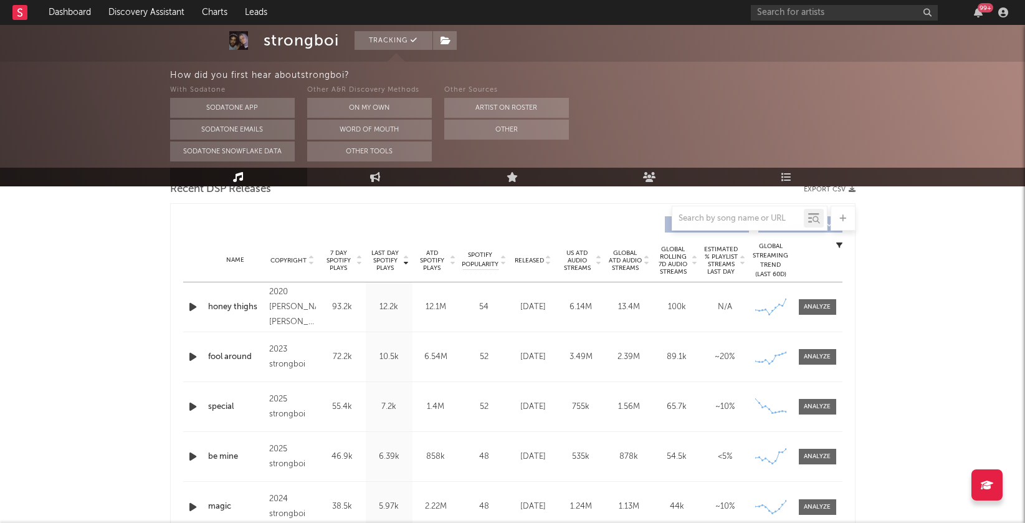
scroll to position [440, 0]
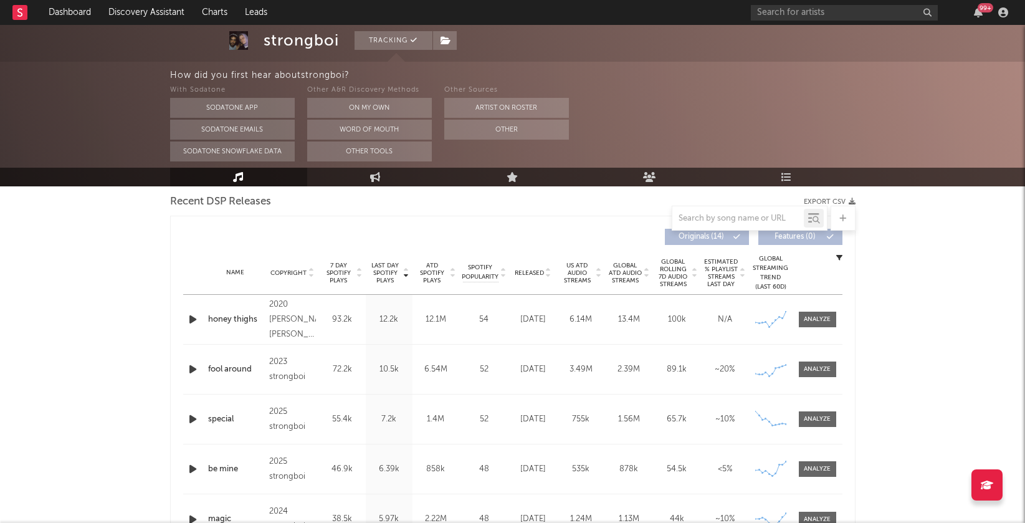
click at [308, 268] on icon at bounding box center [311, 270] width 6 height 5
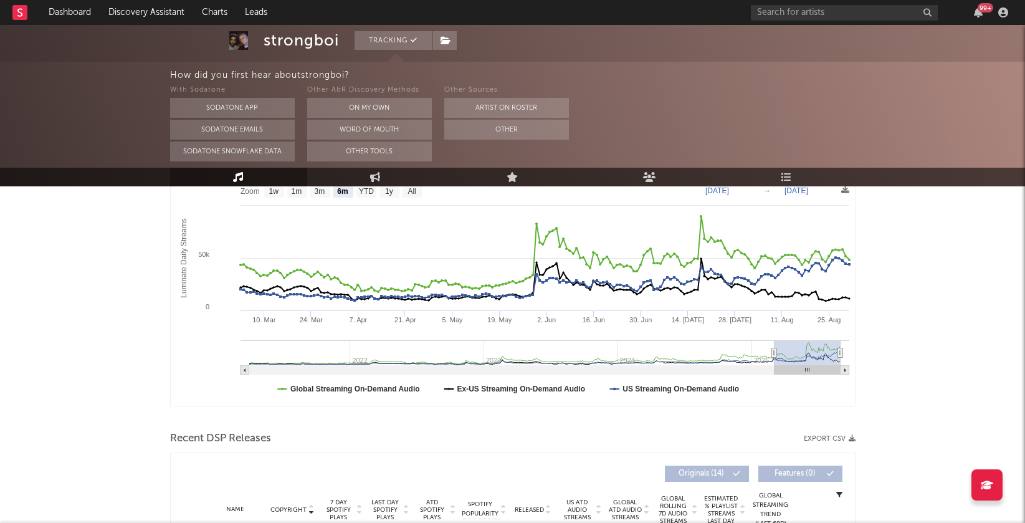
scroll to position [0, 0]
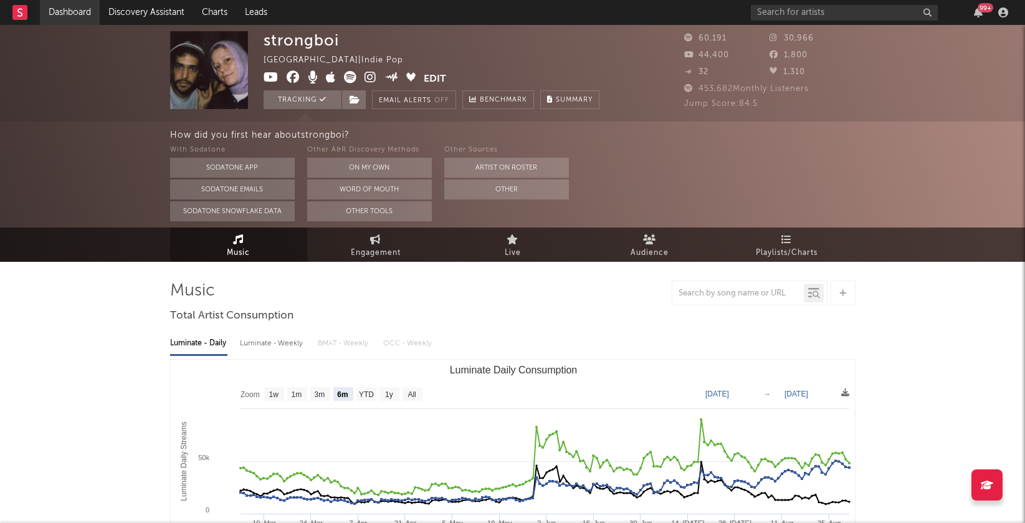
click at [73, 16] on link "Dashboard" at bounding box center [70, 12] width 60 height 25
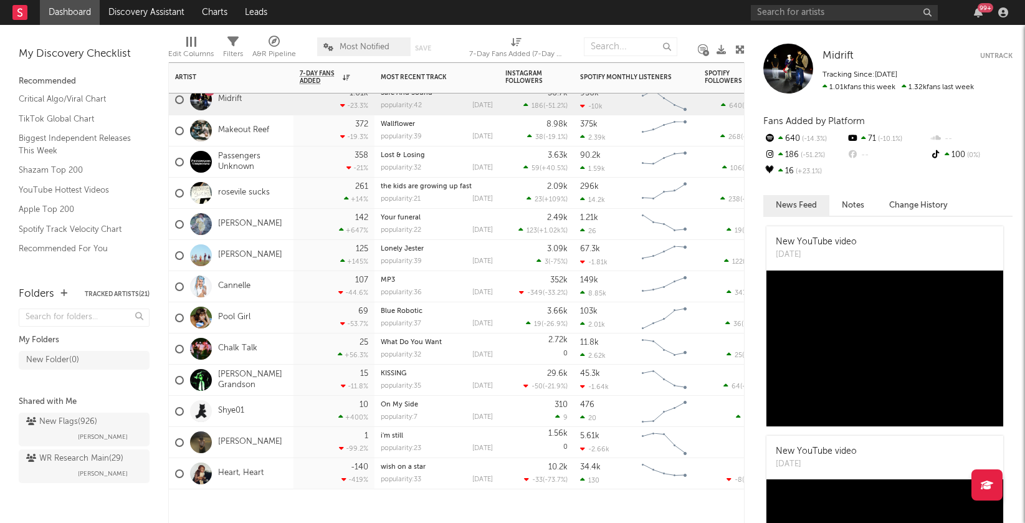
click at [304, 383] on div "15 -11.8 %" at bounding box center [334, 379] width 69 height 31
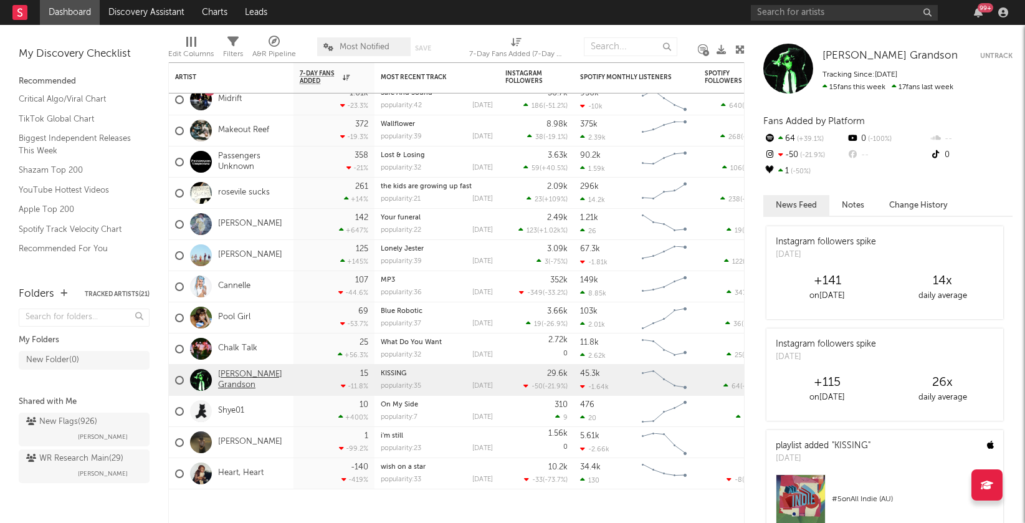
click at [227, 384] on link "[PERSON_NAME] Grandson" at bounding box center [252, 379] width 69 height 21
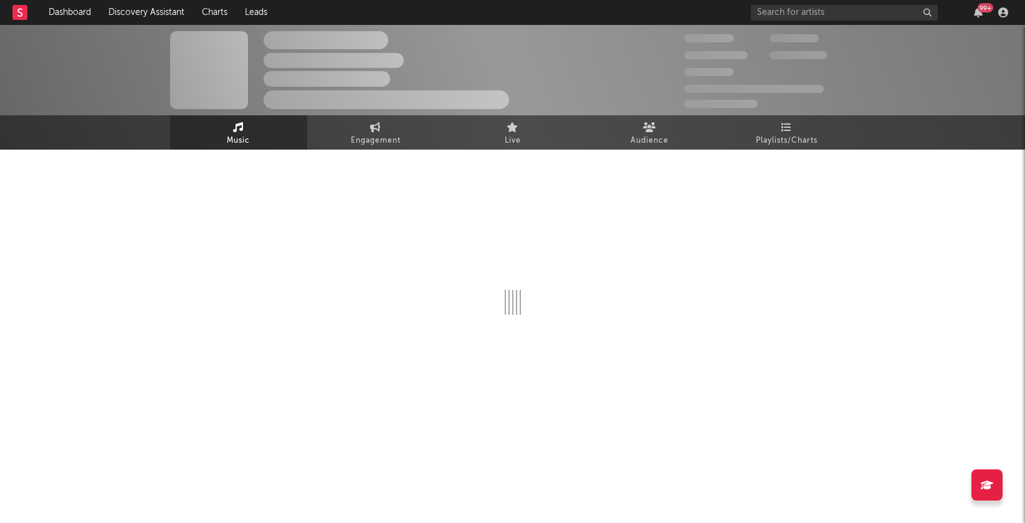
select select "6m"
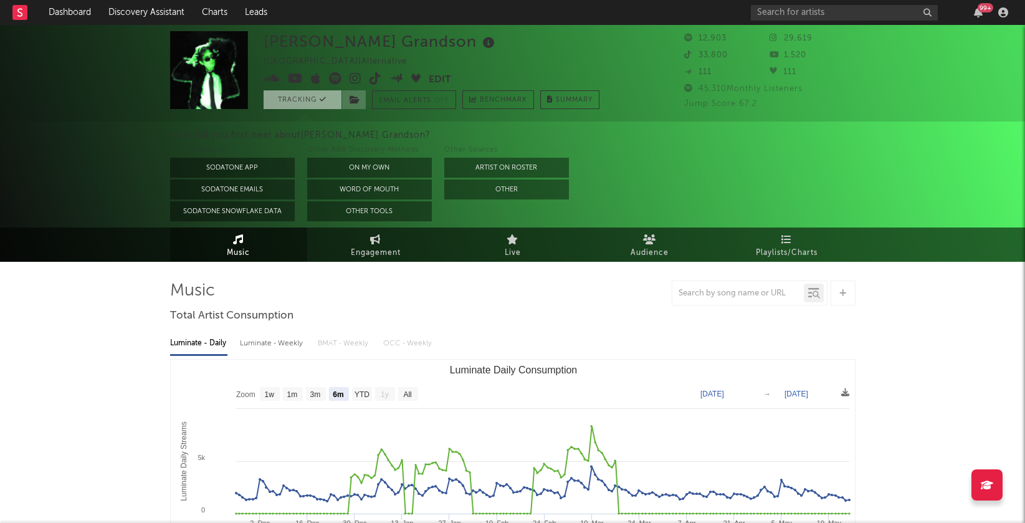
click at [308, 97] on button "Tracking" at bounding box center [303, 99] width 78 height 19
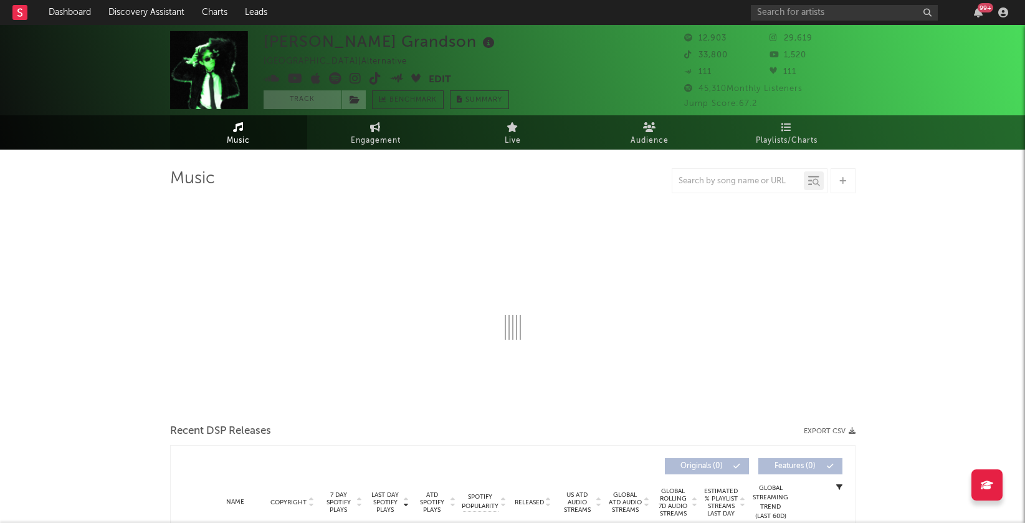
select select "6m"
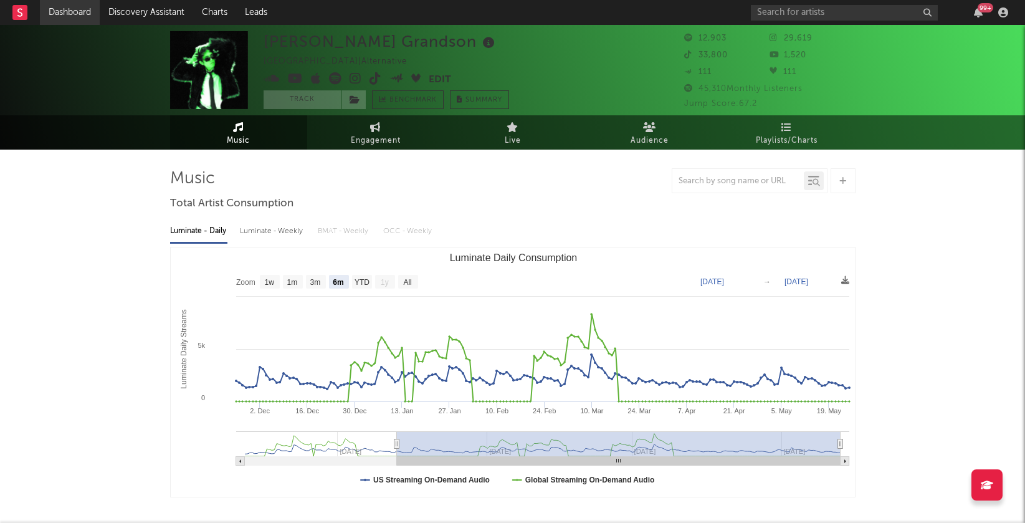
click at [64, 12] on link "Dashboard" at bounding box center [70, 12] width 60 height 25
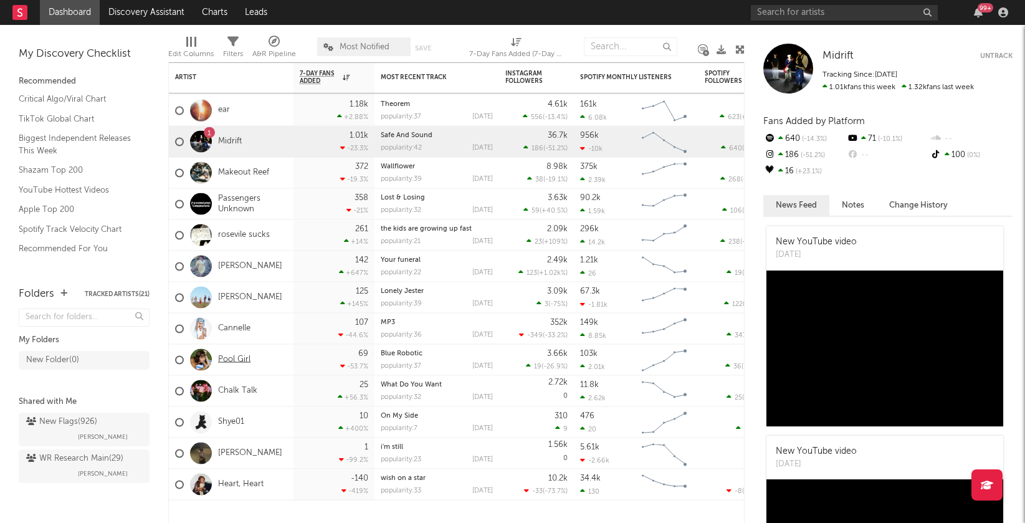
click at [232, 361] on link "Pool Girl" at bounding box center [234, 360] width 32 height 11
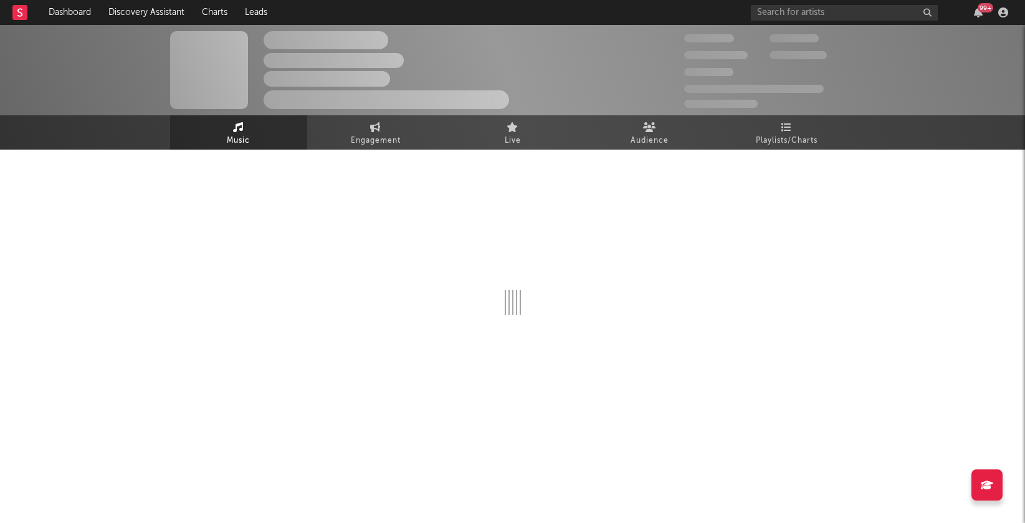
select select "6m"
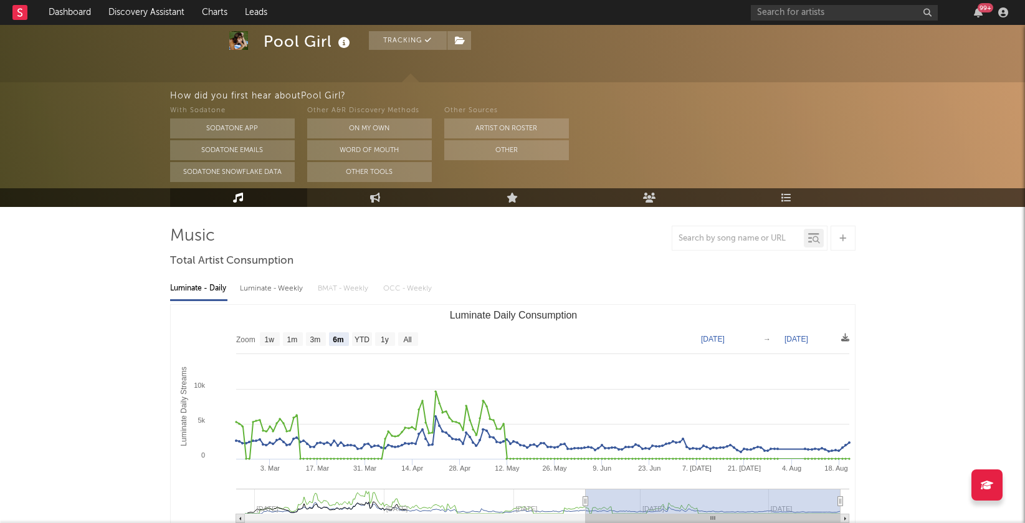
scroll to position [65, 0]
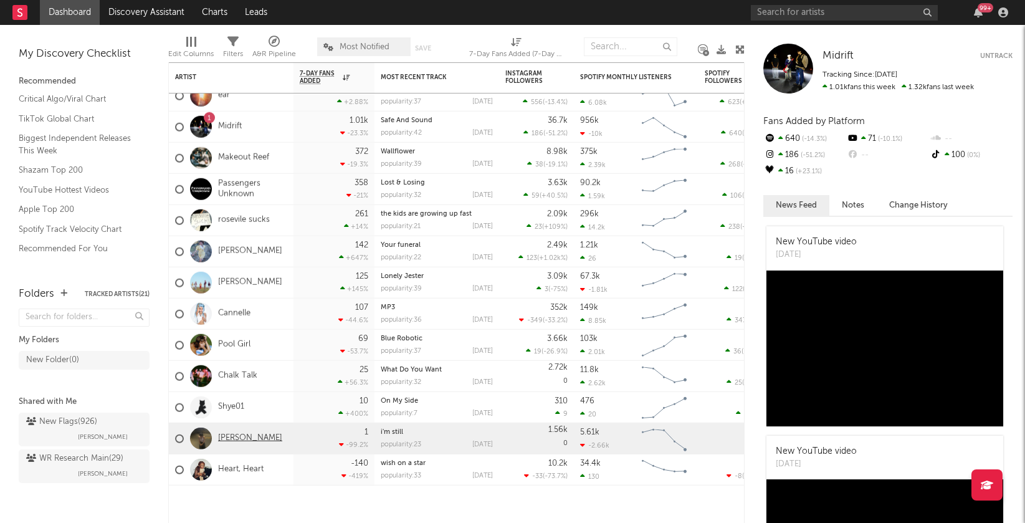
click at [245, 433] on link "[PERSON_NAME]" at bounding box center [250, 438] width 64 height 11
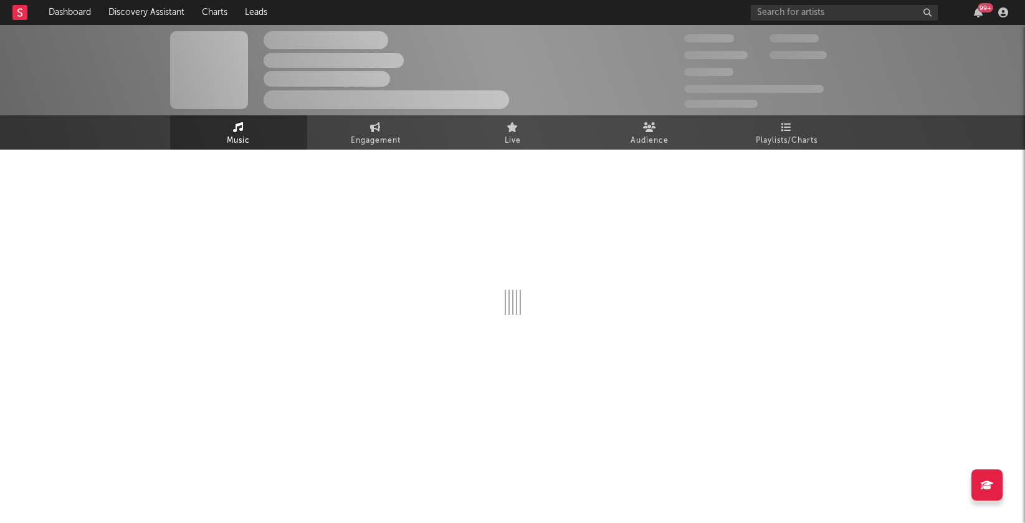
select select "6m"
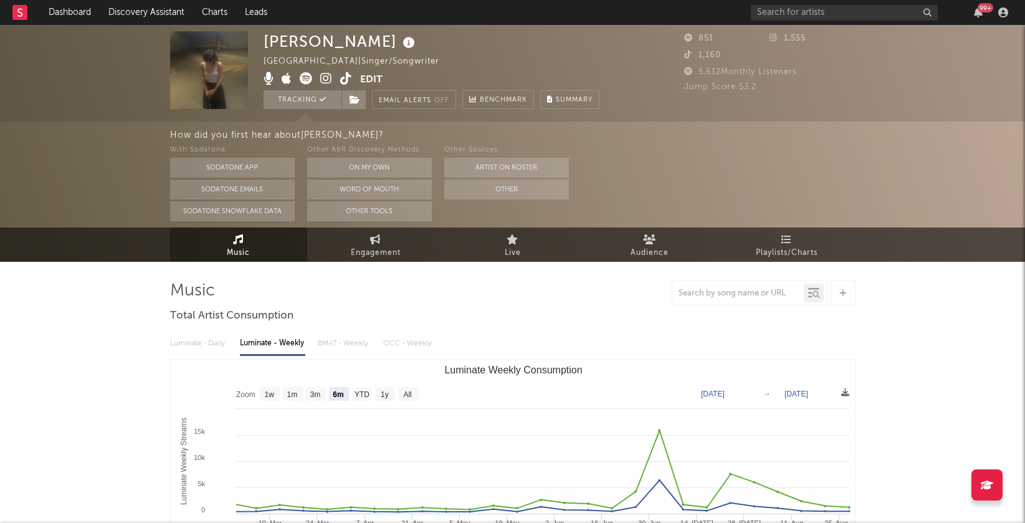
click at [327, 79] on icon at bounding box center [326, 78] width 12 height 12
click at [56, 5] on link "Dashboard" at bounding box center [70, 12] width 60 height 25
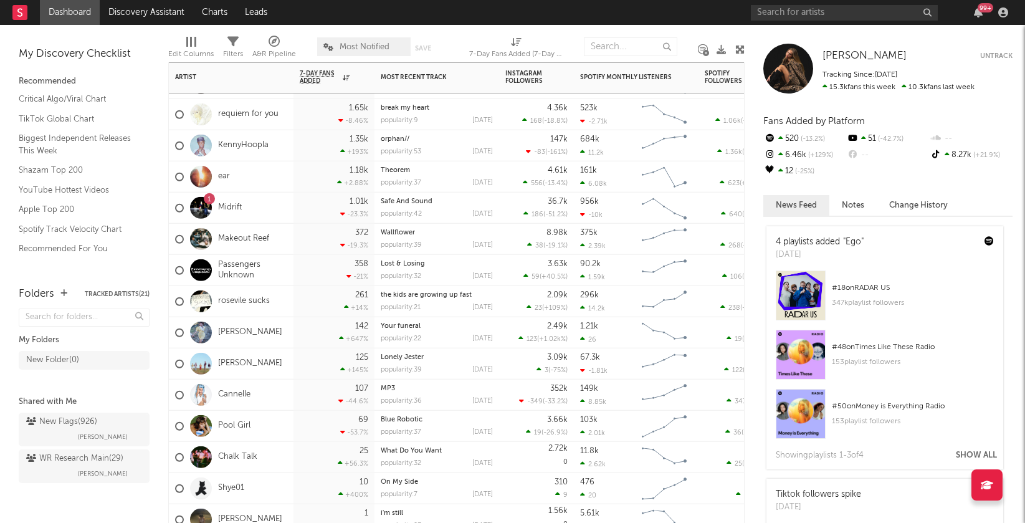
click at [288, 305] on div "rosevile sucks" at bounding box center [231, 301] width 125 height 31
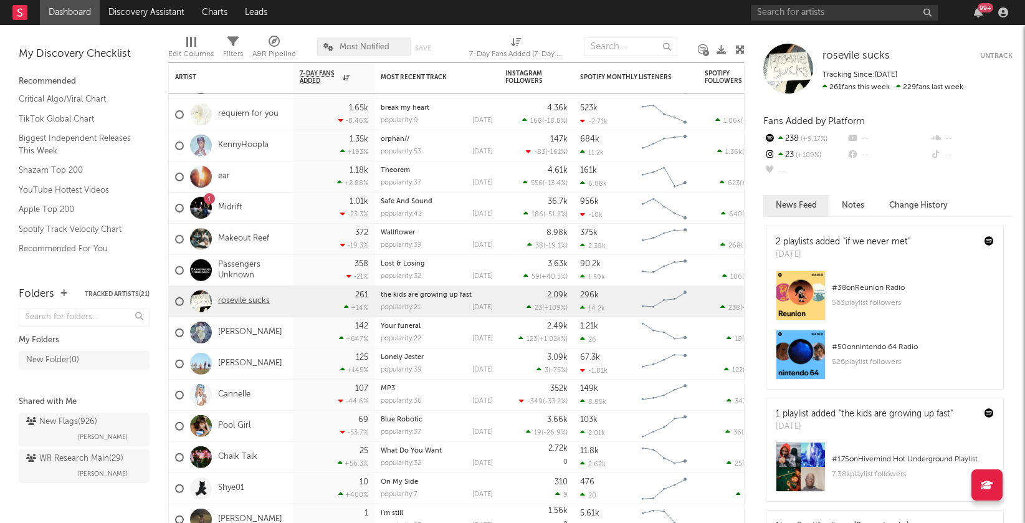
click at [255, 302] on link "rosevile sucks" at bounding box center [244, 301] width 52 height 11
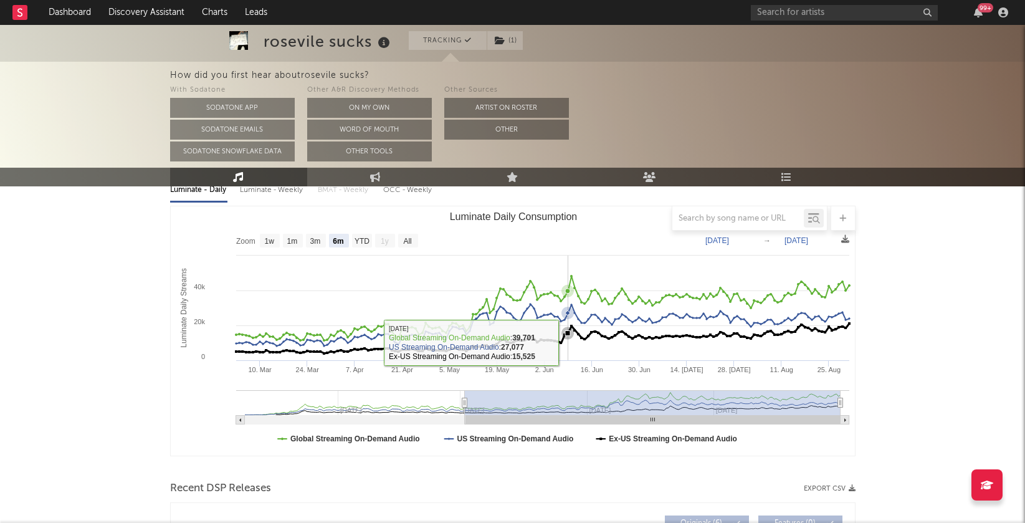
scroll to position [150, 0]
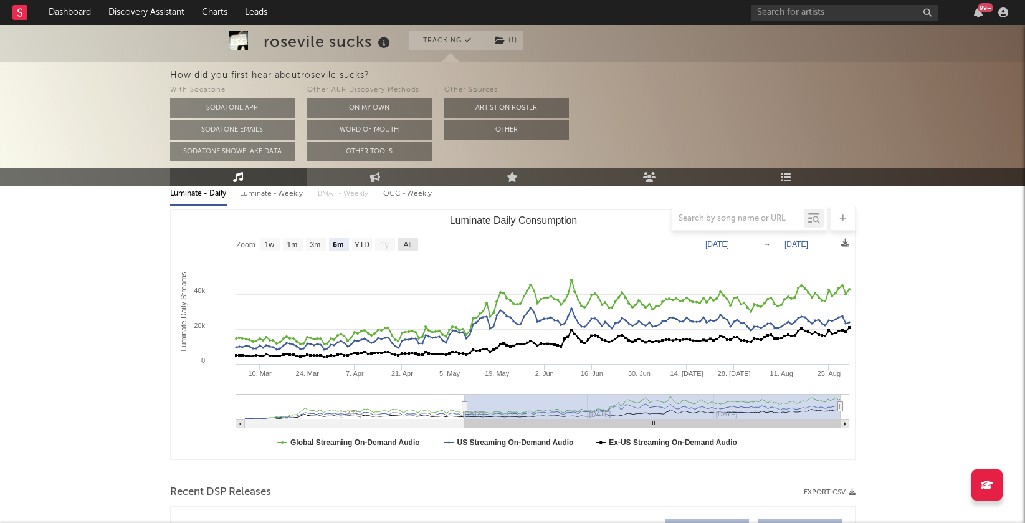
click at [409, 243] on text "All" at bounding box center [407, 245] width 8 height 9
select select "All"
type input "[DATE]"
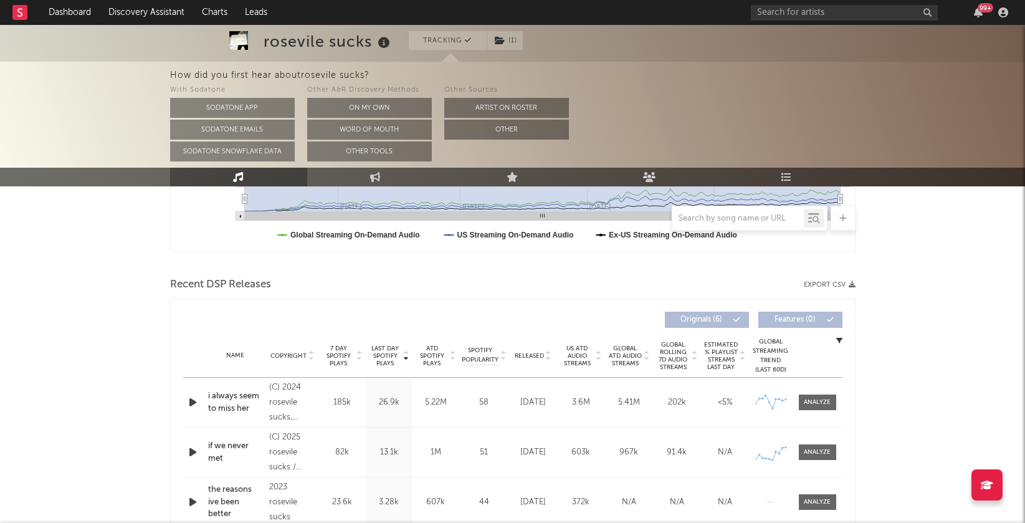
scroll to position [463, 0]
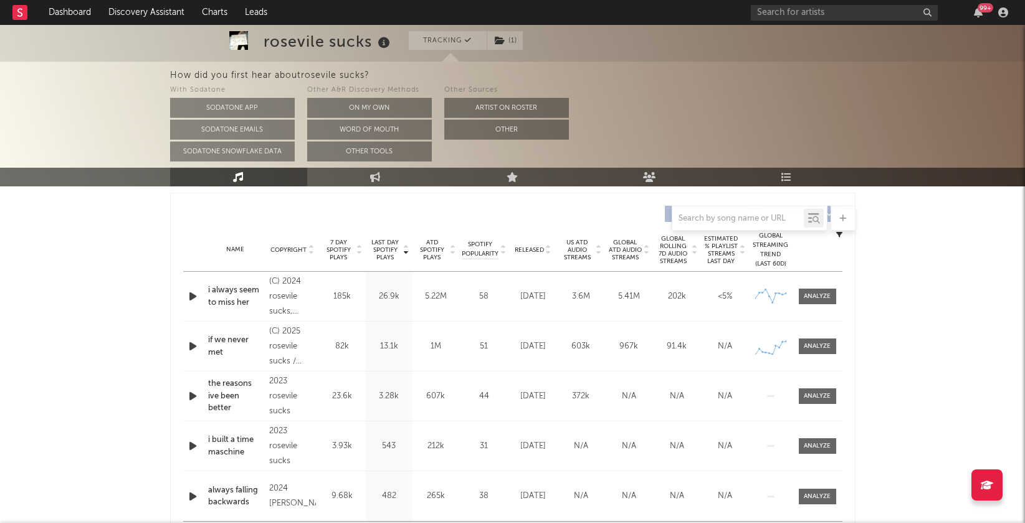
click at [548, 250] on icon at bounding box center [548, 252] width 6 height 5
click at [404, 245] on icon at bounding box center [406, 247] width 6 height 5
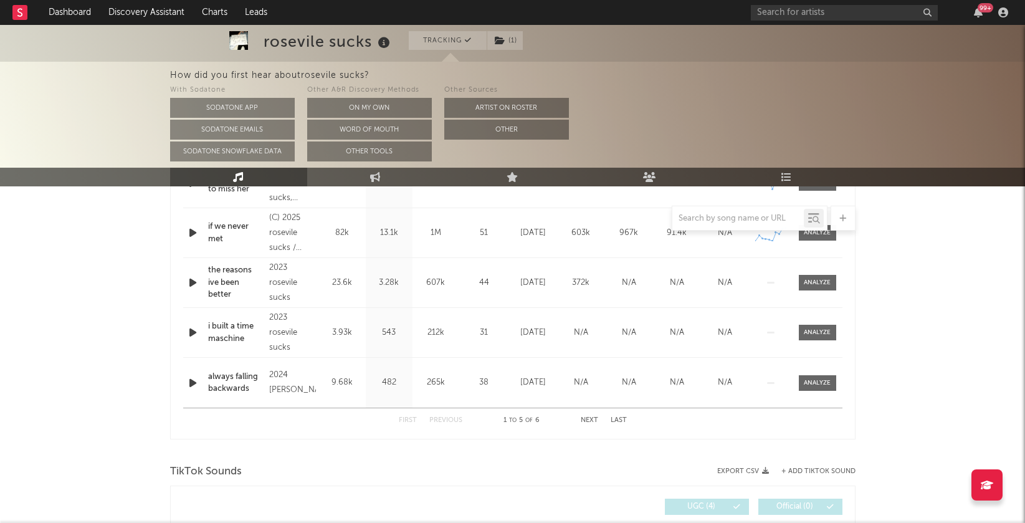
scroll to position [634, 0]
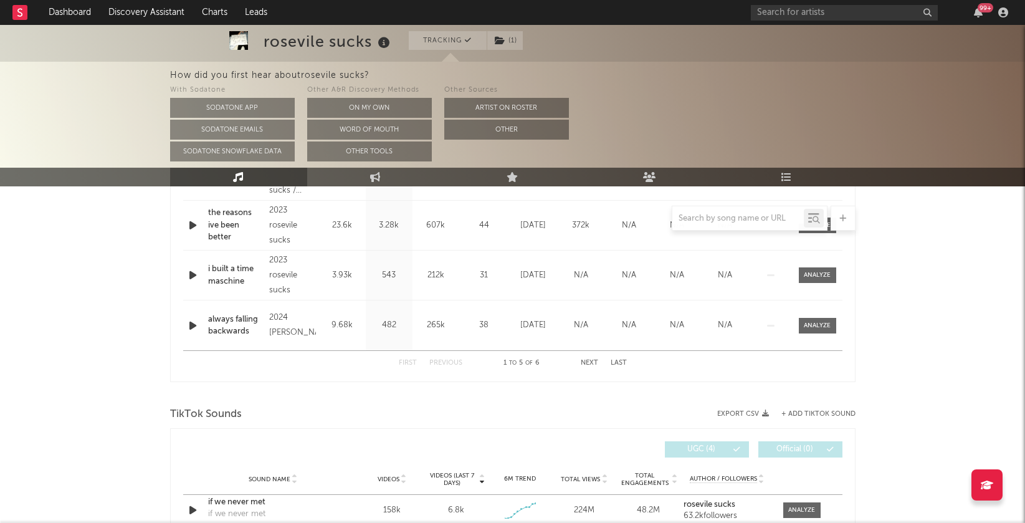
click at [585, 360] on button "Next" at bounding box center [589, 363] width 17 height 7
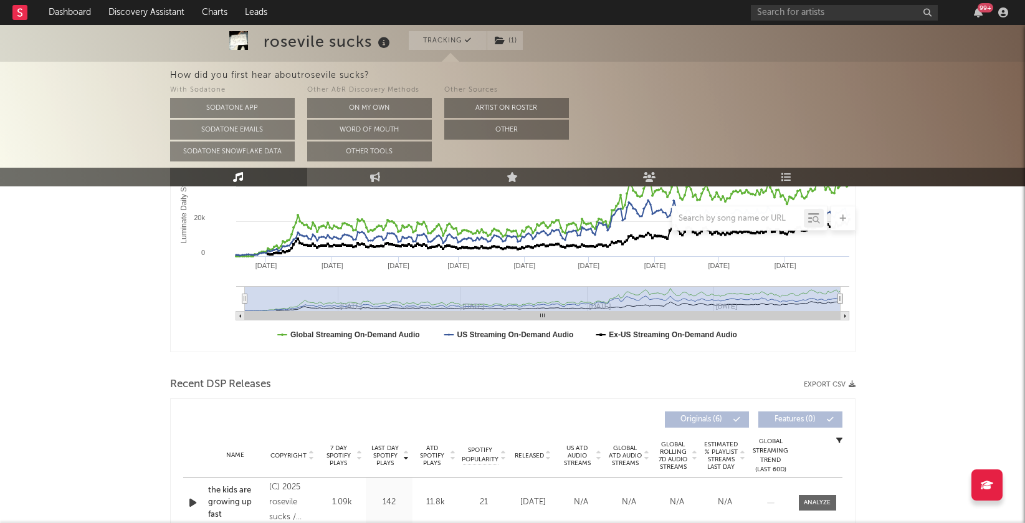
scroll to position [371, 0]
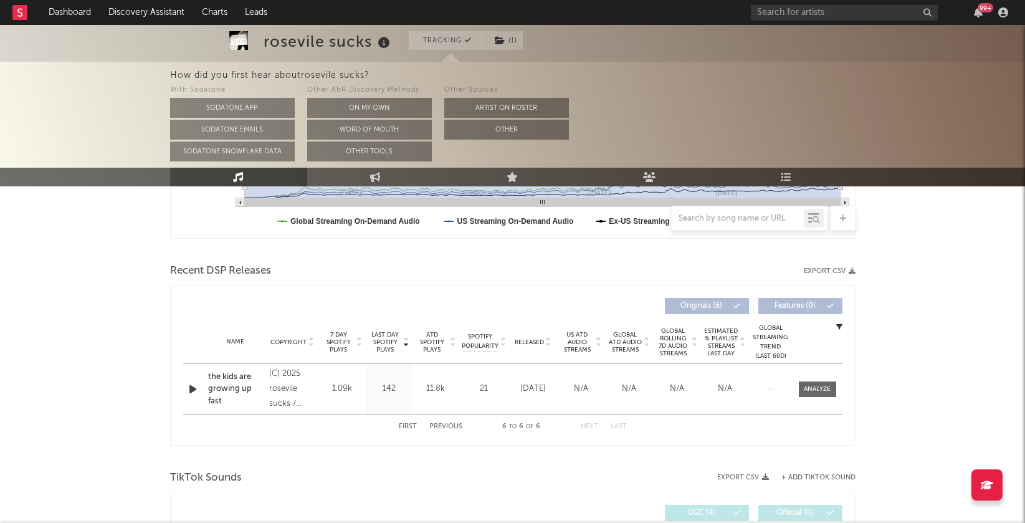
click at [406, 423] on button "First" at bounding box center [408, 426] width 18 height 7
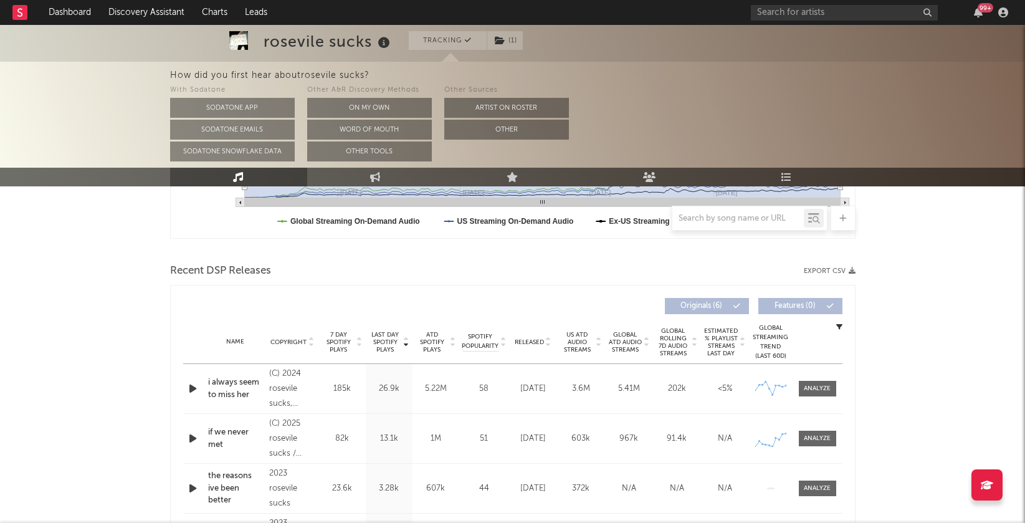
click at [407, 341] on icon at bounding box center [406, 339] width 6 height 5
click at [407, 342] on icon at bounding box center [406, 344] width 6 height 5
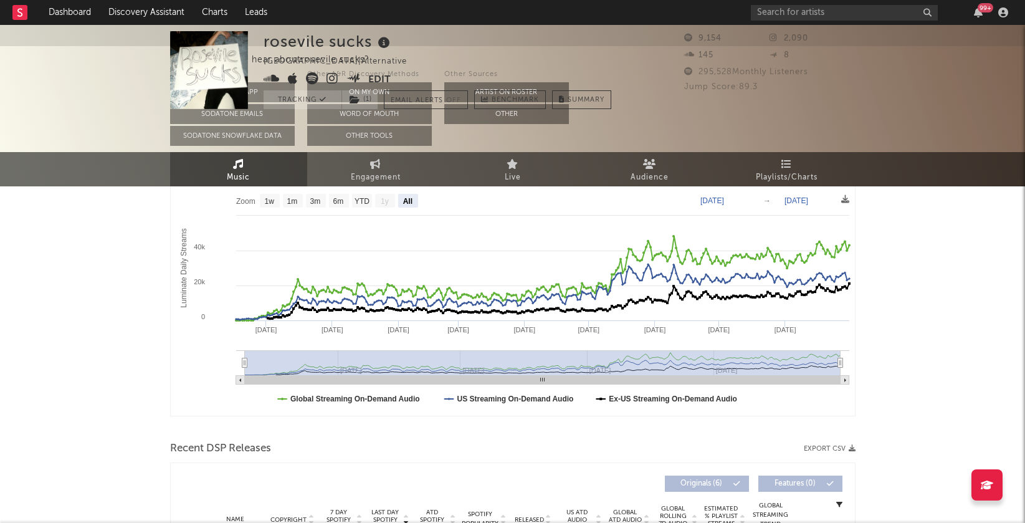
scroll to position [0, 0]
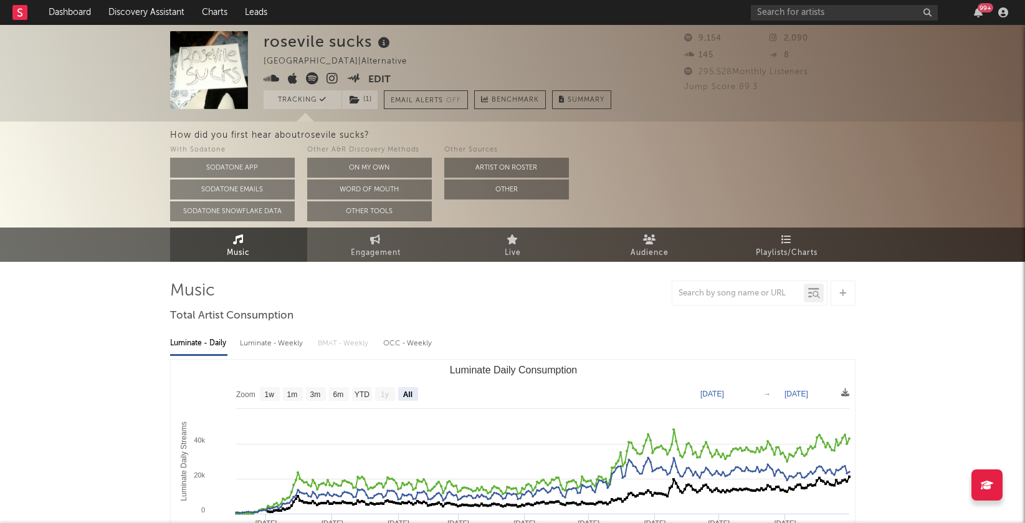
click at [332, 79] on icon at bounding box center [332, 78] width 12 height 12
click at [79, 7] on link "Dashboard" at bounding box center [70, 12] width 60 height 25
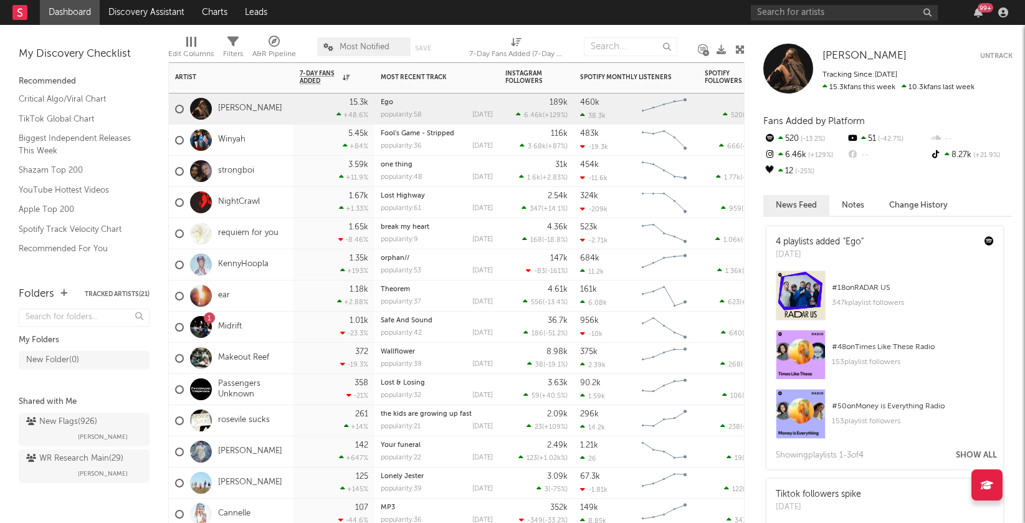
click at [287, 259] on div "KennyHoopla" at bounding box center [231, 264] width 125 height 31
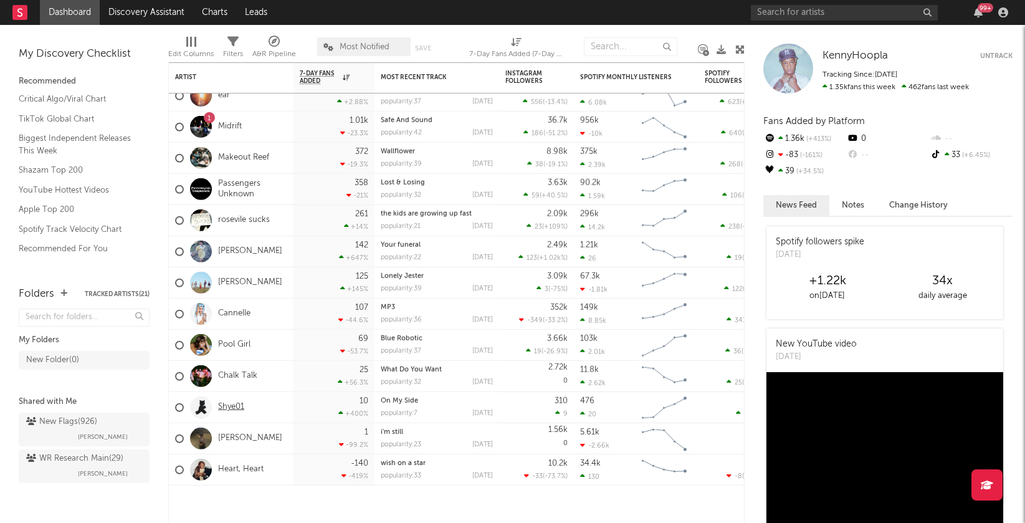
click at [227, 405] on link "Shye01" at bounding box center [231, 407] width 26 height 11
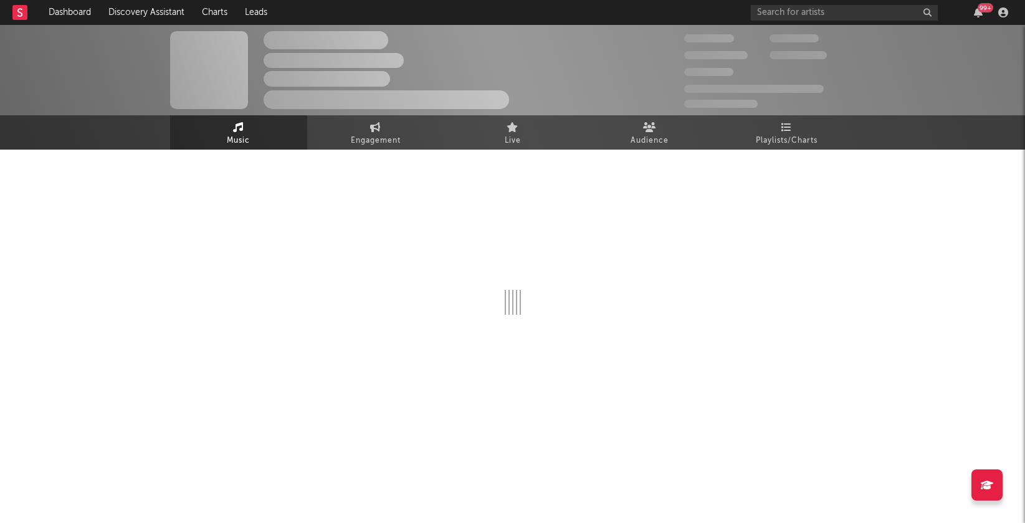
select select "1w"
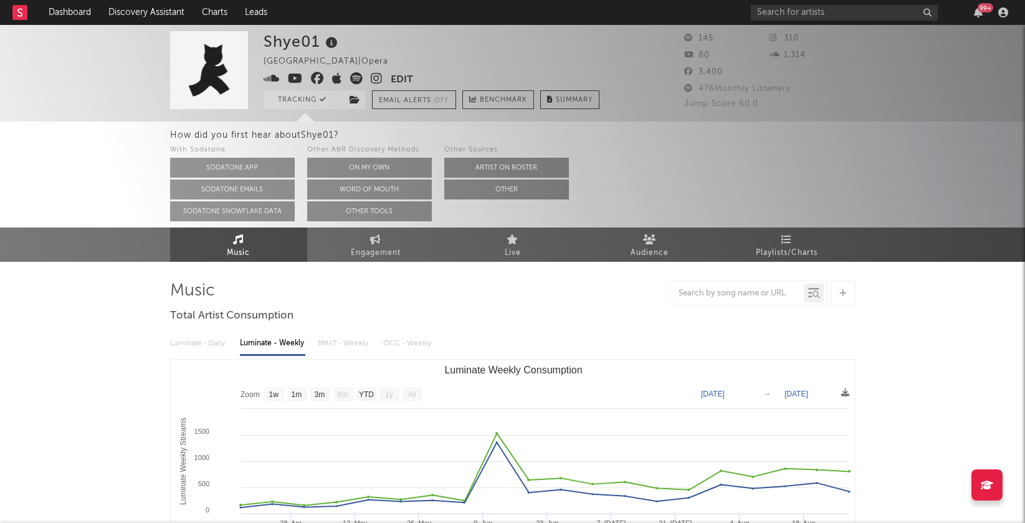
click at [375, 77] on icon at bounding box center [377, 78] width 12 height 12
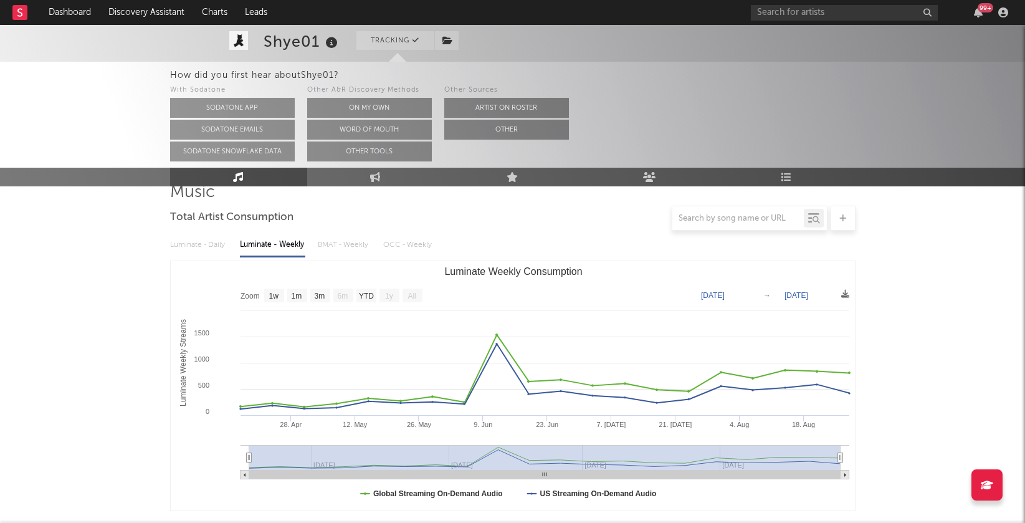
scroll to position [118, 0]
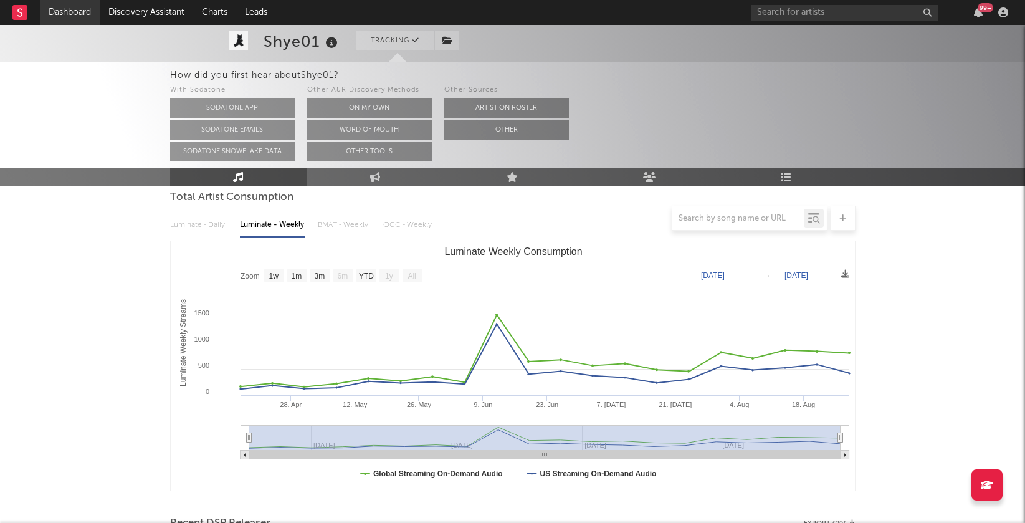
click at [82, 7] on link "Dashboard" at bounding box center [70, 12] width 60 height 25
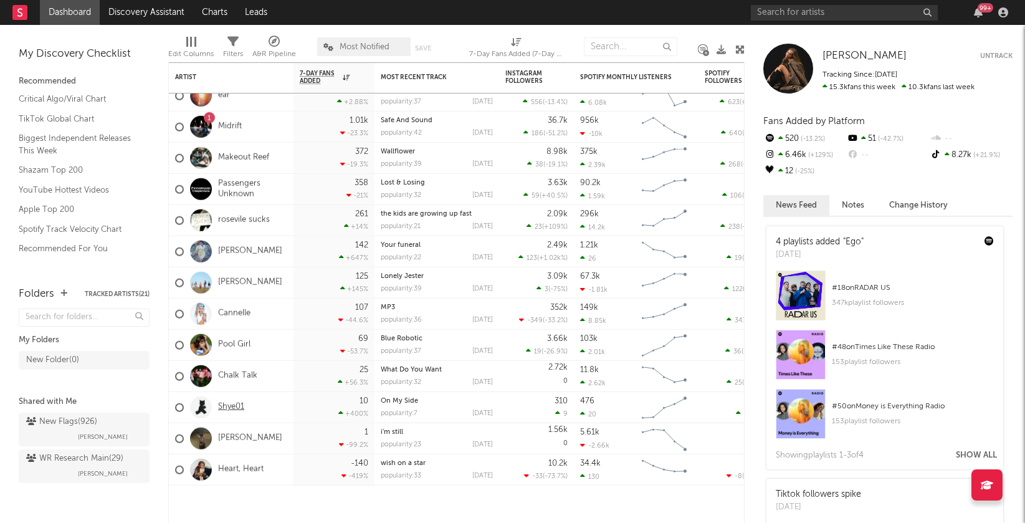
click at [227, 406] on link "Shye01" at bounding box center [231, 407] width 26 height 11
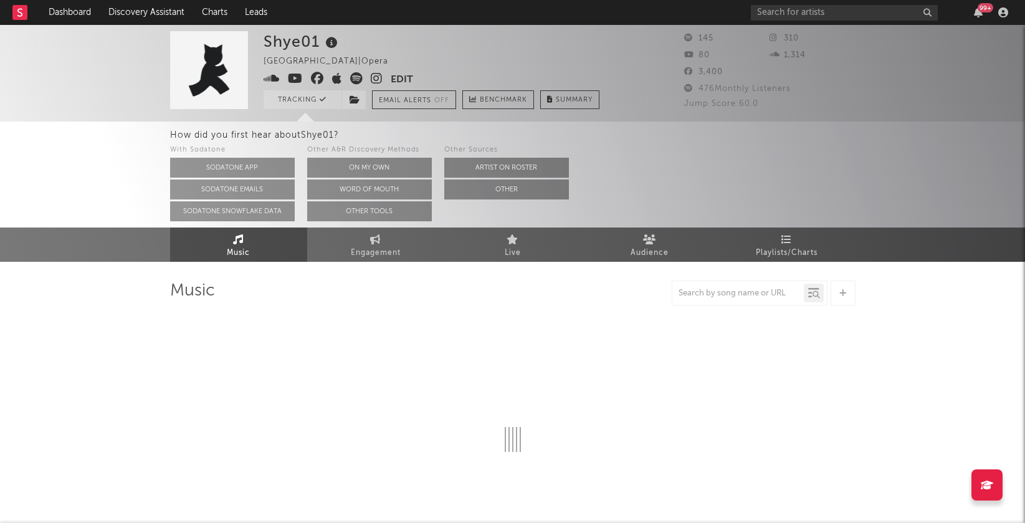
select select "1w"
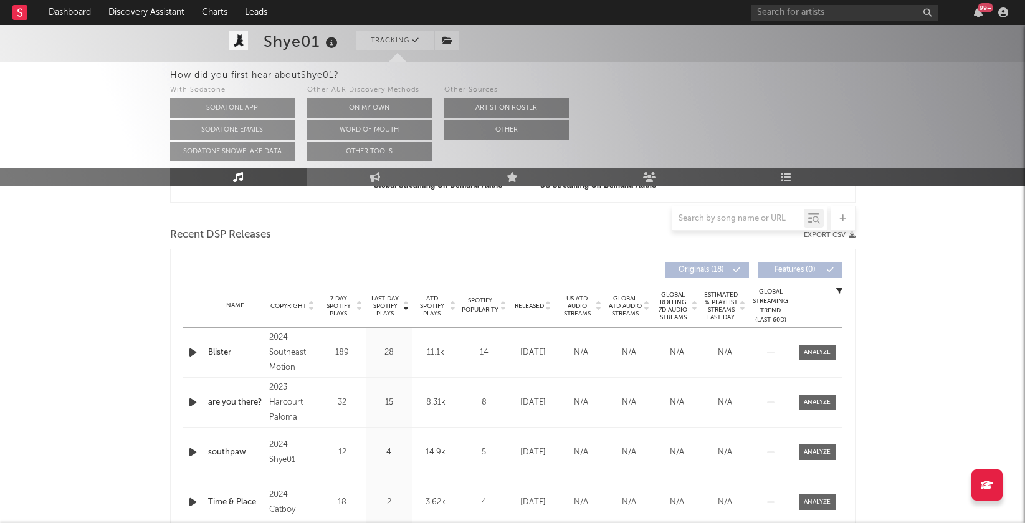
scroll to position [483, 0]
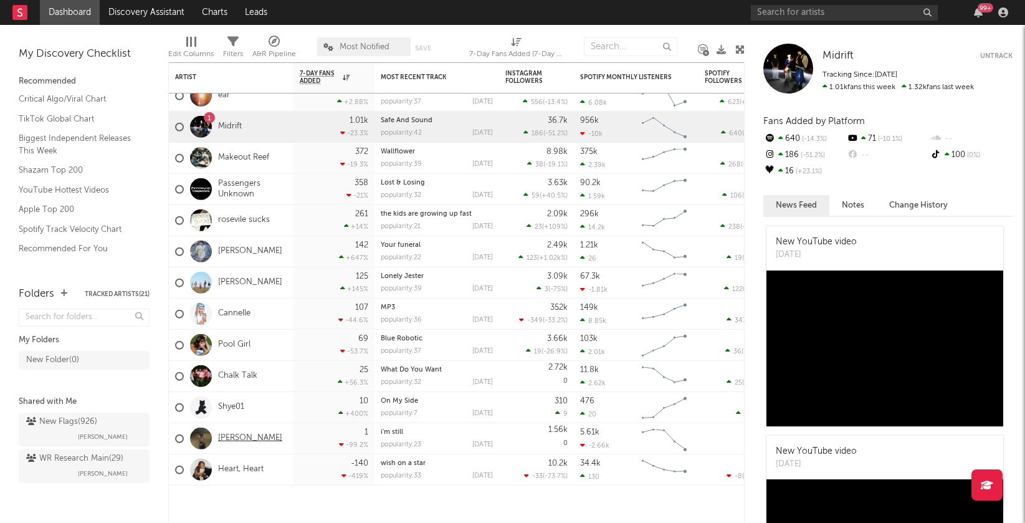
click at [252, 441] on link "[PERSON_NAME]" at bounding box center [250, 438] width 64 height 11
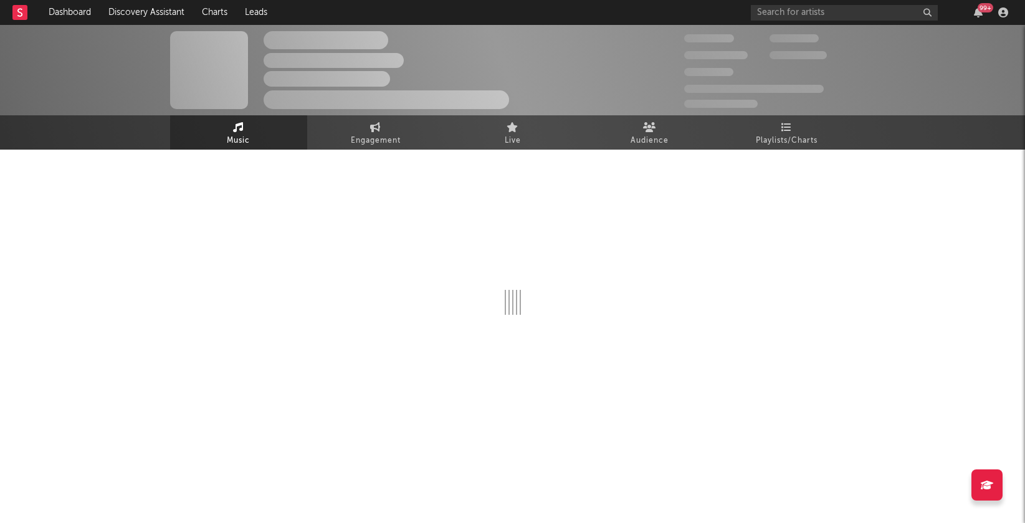
select select "6m"
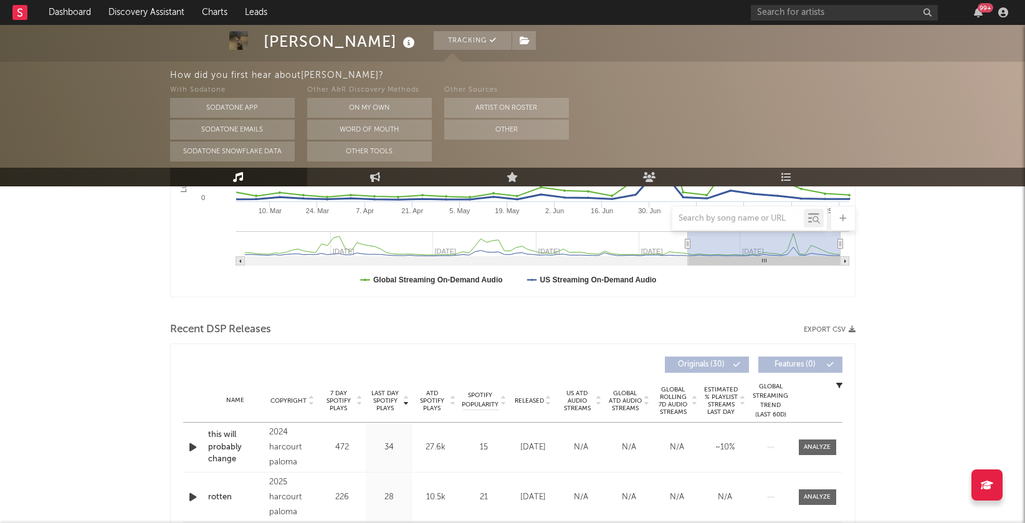
scroll to position [393, 0]
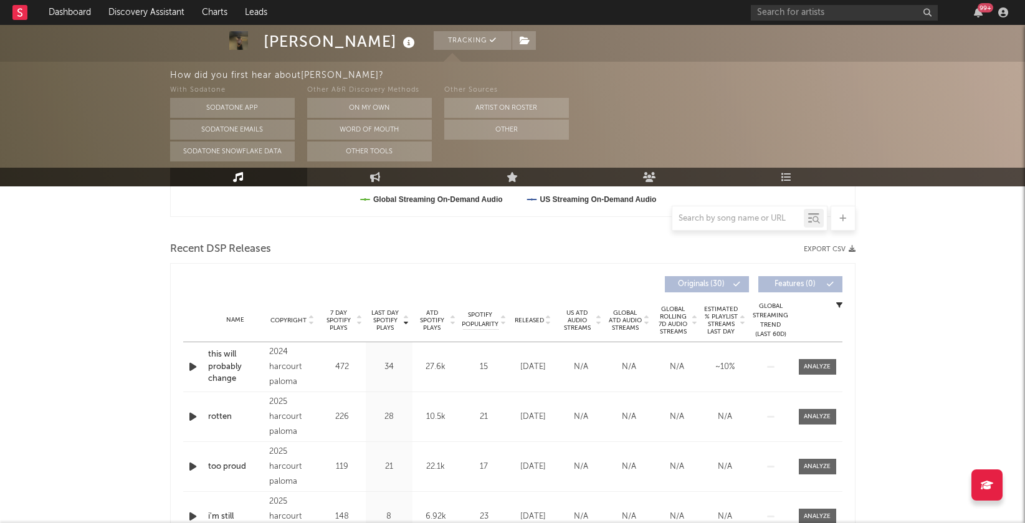
click at [547, 320] on icon at bounding box center [548, 322] width 6 height 5
click at [408, 320] on icon at bounding box center [406, 322] width 6 height 5
click at [408, 319] on icon at bounding box center [406, 317] width 6 height 5
click at [408, 320] on icon at bounding box center [406, 322] width 6 height 5
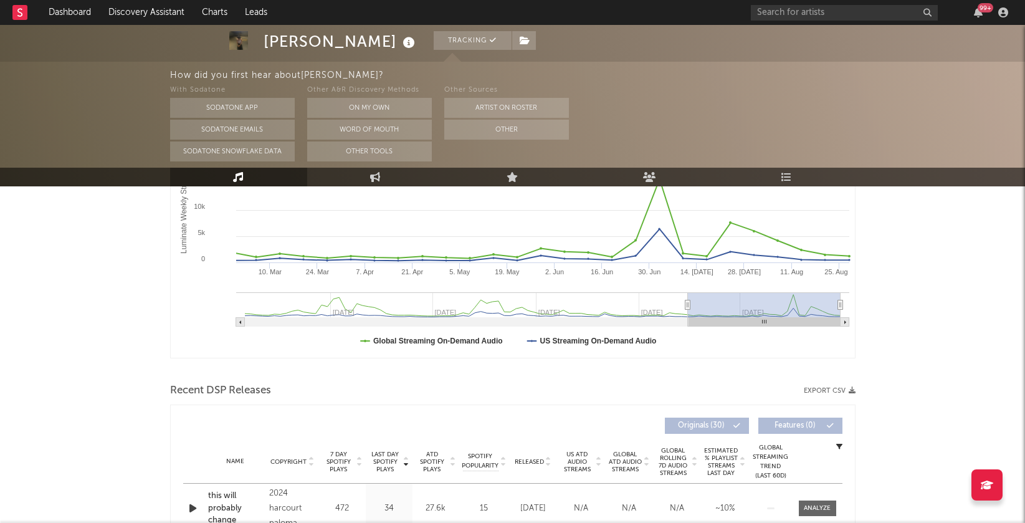
scroll to position [0, 0]
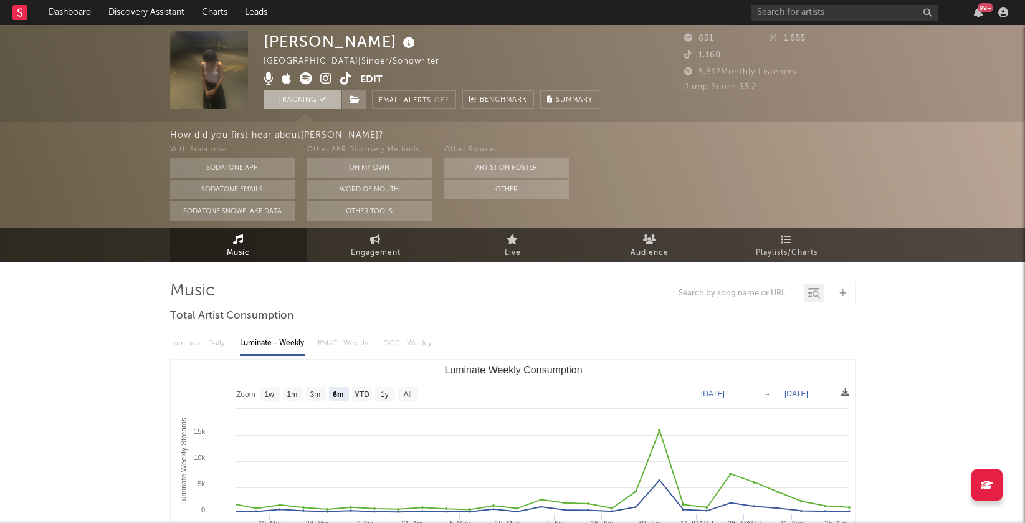
click at [298, 100] on button "Tracking" at bounding box center [303, 99] width 78 height 19
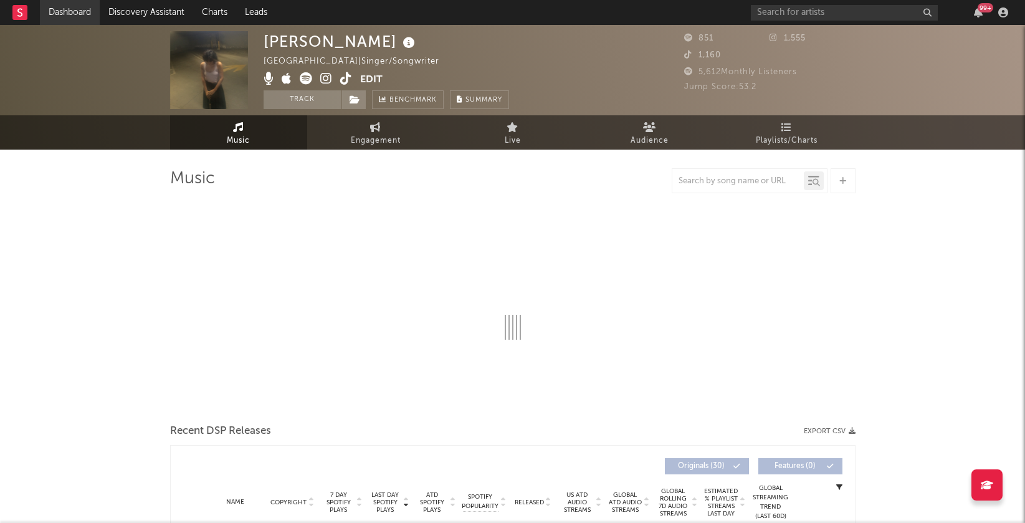
select select "6m"
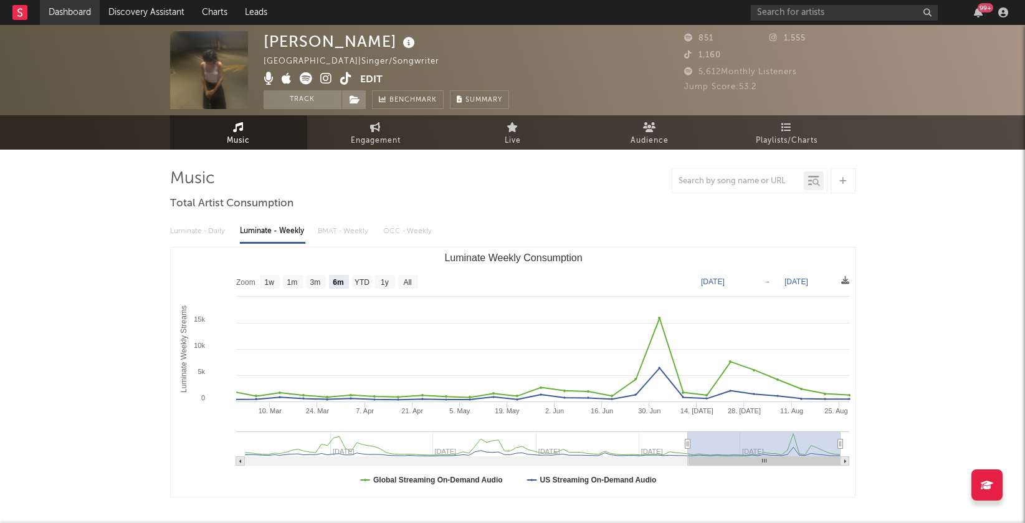
click at [75, 10] on link "Dashboard" at bounding box center [70, 12] width 60 height 25
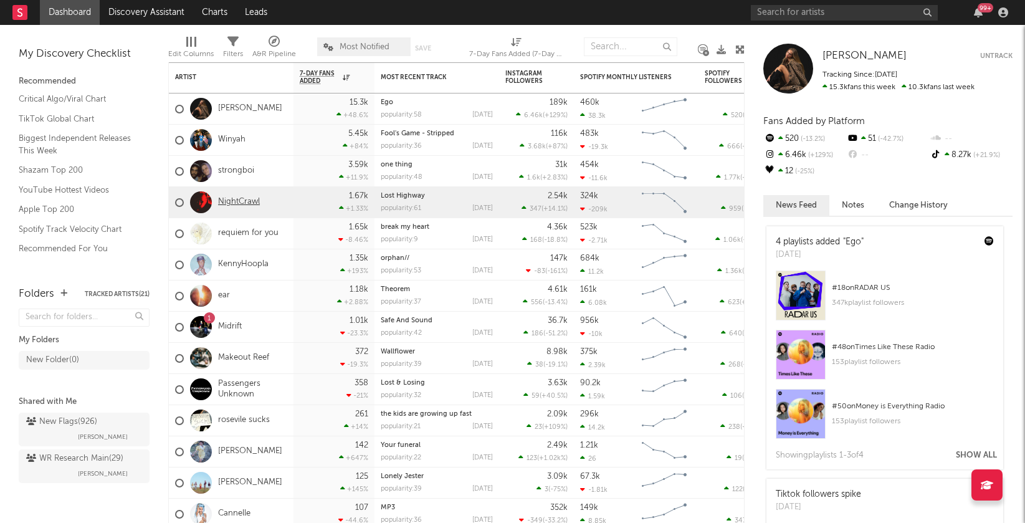
click at [237, 201] on link "NightCrawl" at bounding box center [239, 202] width 42 height 11
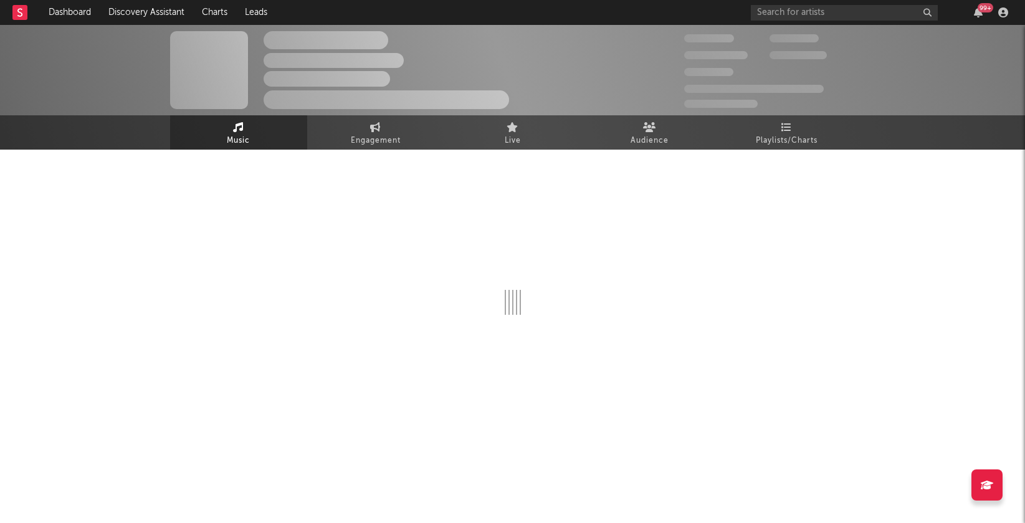
select select "1w"
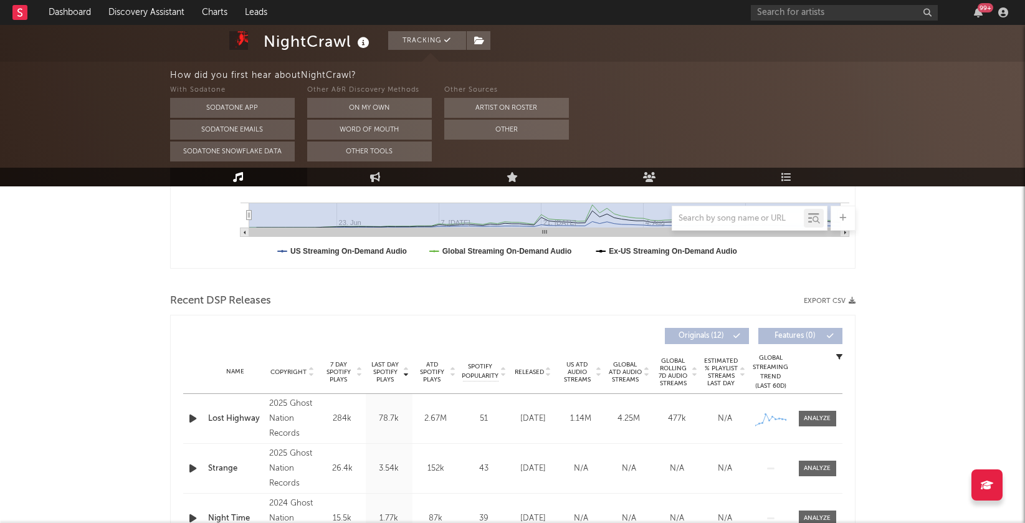
scroll to position [387, 0]
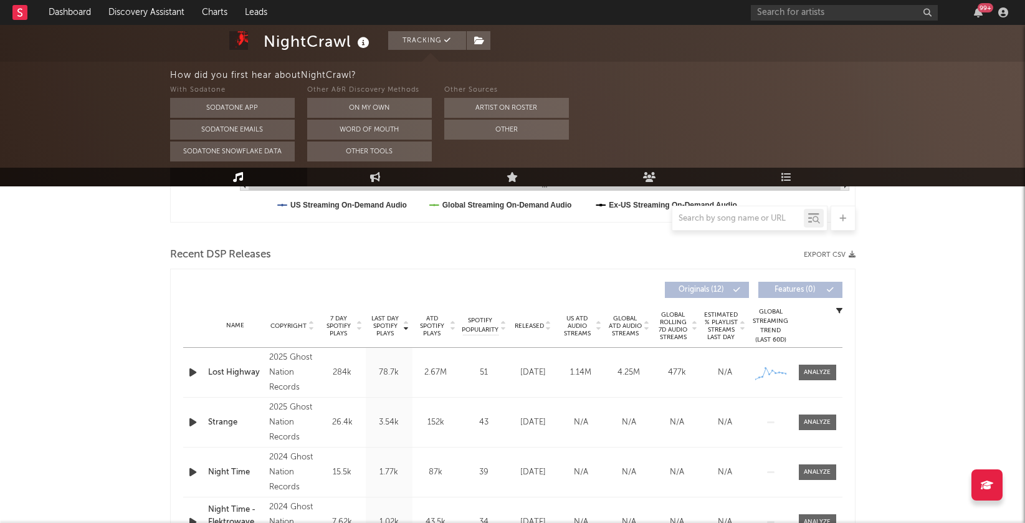
click at [406, 322] on icon at bounding box center [406, 323] width 6 height 5
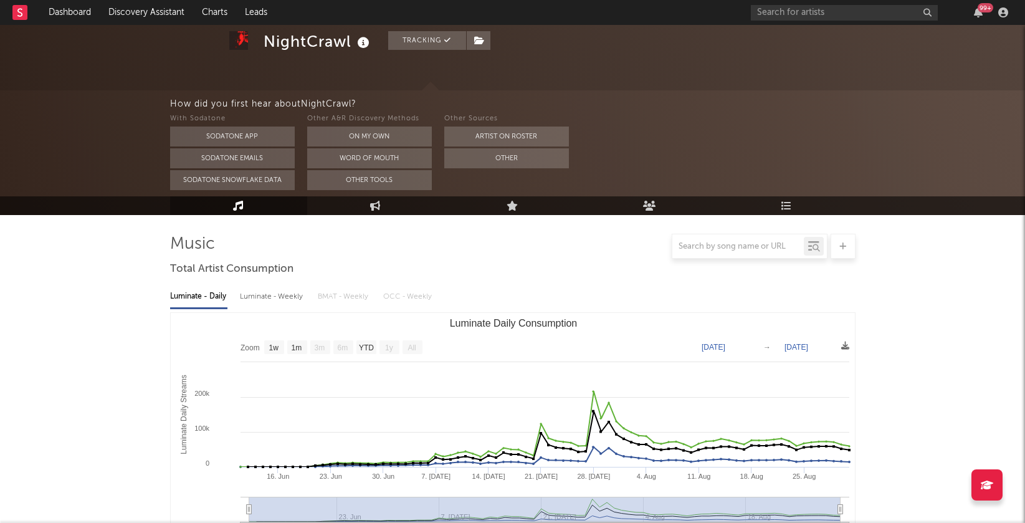
scroll to position [0, 0]
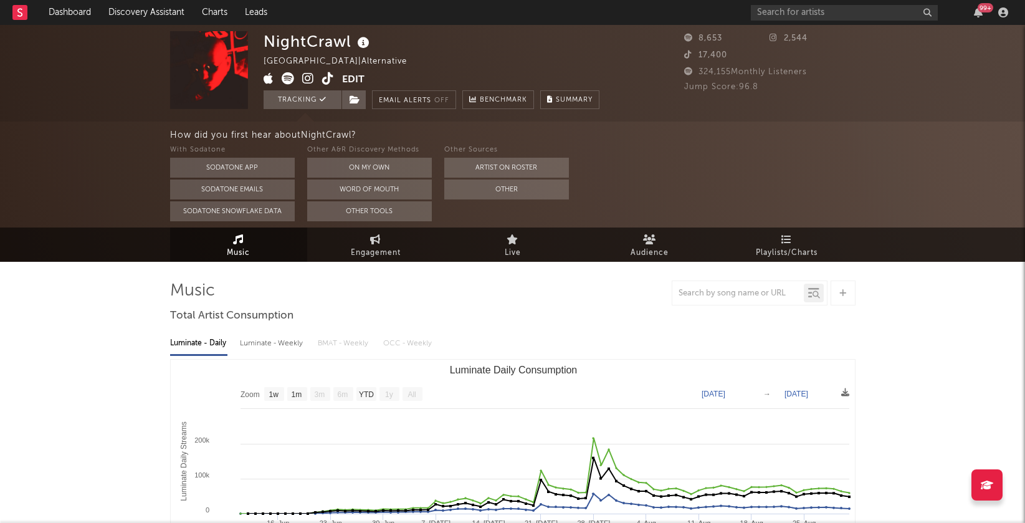
click at [309, 79] on icon at bounding box center [308, 78] width 12 height 12
click at [74, 12] on link "Dashboard" at bounding box center [70, 12] width 60 height 25
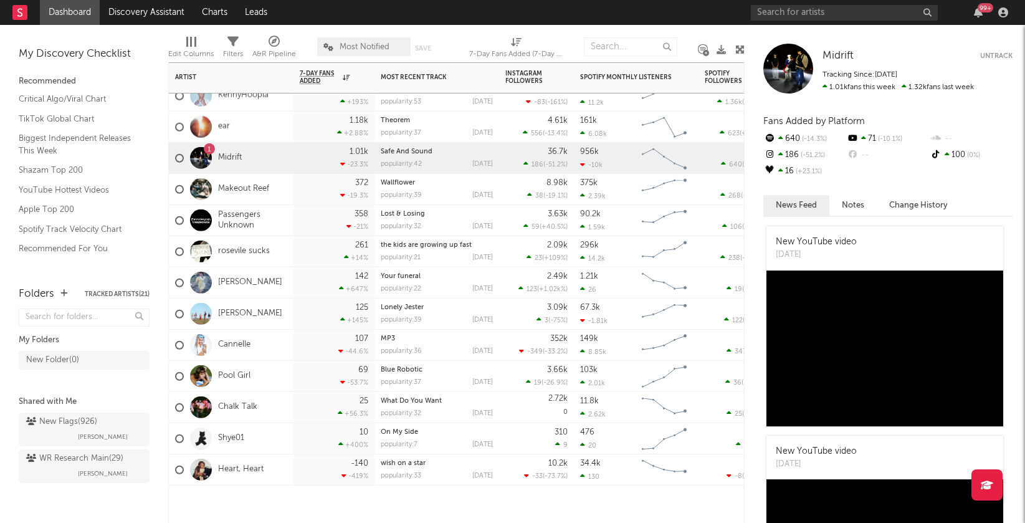
click at [256, 377] on div "Pool Girl" at bounding box center [231, 376] width 125 height 31
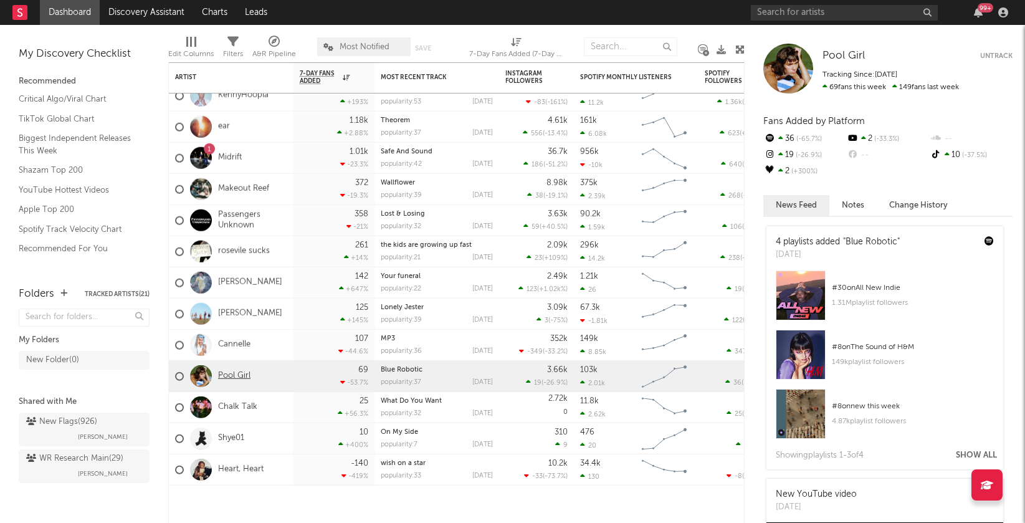
click at [231, 376] on link "Pool Girl" at bounding box center [234, 376] width 32 height 11
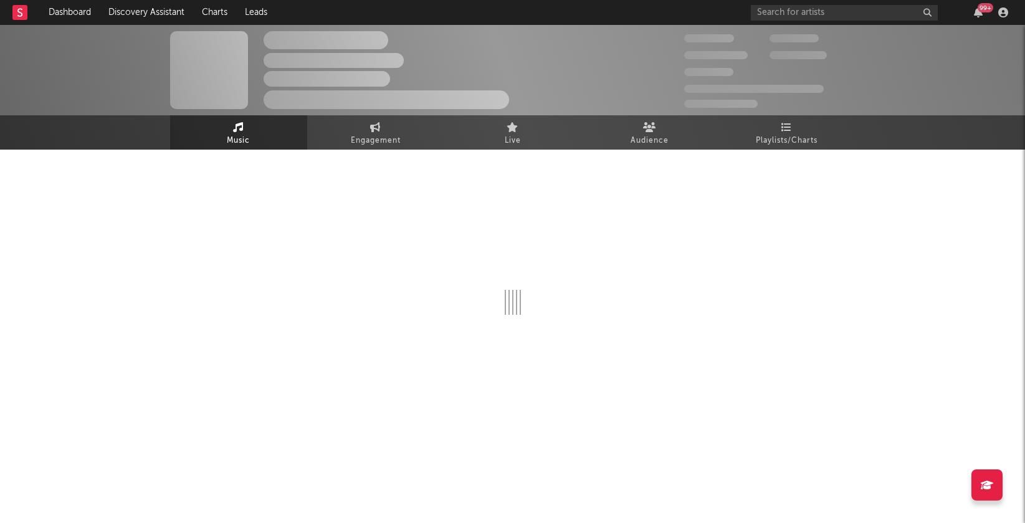
select select "6m"
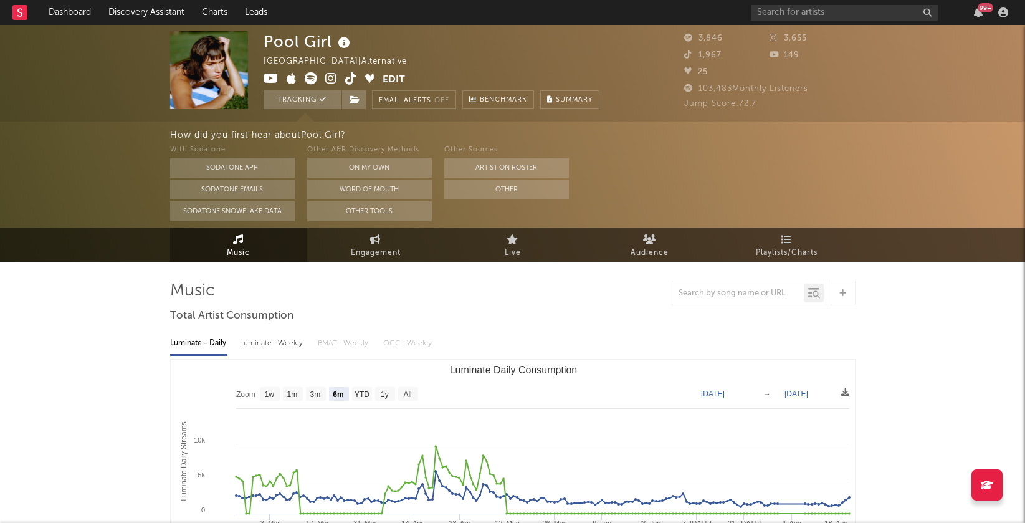
click at [331, 77] on icon at bounding box center [331, 78] width 12 height 12
click at [300, 99] on button "Tracking" at bounding box center [303, 99] width 78 height 19
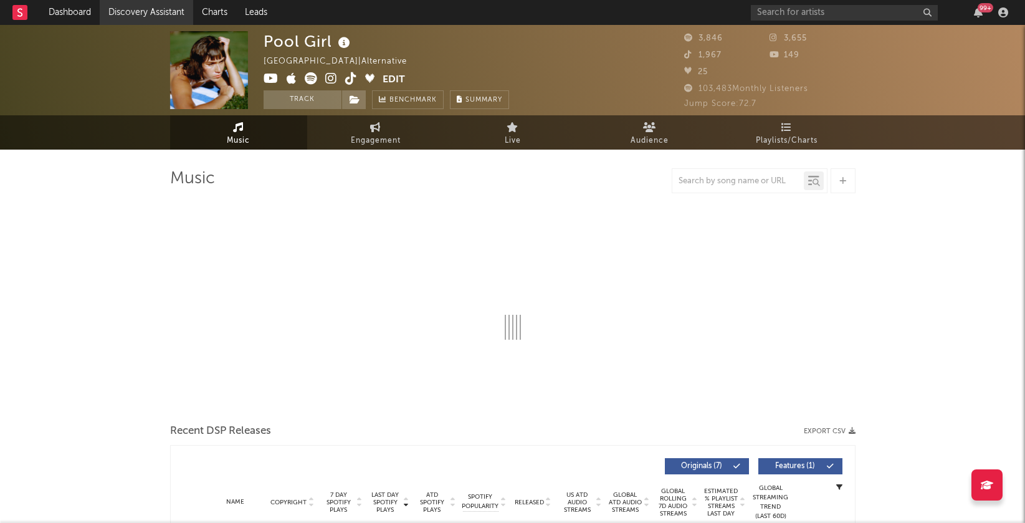
select select "6m"
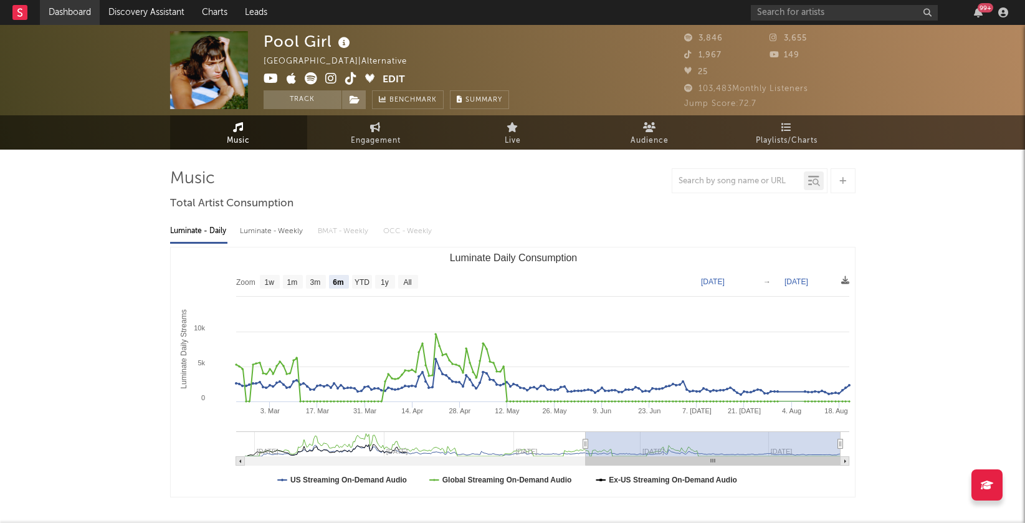
click at [70, 8] on link "Dashboard" at bounding box center [70, 12] width 60 height 25
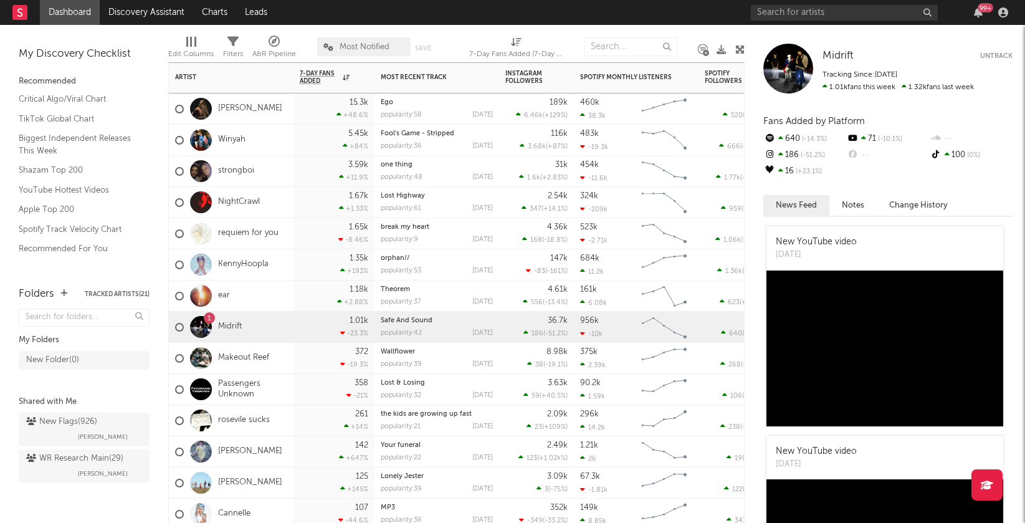
click at [320, 103] on div "15.3k +48.6 %" at bounding box center [334, 108] width 69 height 31
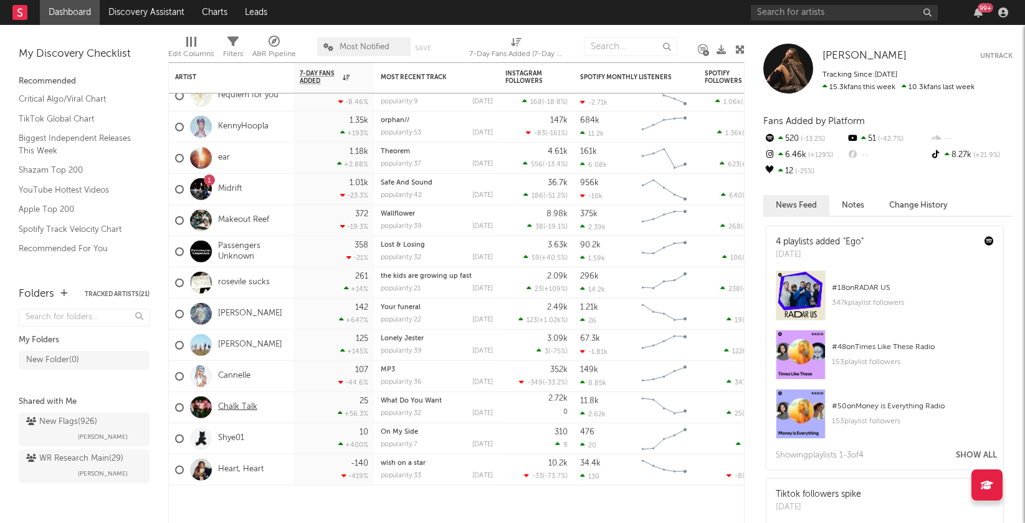
click at [232, 404] on link "Chalk Talk" at bounding box center [237, 407] width 39 height 11
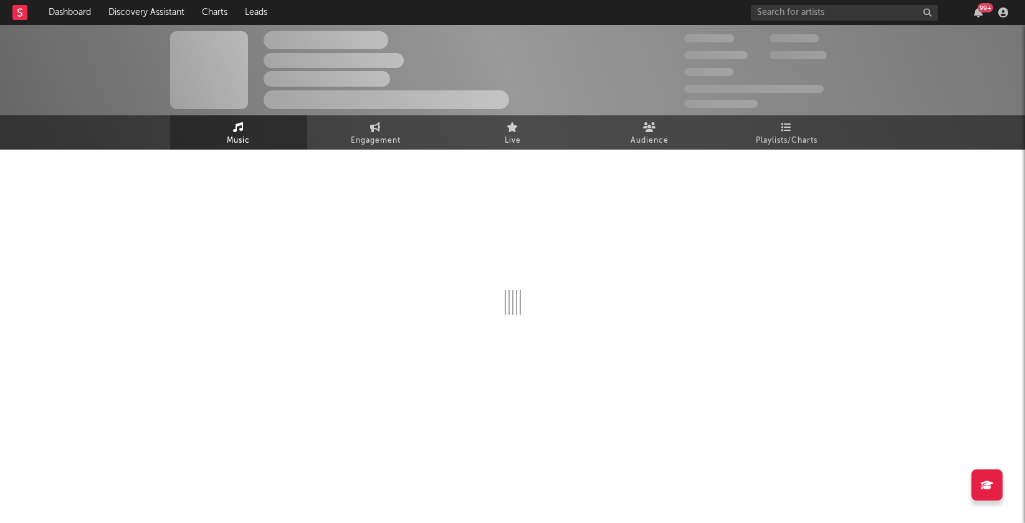
select select "1w"
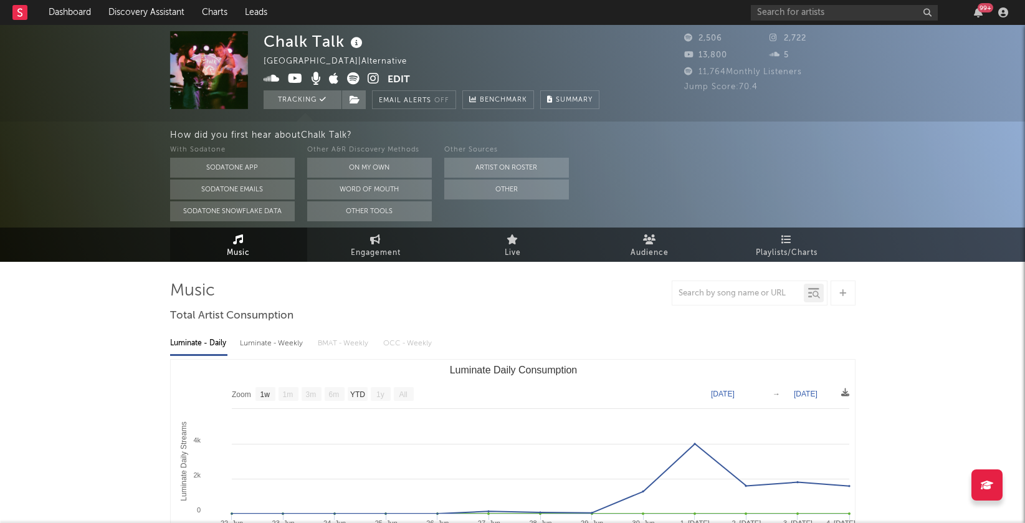
click at [371, 77] on icon at bounding box center [374, 78] width 12 height 12
click at [783, 12] on input "text" at bounding box center [844, 13] width 187 height 16
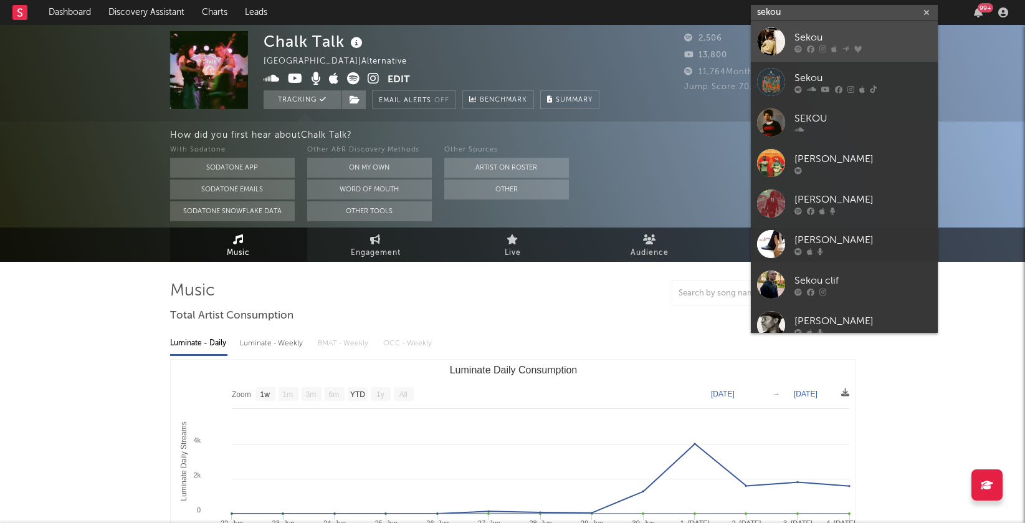
type input "sekou"
click at [806, 44] on div "Sekou" at bounding box center [862, 37] width 137 height 15
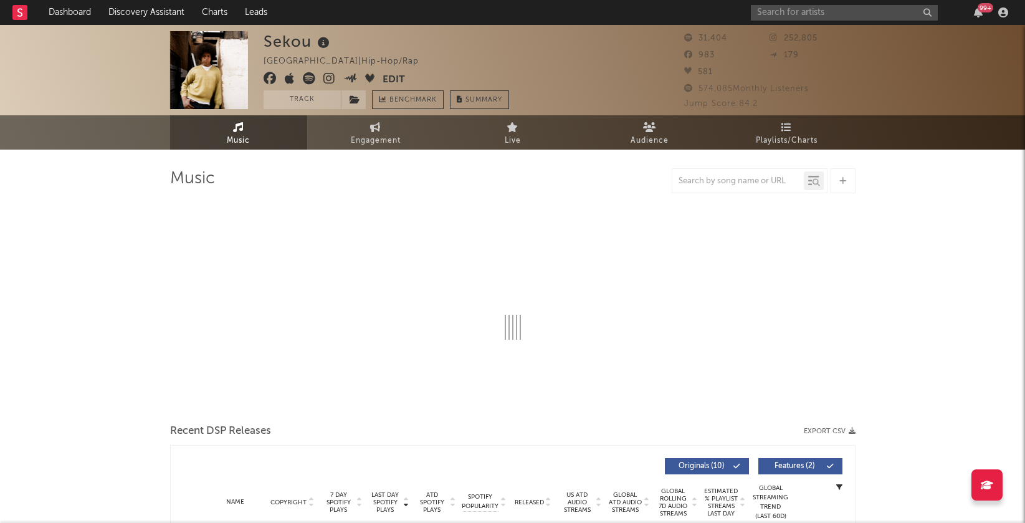
select select "6m"
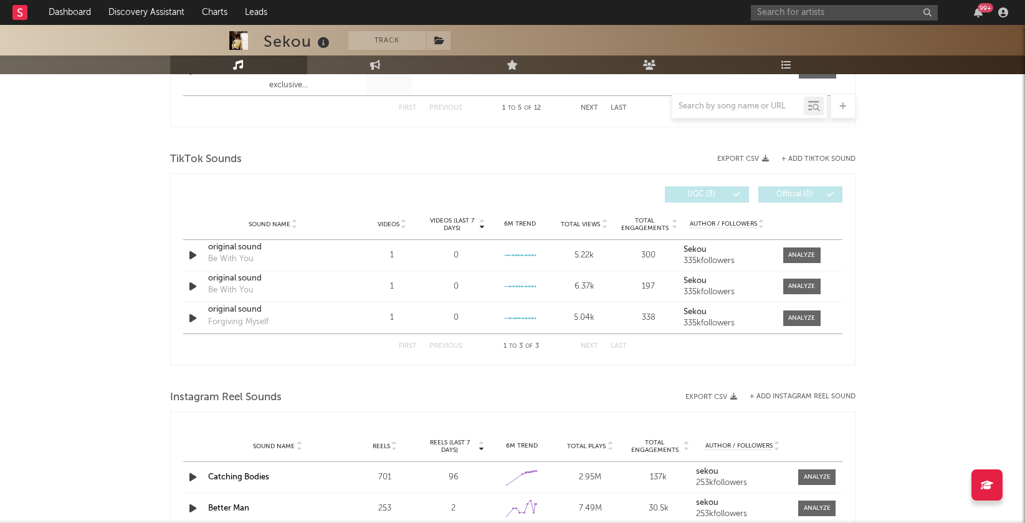
scroll to position [760, 0]
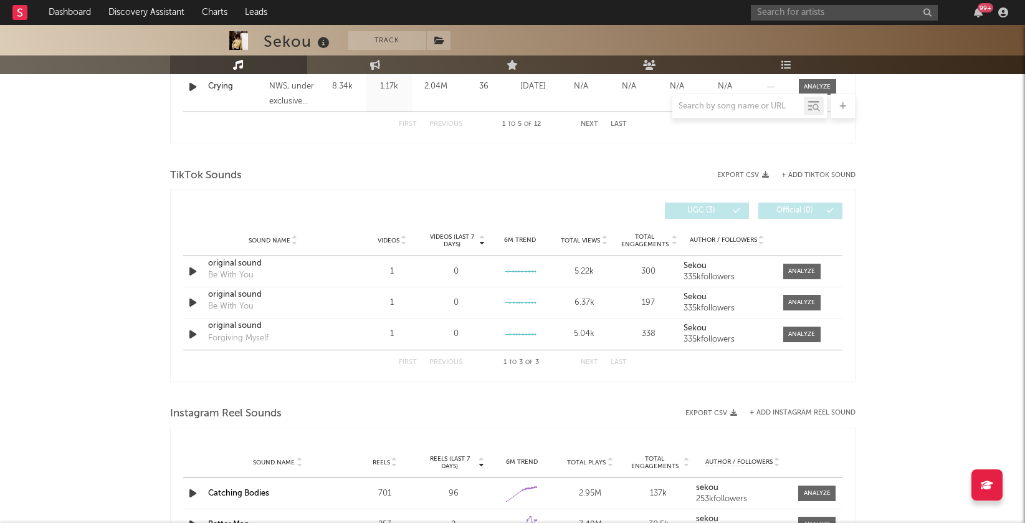
click at [482, 238] on icon at bounding box center [482, 238] width 6 height 5
click at [482, 241] on icon at bounding box center [482, 243] width 6 height 5
